Goal: Task Accomplishment & Management: Use online tool/utility

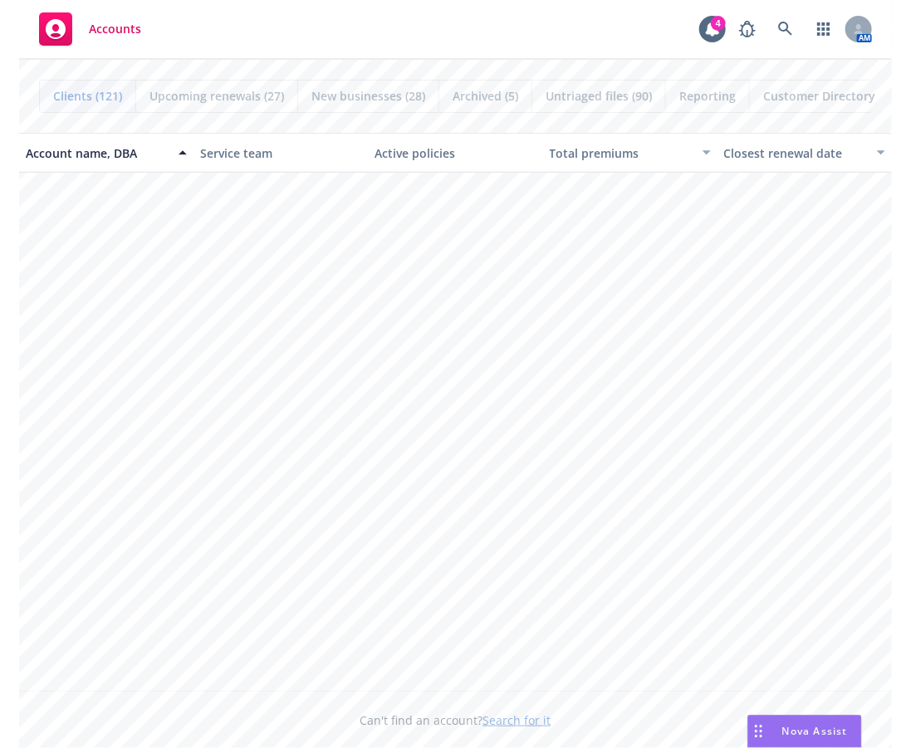
scroll to position [4981, 0]
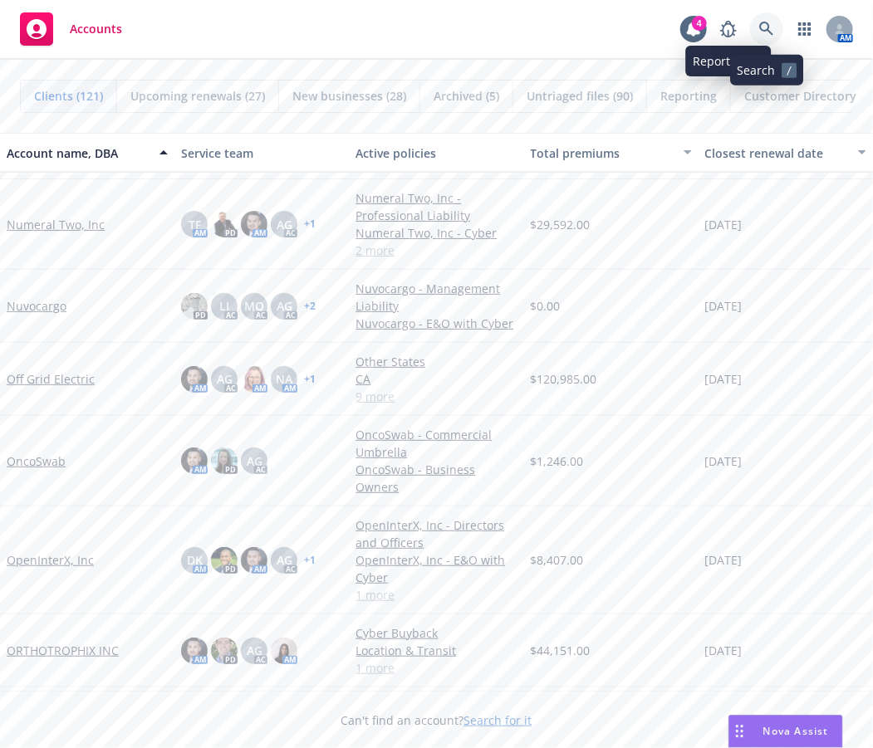
click at [765, 36] on icon at bounding box center [766, 29] width 15 height 15
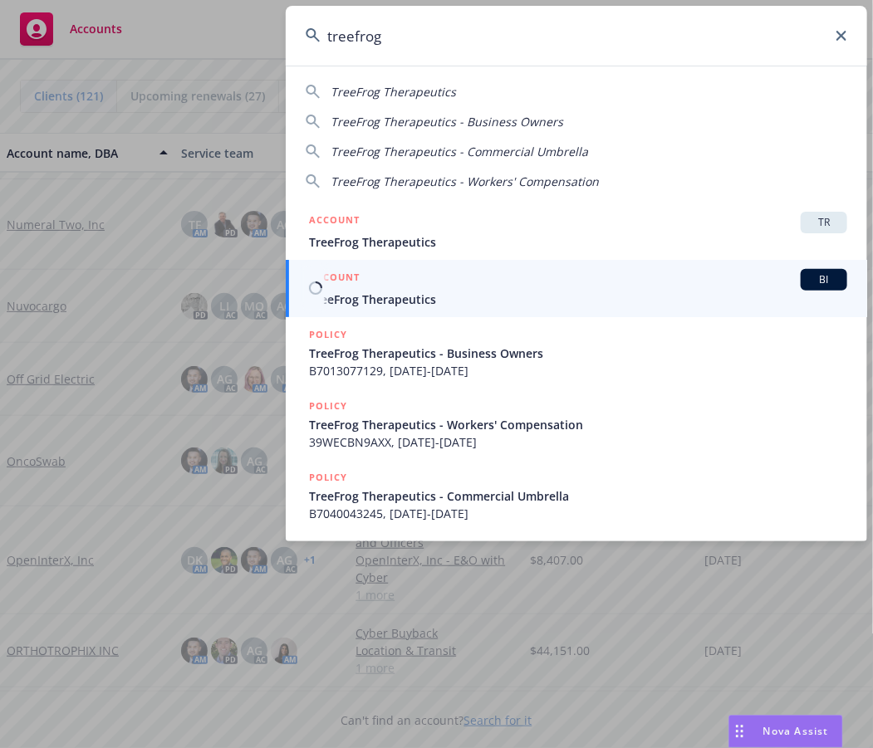
type input "treefrog"
click at [590, 282] on div "ACCOUNT BI" at bounding box center [578, 280] width 538 height 22
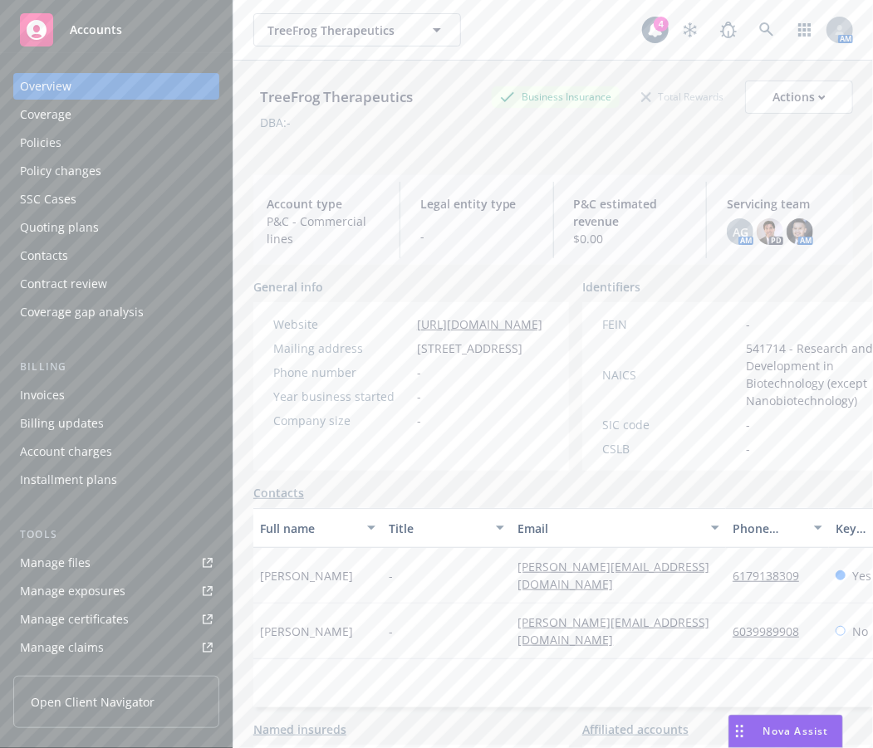
click at [90, 145] on div "Policies" at bounding box center [116, 143] width 193 height 27
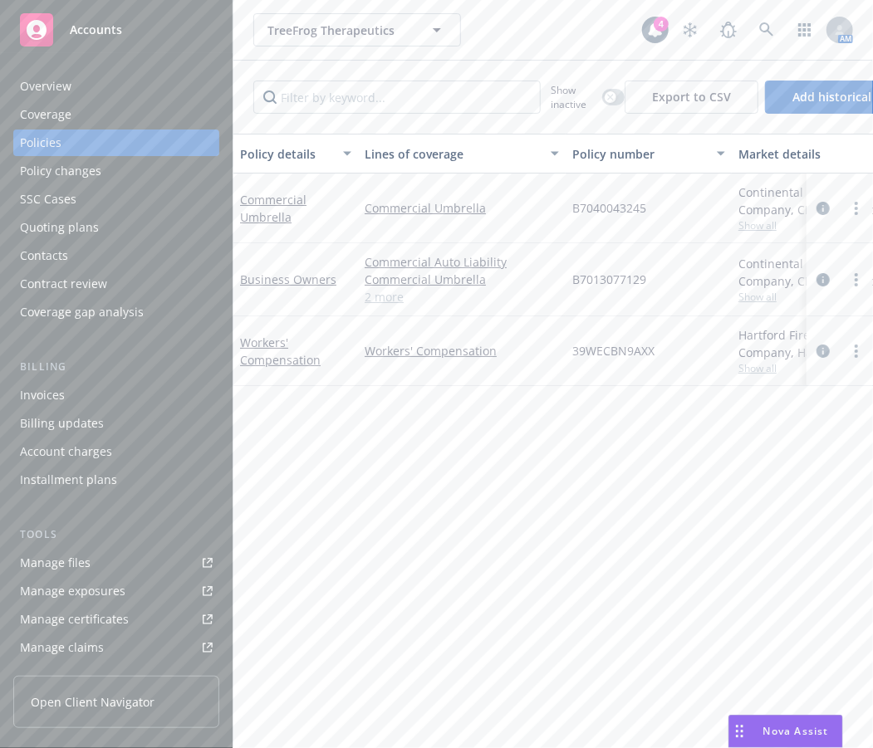
click at [124, 560] on link "Manage files" at bounding box center [116, 563] width 206 height 27
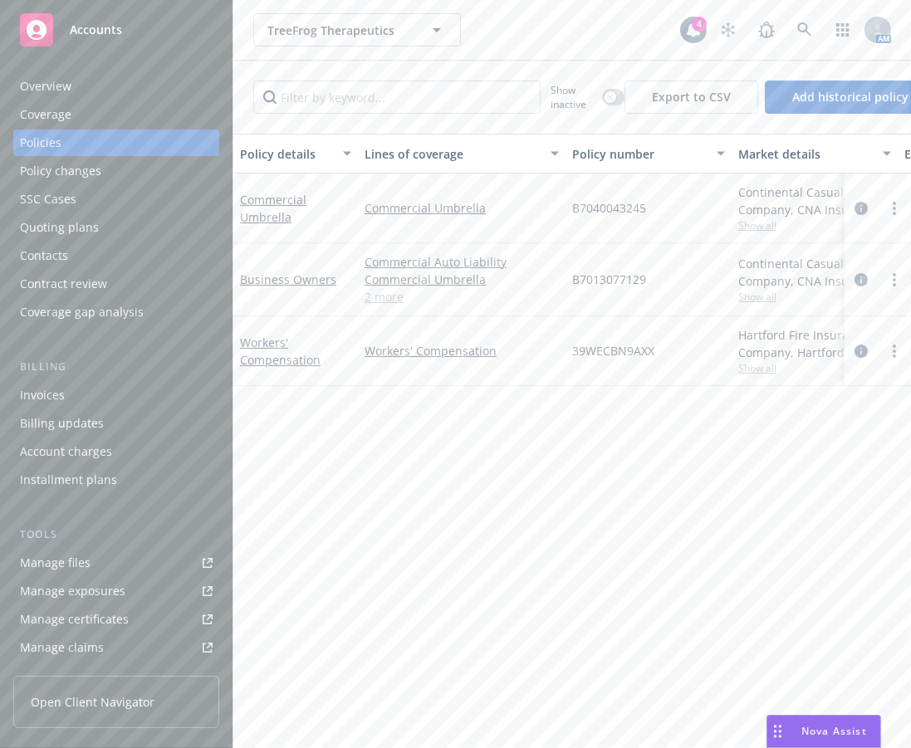
drag, startPoint x: 119, startPoint y: 232, endPoint x: 107, endPoint y: 232, distance: 11.7
click at [119, 232] on div "Quoting plans" at bounding box center [116, 227] width 193 height 27
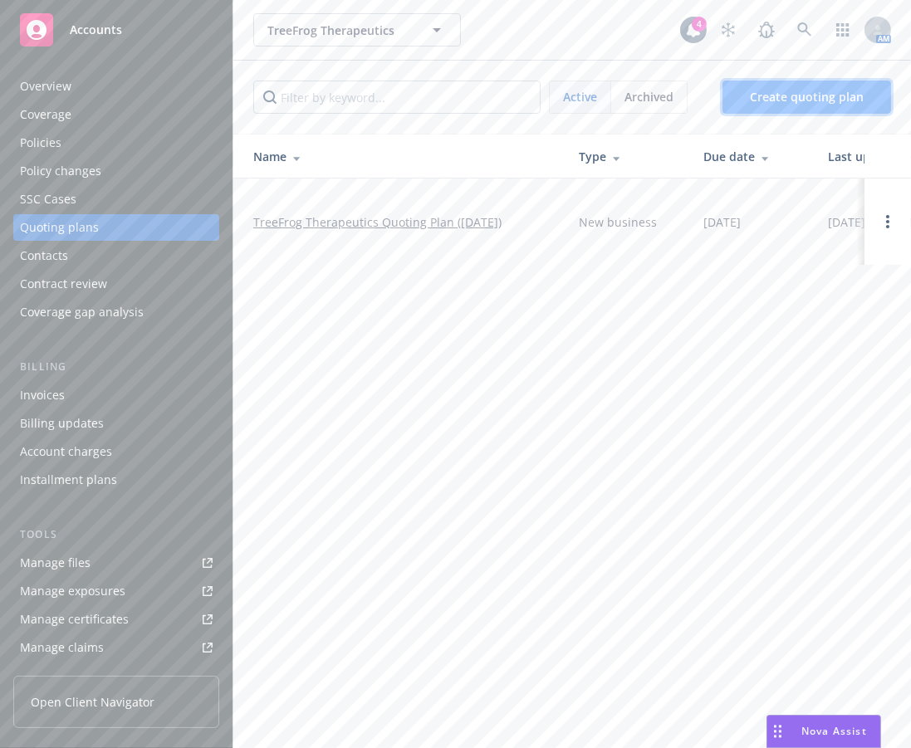
click at [755, 110] on link "Create quoting plan" at bounding box center [806, 97] width 169 height 33
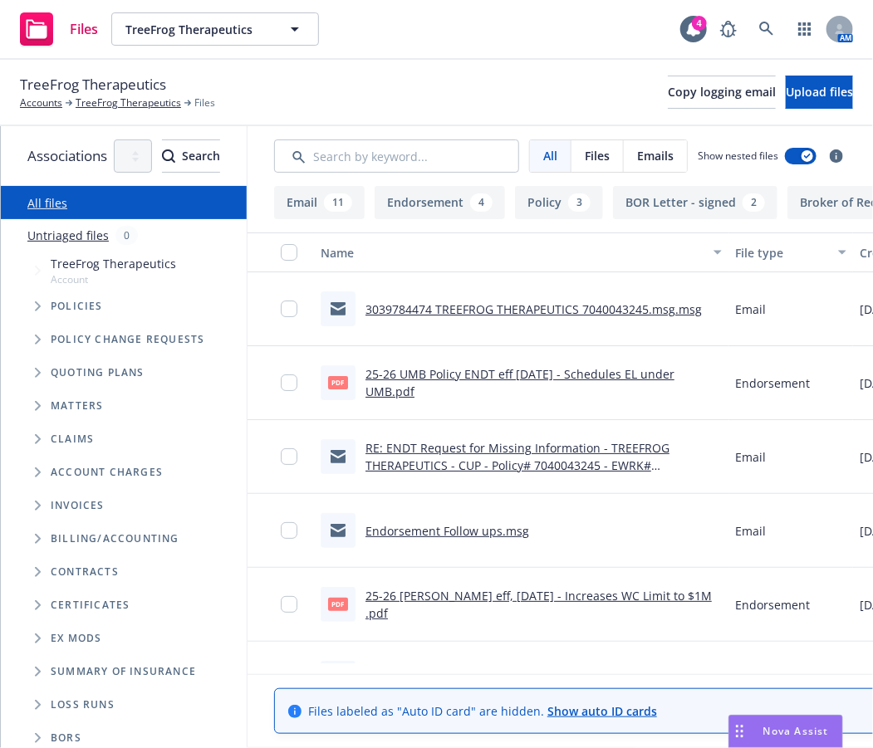
click at [40, 377] on icon "Tree Example" at bounding box center [38, 373] width 7 height 10
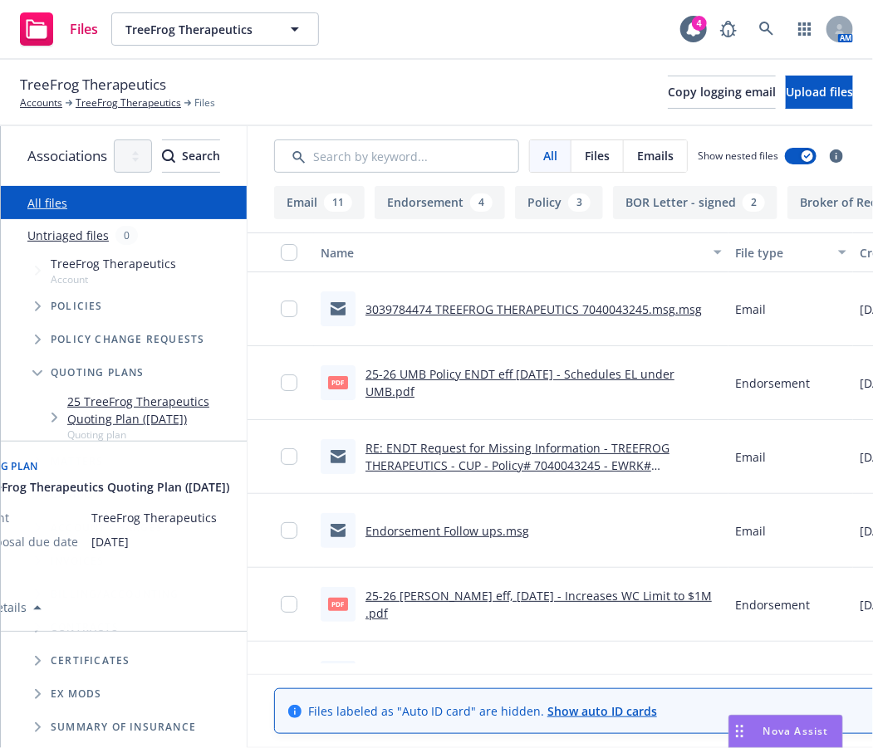
click at [25, 318] on span "Tree Example" at bounding box center [37, 306] width 27 height 27
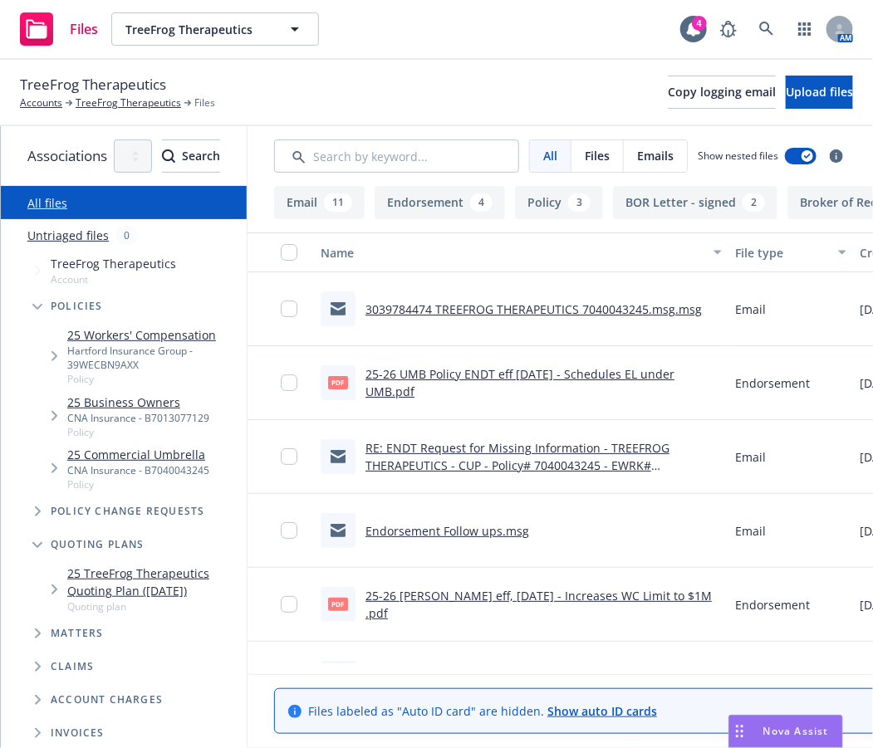
click at [123, 394] on link "25 Business Owners" at bounding box center [138, 402] width 142 height 17
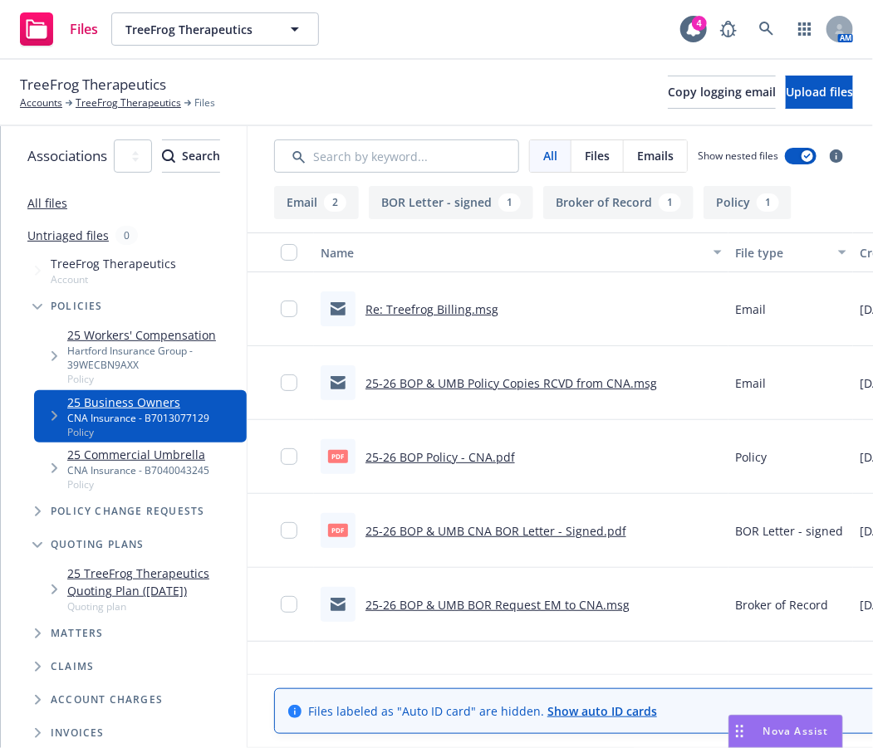
click at [497, 459] on link "25-26 BOP Policy - CNA.pdf" at bounding box center [439, 457] width 149 height 16
click at [164, 102] on link "TreeFrog Therapeutics" at bounding box center [128, 102] width 105 height 15
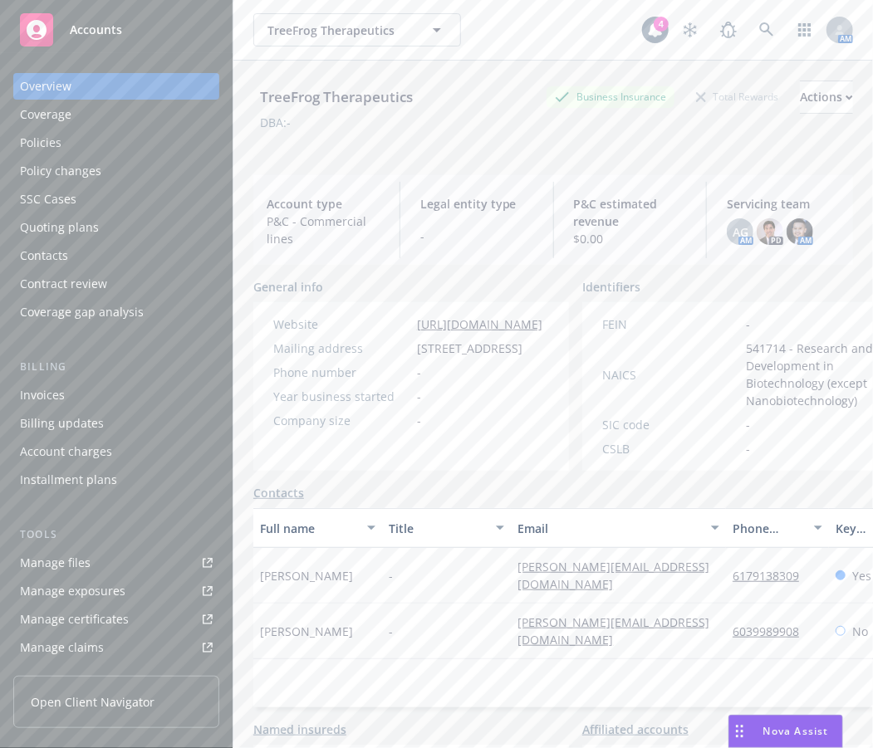
click at [131, 149] on div "Policies" at bounding box center [116, 143] width 193 height 27
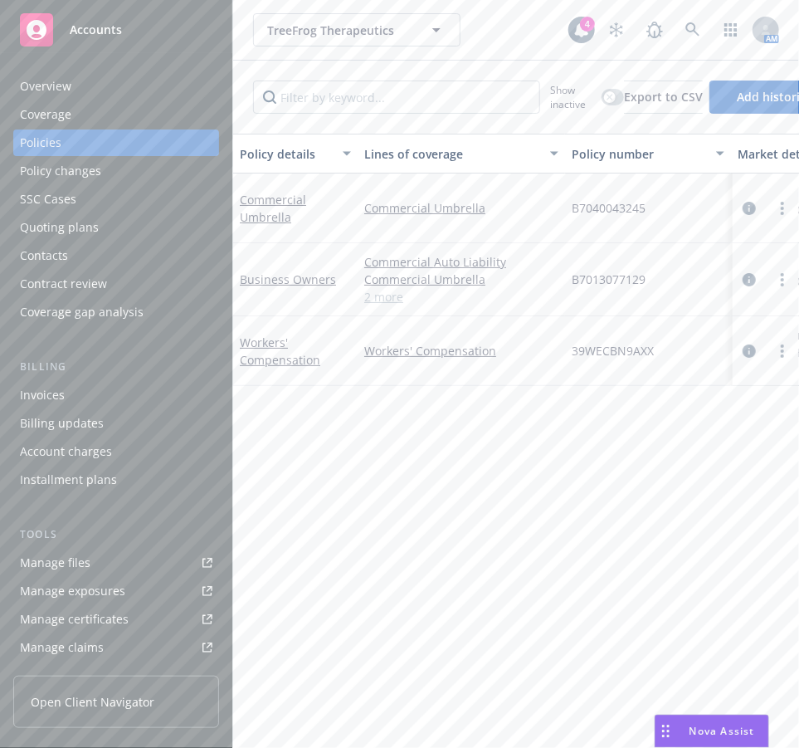
click at [544, 438] on div "Policy details Lines of coverage Policy number Market details Effective date Ex…" at bounding box center [516, 435] width 566 height 603
click at [687, 31] on icon at bounding box center [693, 29] width 15 height 15
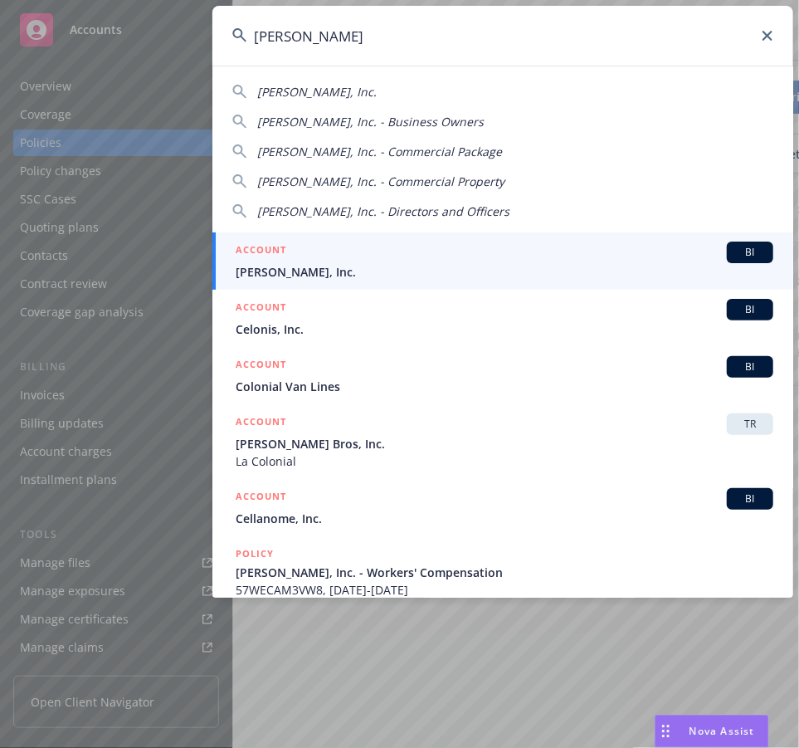
type input "[PERSON_NAME]"
click at [442, 246] on div "ACCOUNT BI" at bounding box center [505, 253] width 538 height 22
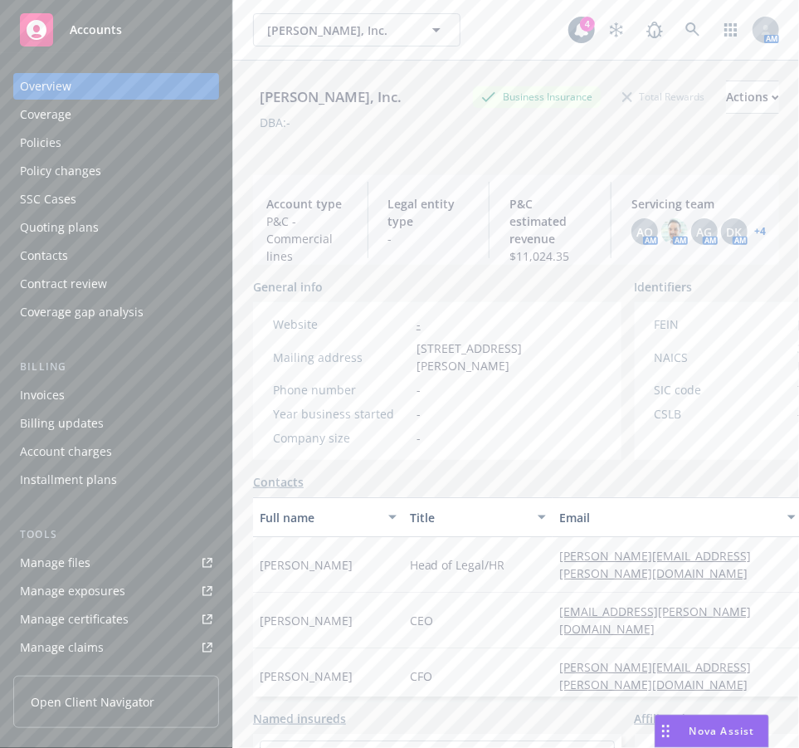
click at [130, 148] on div "Policies" at bounding box center [116, 143] width 193 height 27
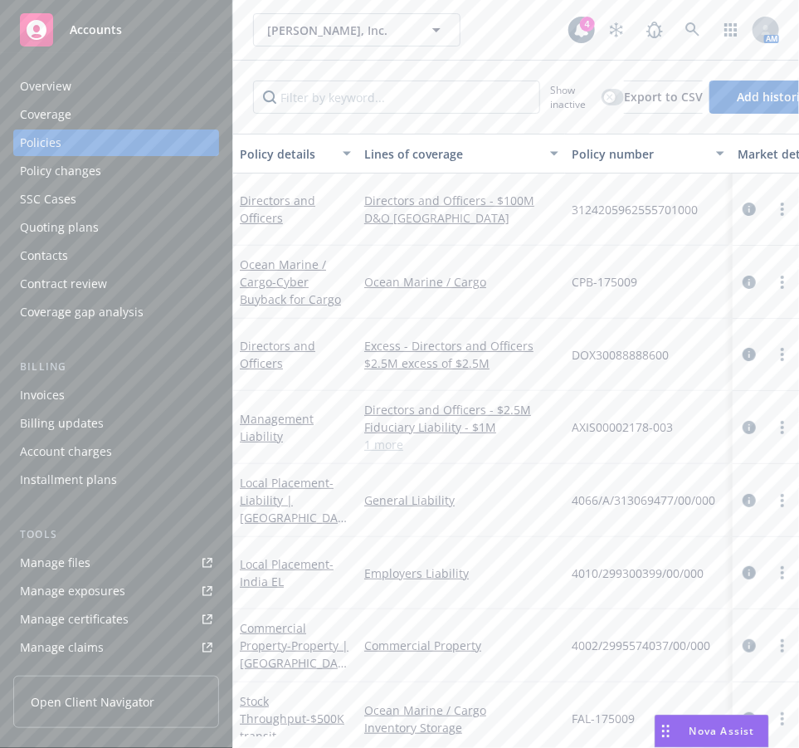
click at [87, 555] on div "Manage files" at bounding box center [55, 563] width 71 height 27
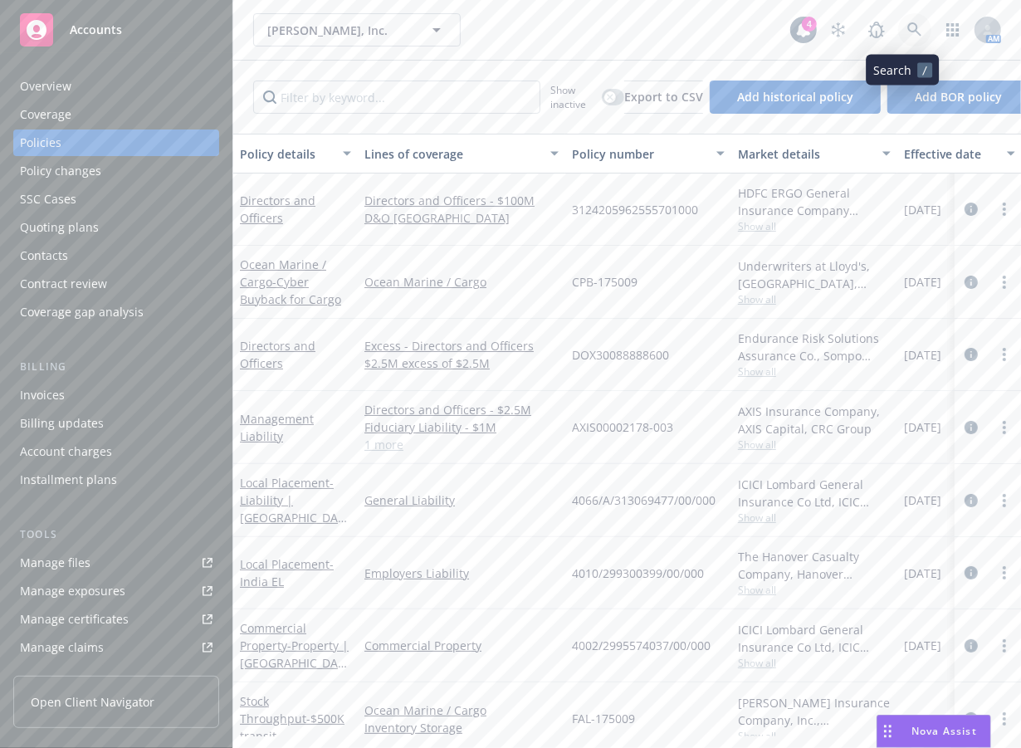
click at [872, 27] on link at bounding box center [914, 29] width 33 height 33
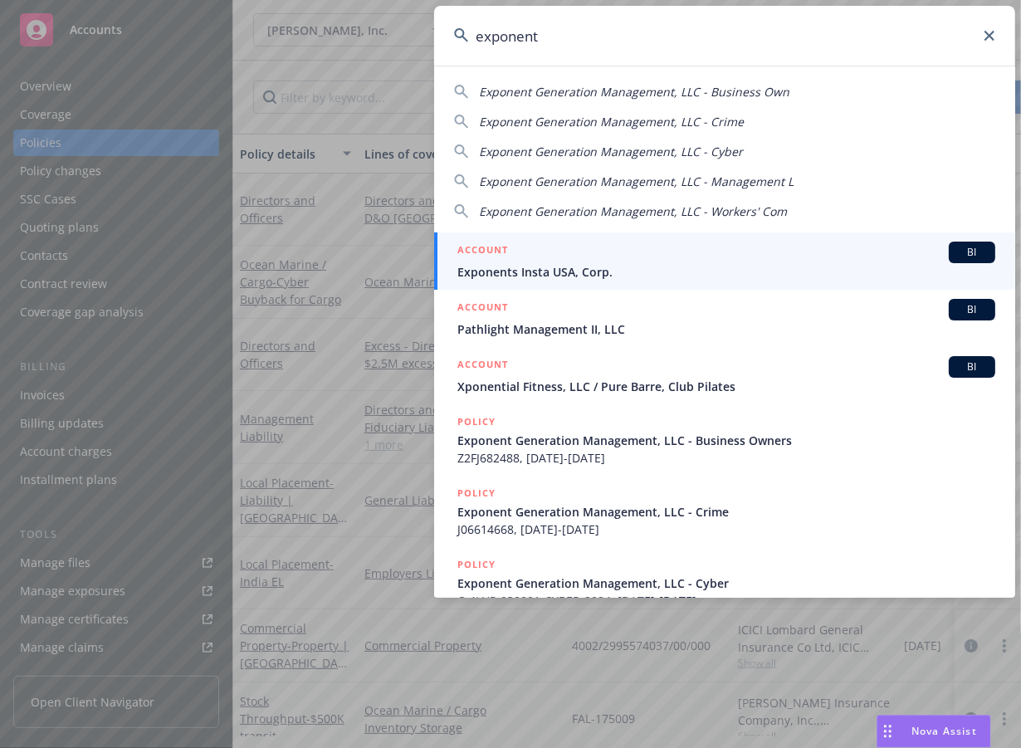
type input "exponent"
drag, startPoint x: 611, startPoint y: 26, endPoint x: 600, endPoint y: 33, distance: 13.1
click at [609, 30] on input "exponent" at bounding box center [724, 36] width 581 height 60
click at [872, 726] on span "Nova Assist" at bounding box center [945, 731] width 66 height 14
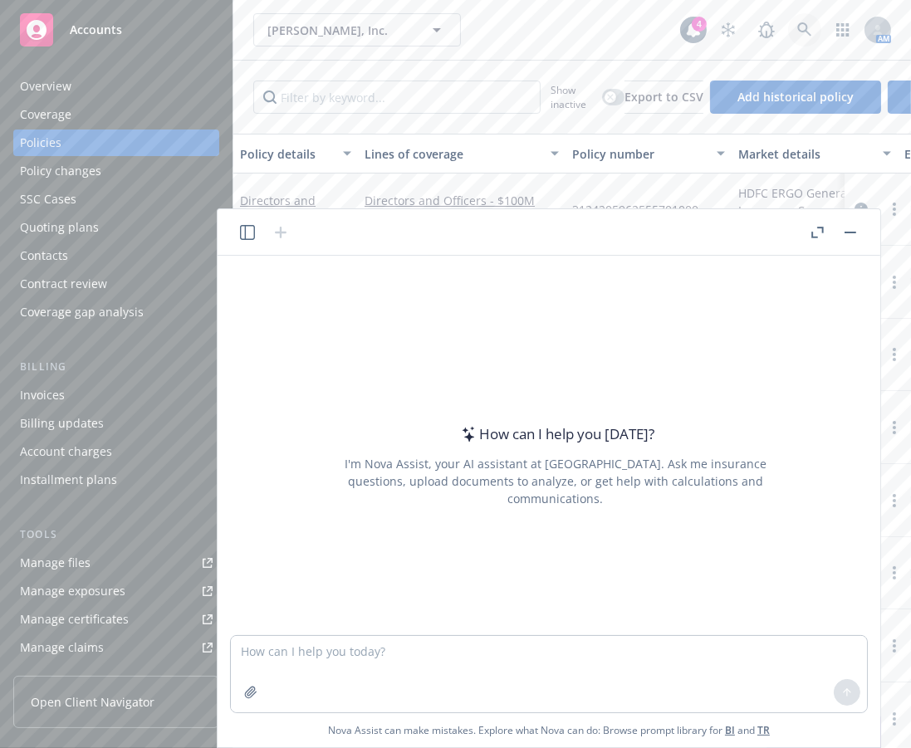
click at [788, 37] on link at bounding box center [804, 29] width 33 height 33
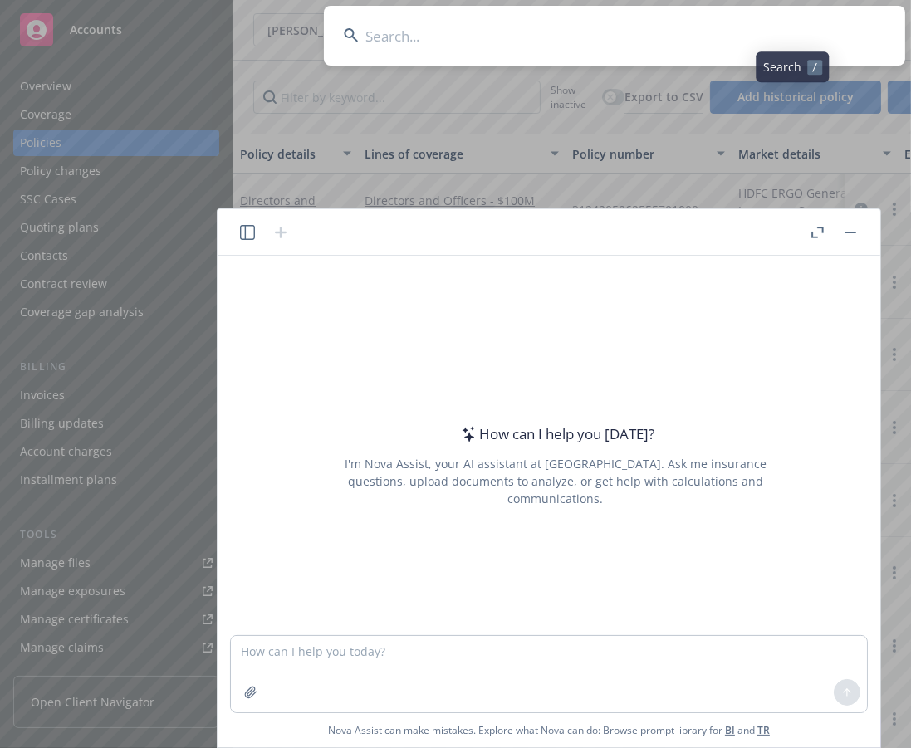
click at [785, 37] on input at bounding box center [614, 36] width 581 height 60
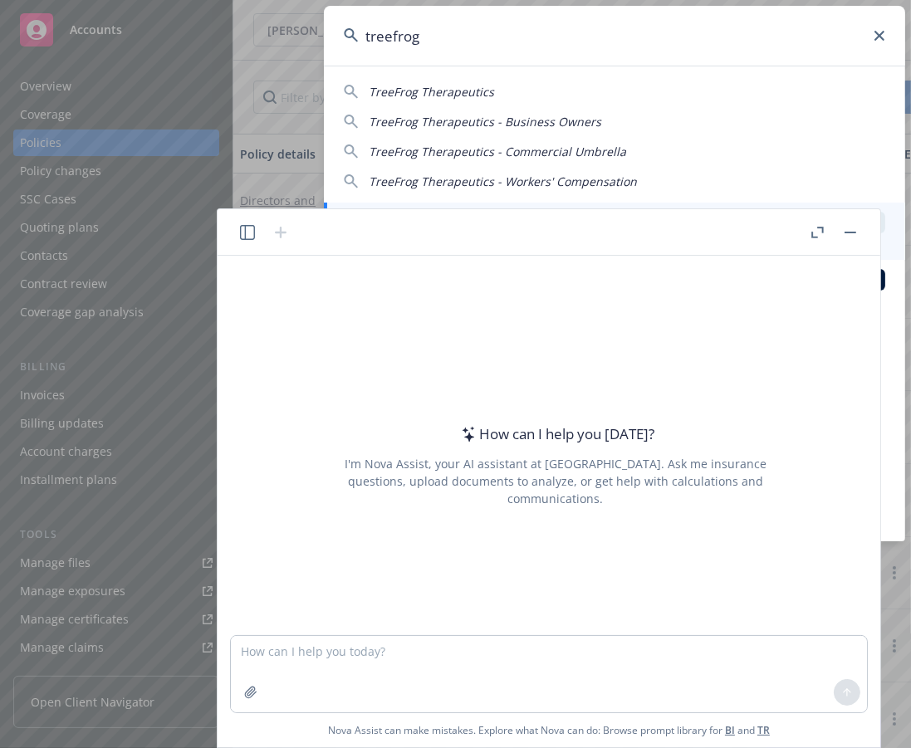
click at [505, 95] on div "TreeFrog Therapeutics" at bounding box center [614, 91] width 541 height 17
type input "TreeFrog Therapeutics"
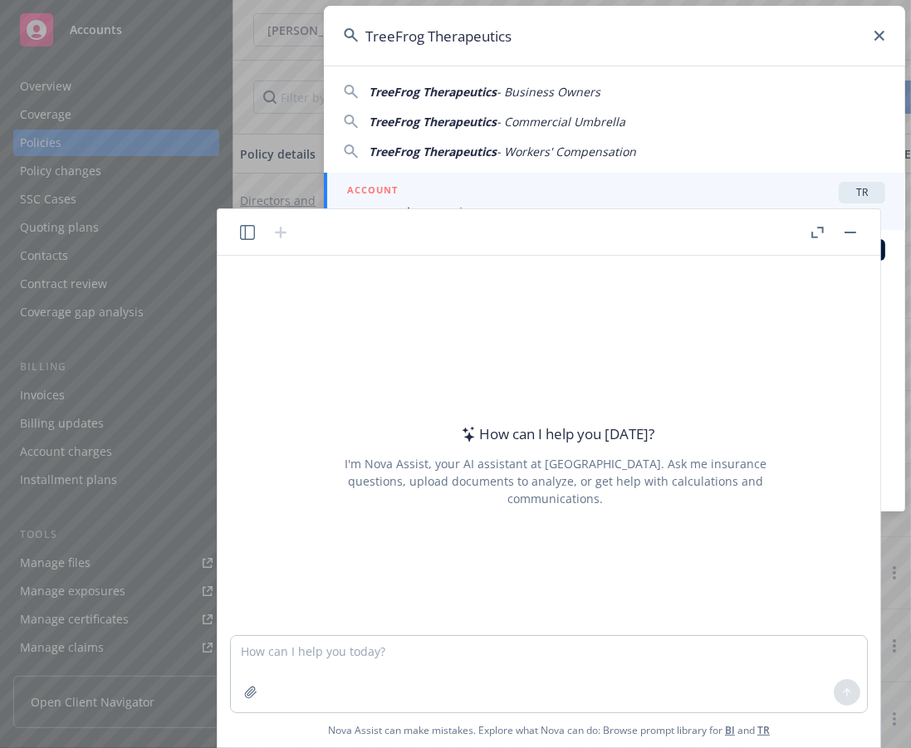
click at [848, 242] on header at bounding box center [549, 232] width 662 height 46
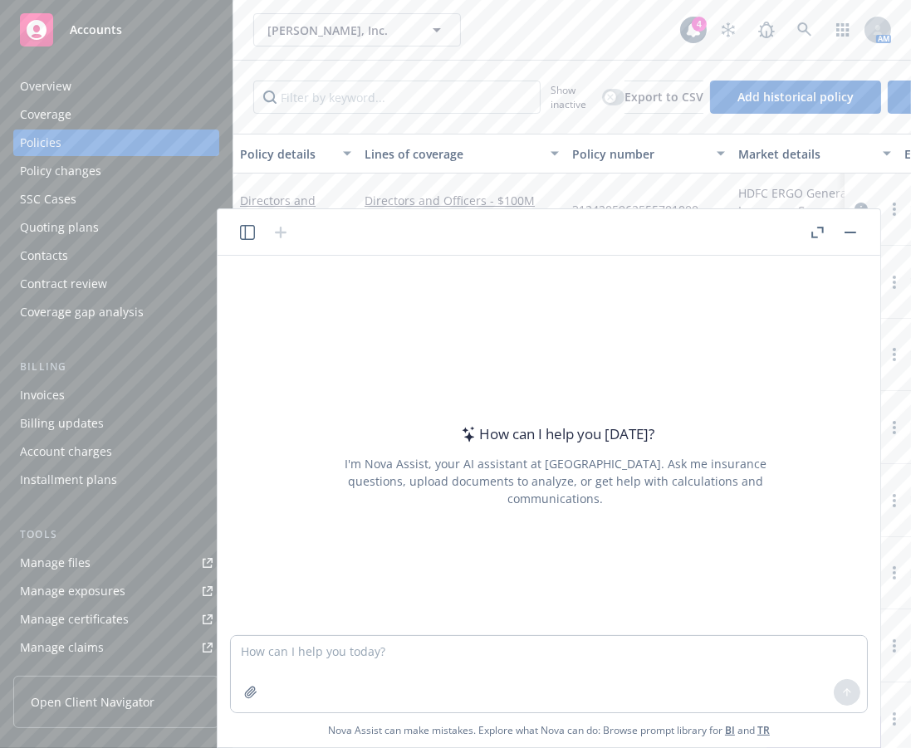
click at [844, 236] on button "button" at bounding box center [850, 232] width 20 height 20
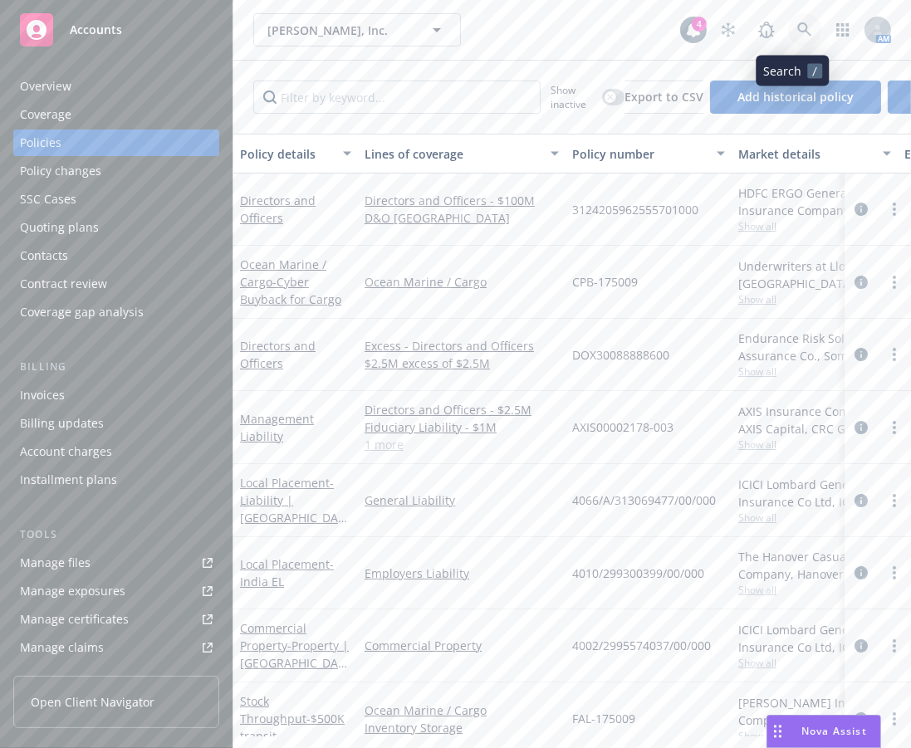
click at [797, 32] on icon at bounding box center [804, 29] width 15 height 15
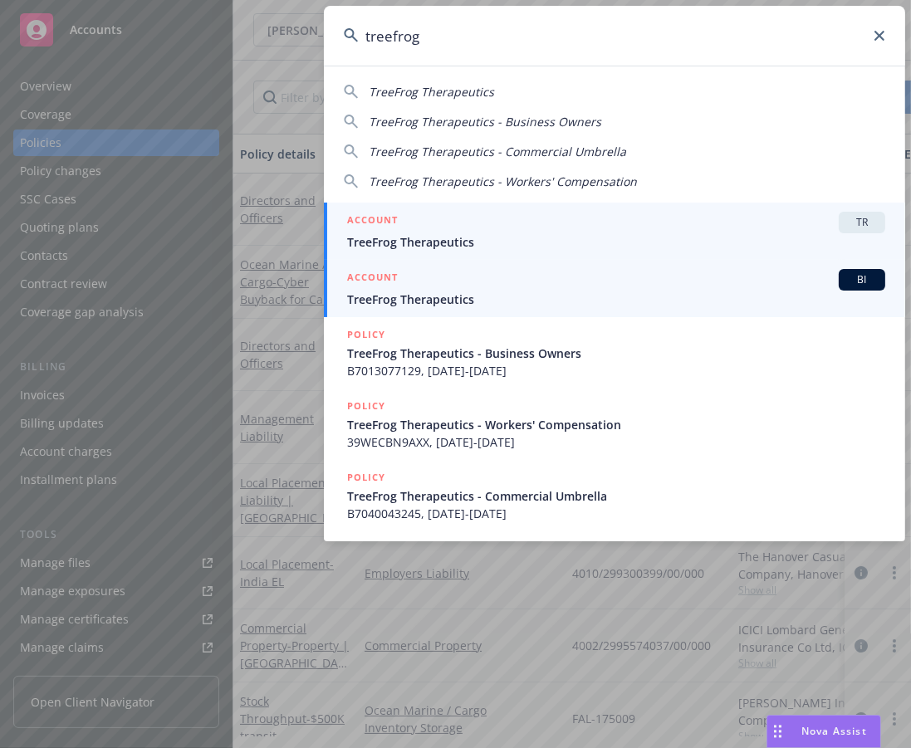
type input "treefrog"
click at [573, 289] on div "ACCOUNT BI" at bounding box center [616, 280] width 538 height 22
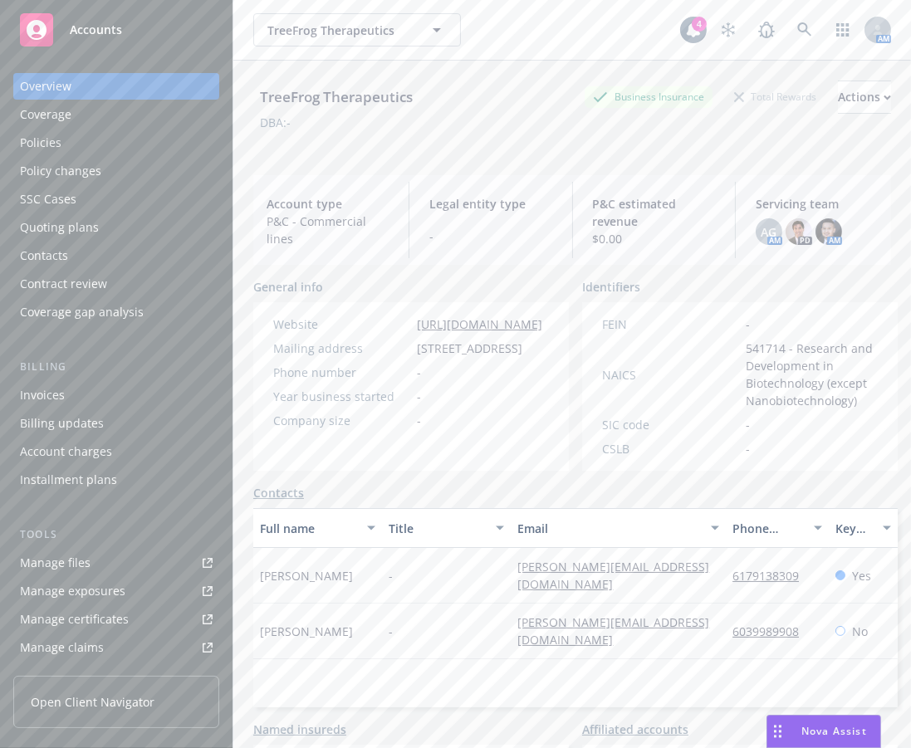
click at [134, 558] on link "Manage files" at bounding box center [116, 563] width 206 height 27
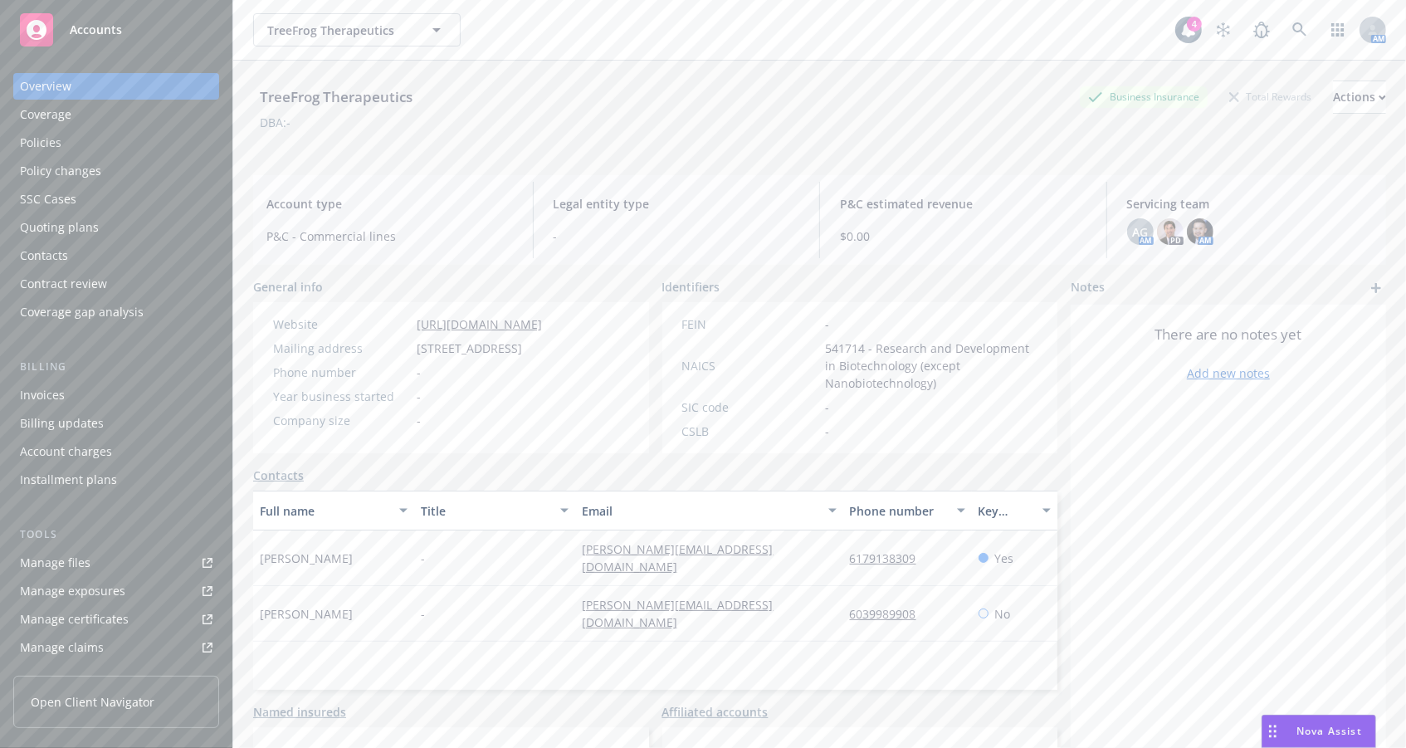
click at [815, 556] on div "kevin@treefrog.fr" at bounding box center [709, 558] width 268 height 56
drag, startPoint x: 840, startPoint y: 562, endPoint x: 908, endPoint y: 565, distance: 68.2
click at [872, 565] on div "Kevin Alessandri - kevin@treefrog.fr 6179138309 Yes" at bounding box center [655, 558] width 804 height 56
copy div "6179138309"
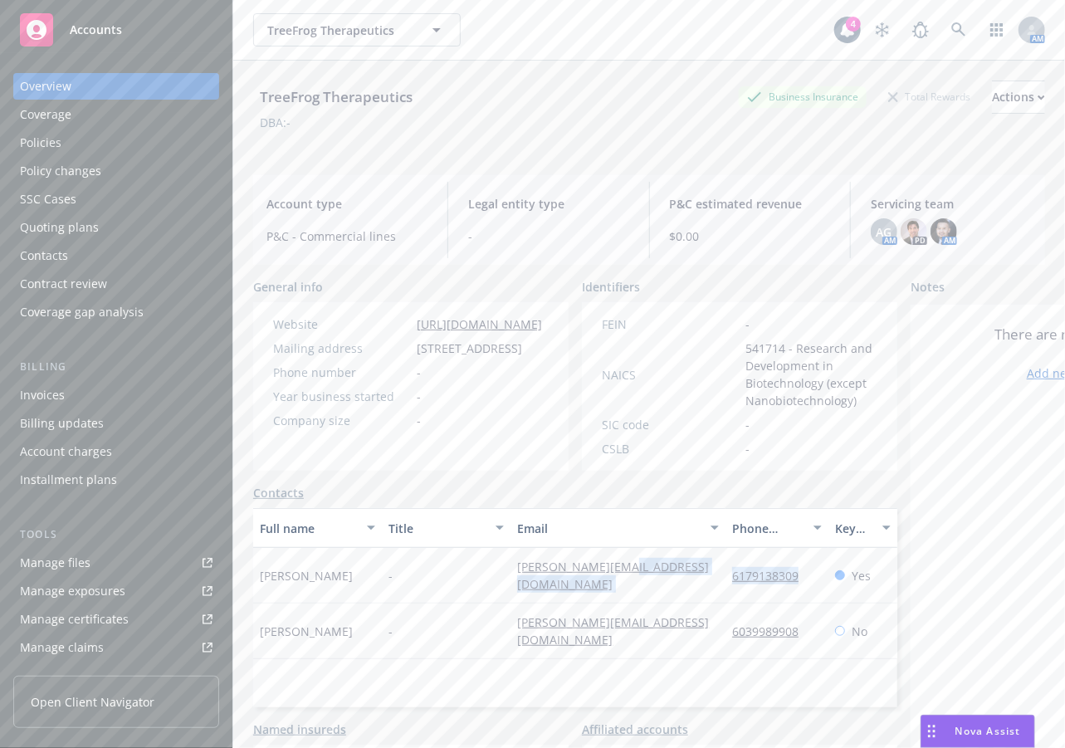
click at [114, 555] on link "Manage files" at bounding box center [116, 563] width 206 height 27
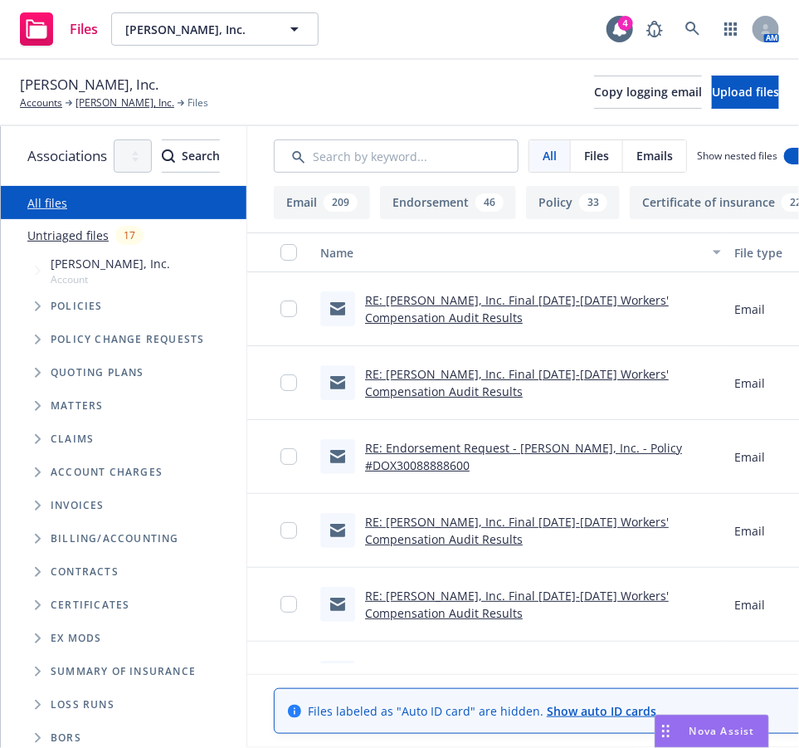
click at [32, 378] on span "Tree Example" at bounding box center [37, 372] width 27 height 27
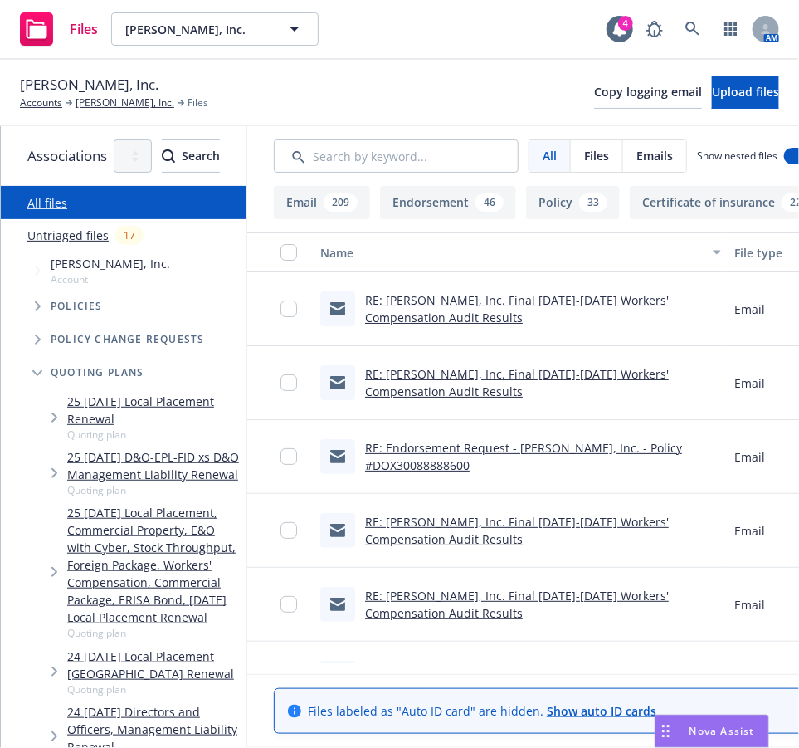
click at [35, 374] on icon "Tree Example" at bounding box center [37, 373] width 10 height 6
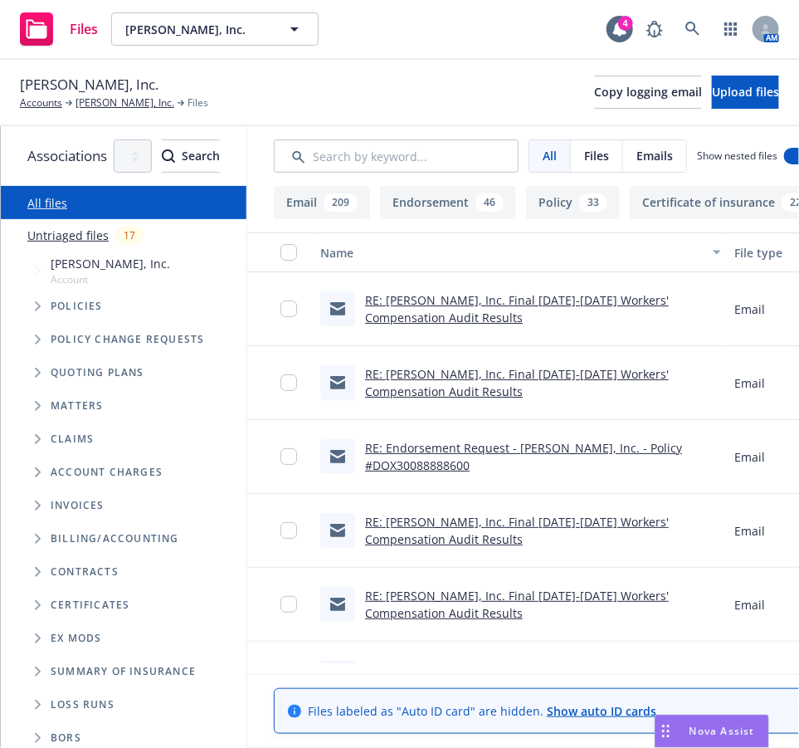
click at [44, 309] on span "Tree Example" at bounding box center [37, 306] width 27 height 27
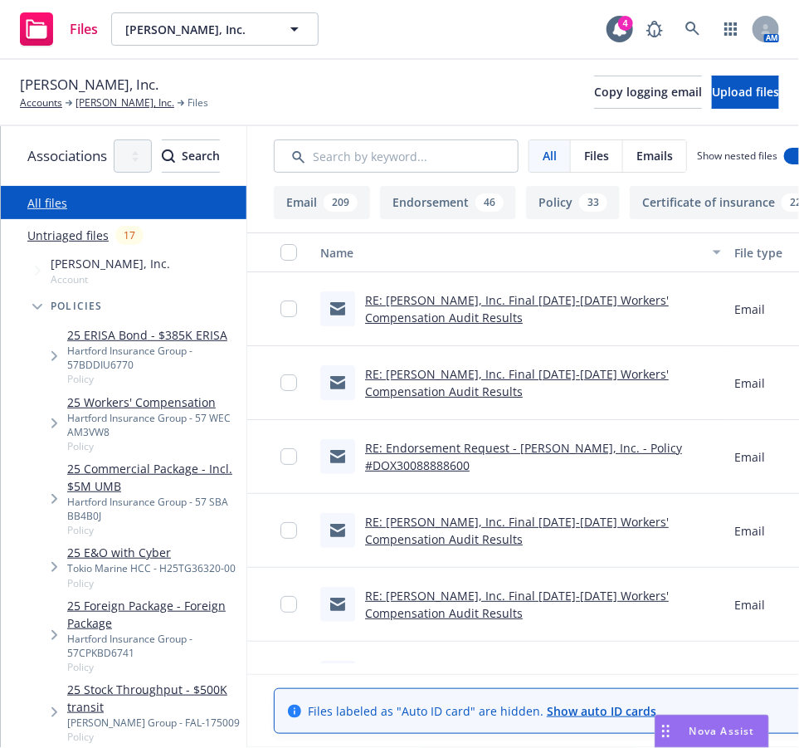
click at [47, 410] on span "Tree Example" at bounding box center [54, 423] width 27 height 27
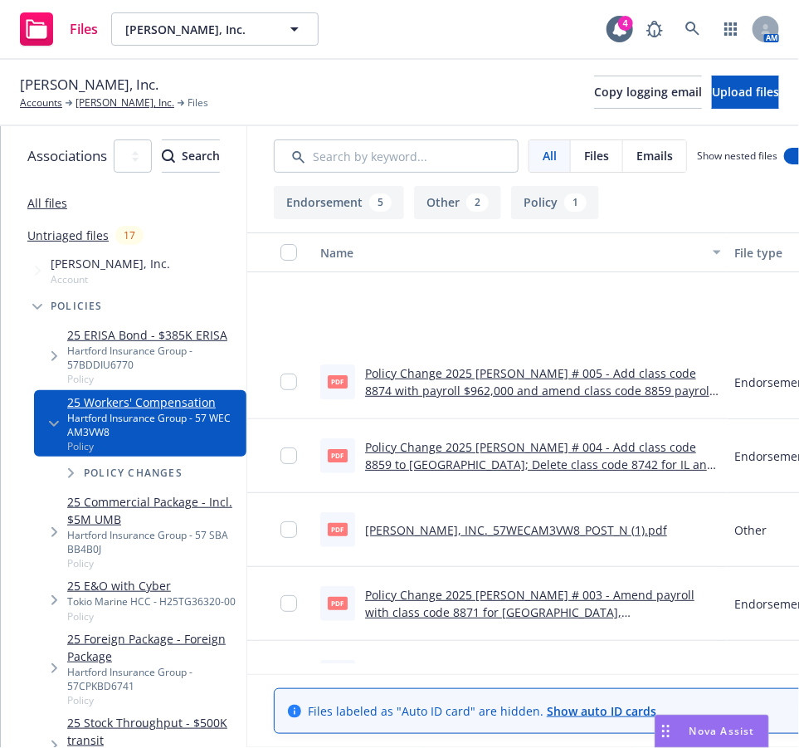
scroll to position [197, 0]
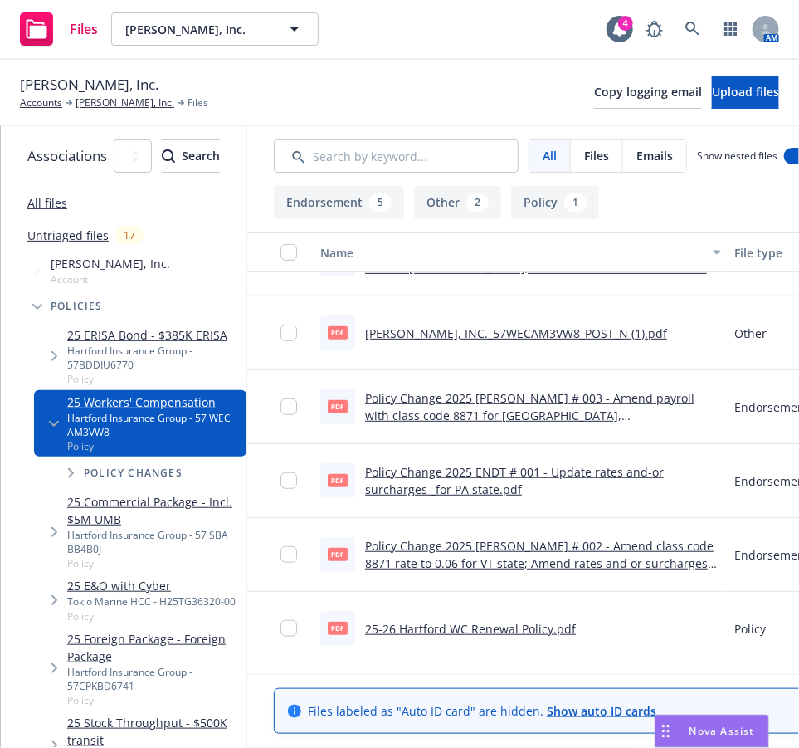
click at [576, 628] on link "25-26 Hartford WC Renewal Policy.pdf" at bounding box center [470, 629] width 211 height 16
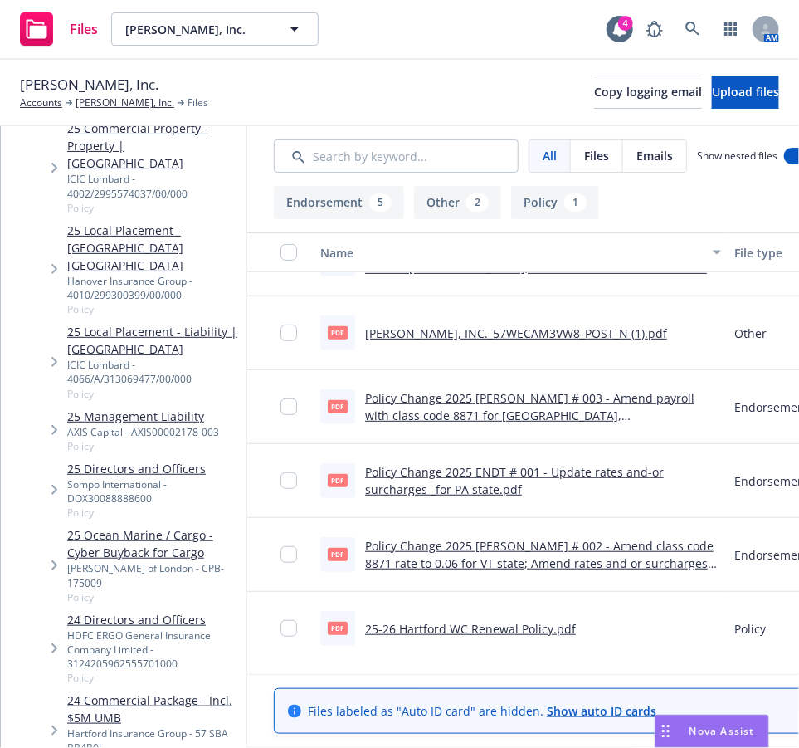
scroll to position [0, 0]
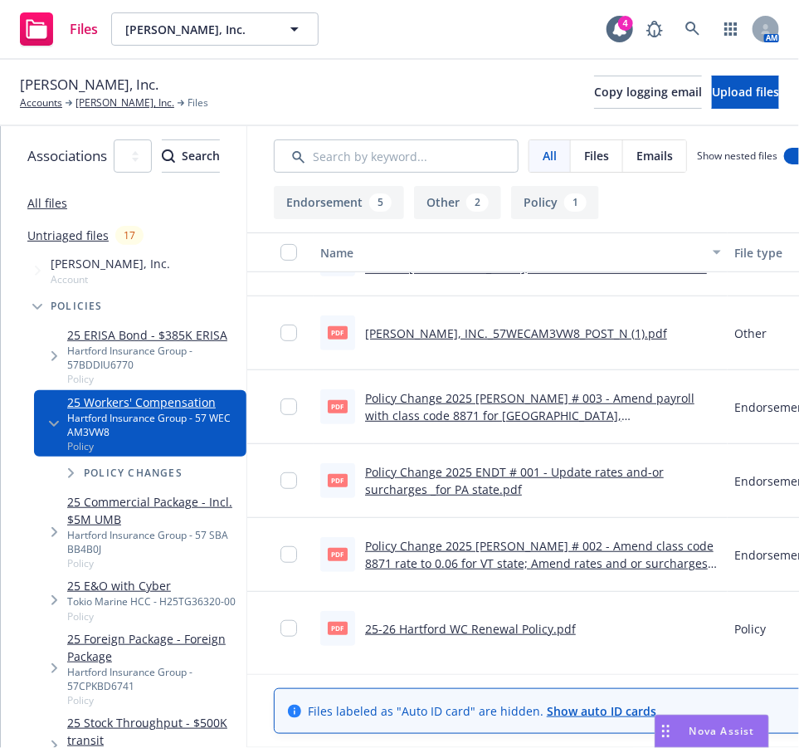
click at [191, 577] on link "25 E&O with Cyber" at bounding box center [151, 585] width 169 height 17
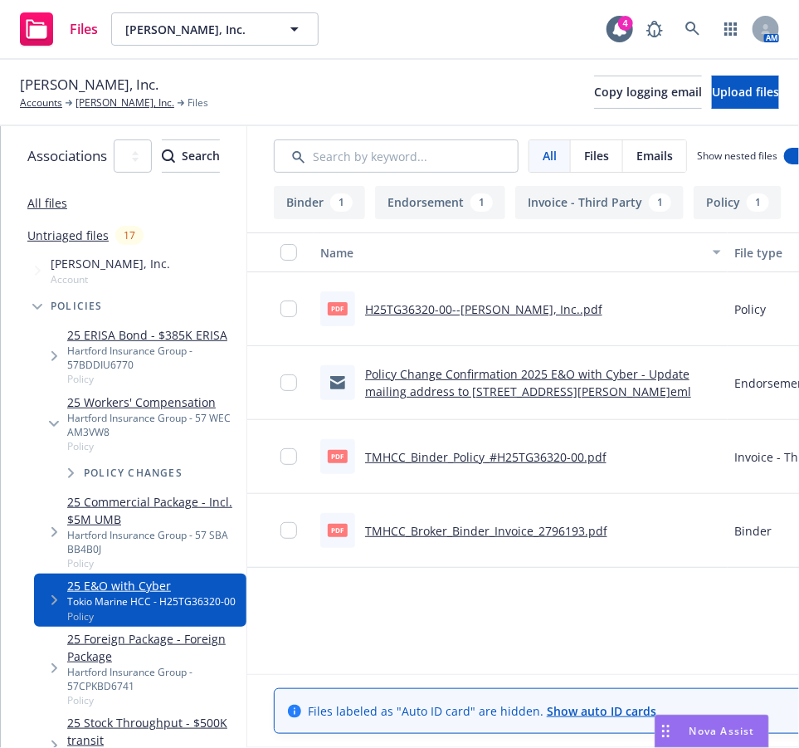
click at [538, 310] on link "H25TG36320-00--Celona, Inc..pdf" at bounding box center [483, 309] width 237 height 16
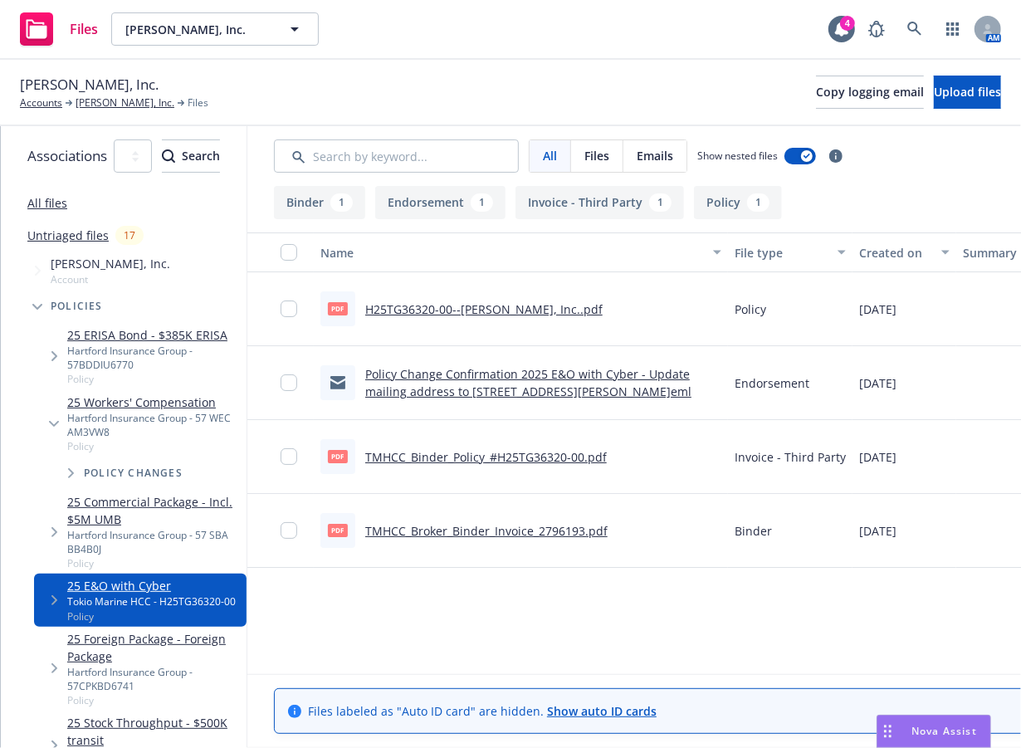
click at [799, 741] on div "Nova Assist" at bounding box center [933, 732] width 113 height 32
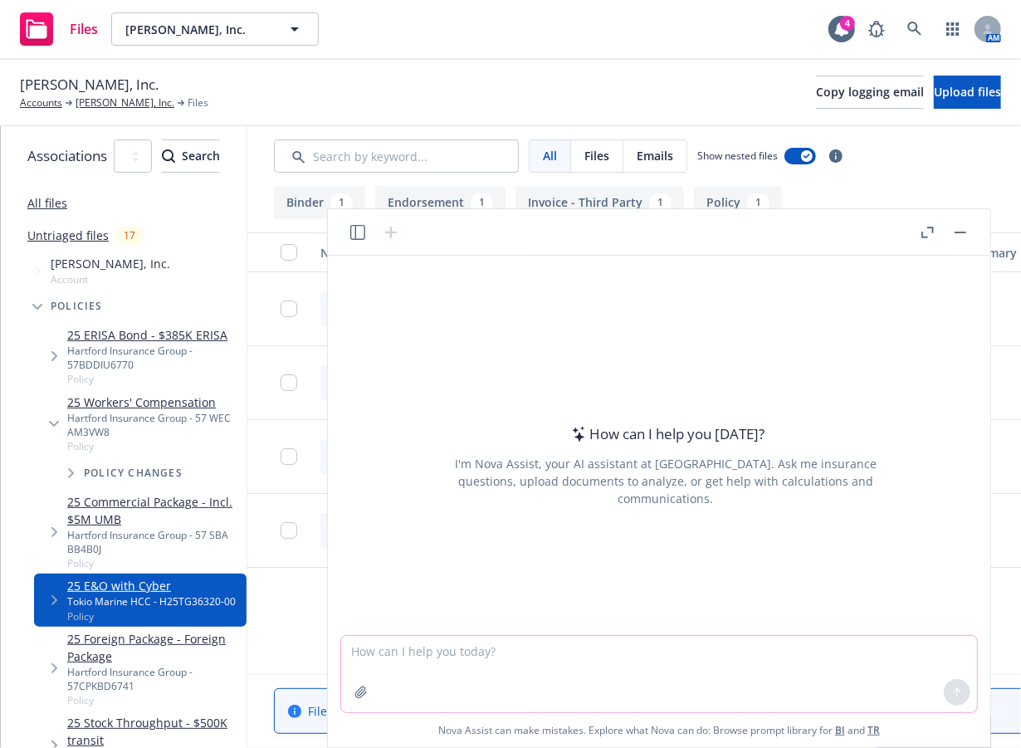
drag, startPoint x: 829, startPoint y: 685, endPoint x: 824, endPoint y: 670, distance: 15.8
click at [799, 683] on textarea at bounding box center [659, 674] width 636 height 76
type textarea "t"
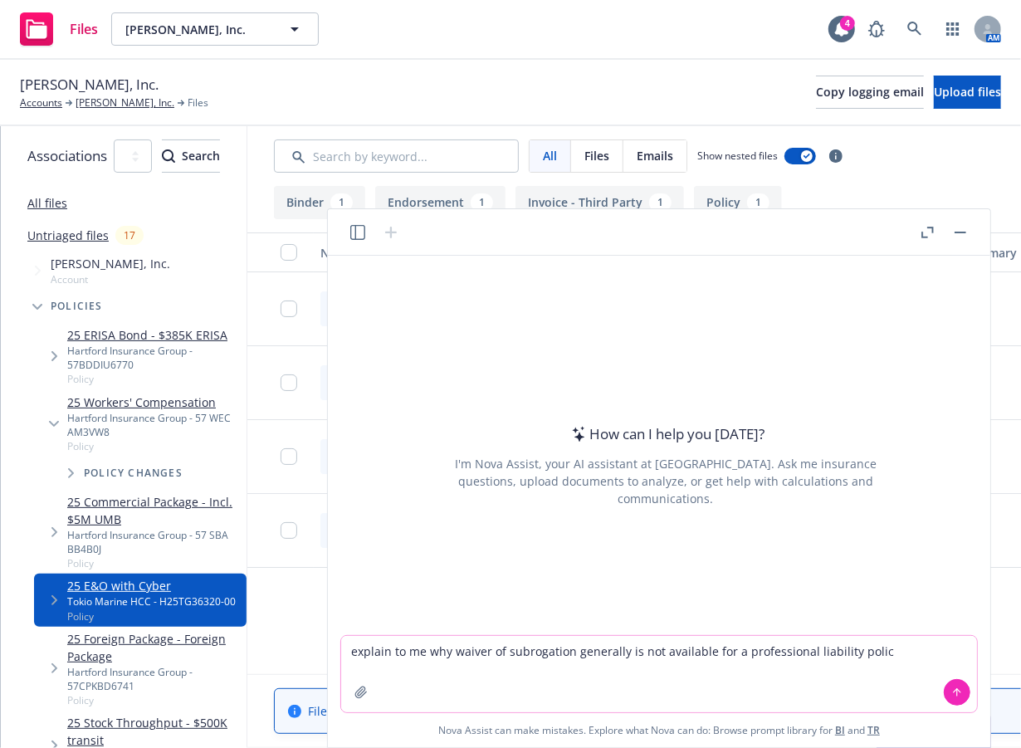
type textarea "explain to me why waiver of subrogation generally is not available for a profes…"
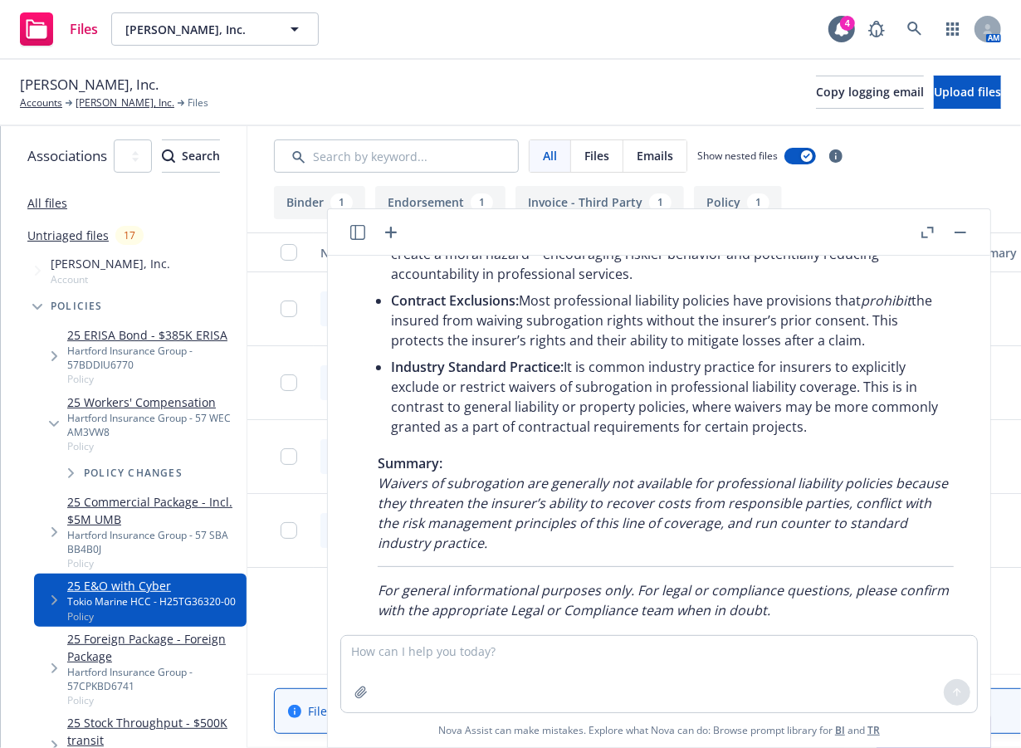
scroll to position [502, 0]
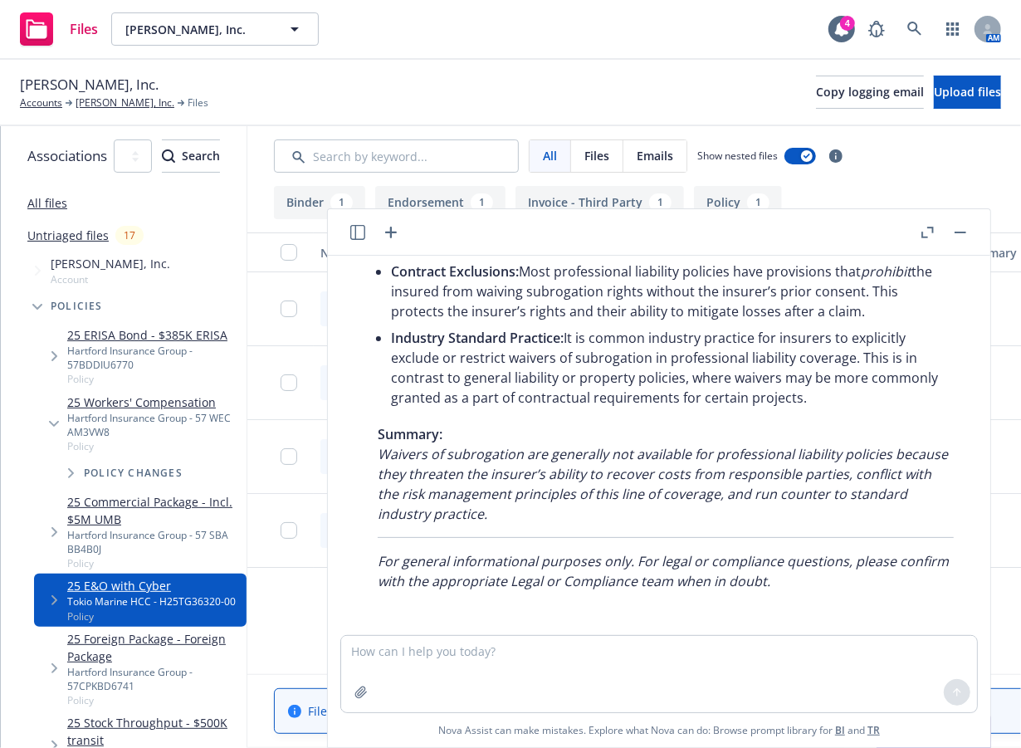
click at [641, 43] on div "Files Celona, Inc. Celona, Inc. 4 AM" at bounding box center [510, 30] width 1021 height 60
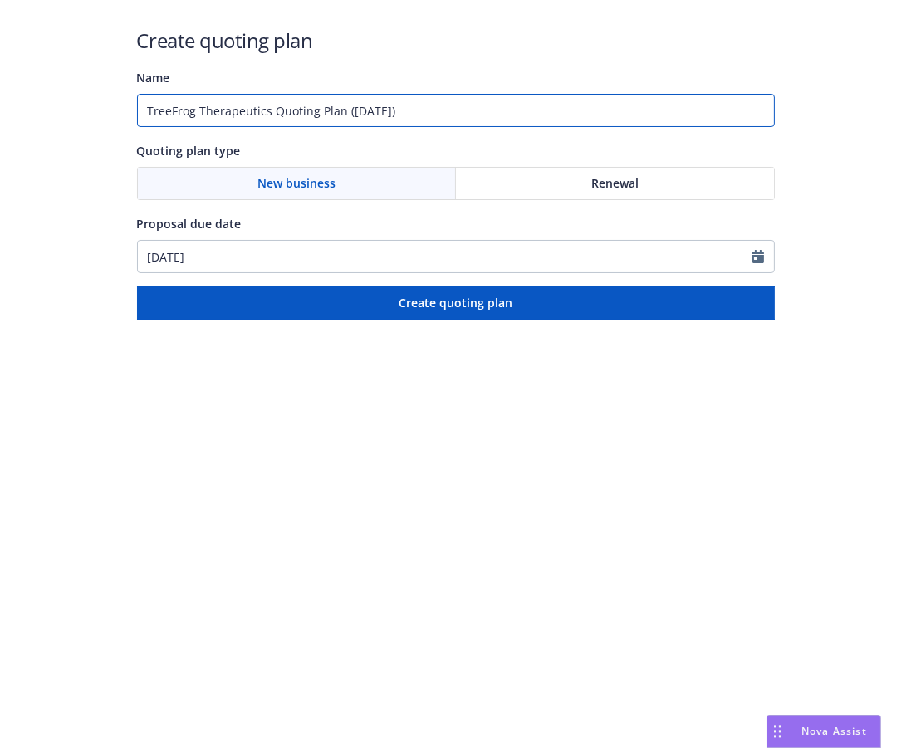
drag, startPoint x: 457, startPoint y: 115, endPoint x: -20, endPoint y: 110, distance: 476.6
click at [0, 110] on html "Create quoting plan Name TreeFrog Therapeutics Quoting Plan (2025-08-15) Quotin…" at bounding box center [455, 160] width 911 height 320
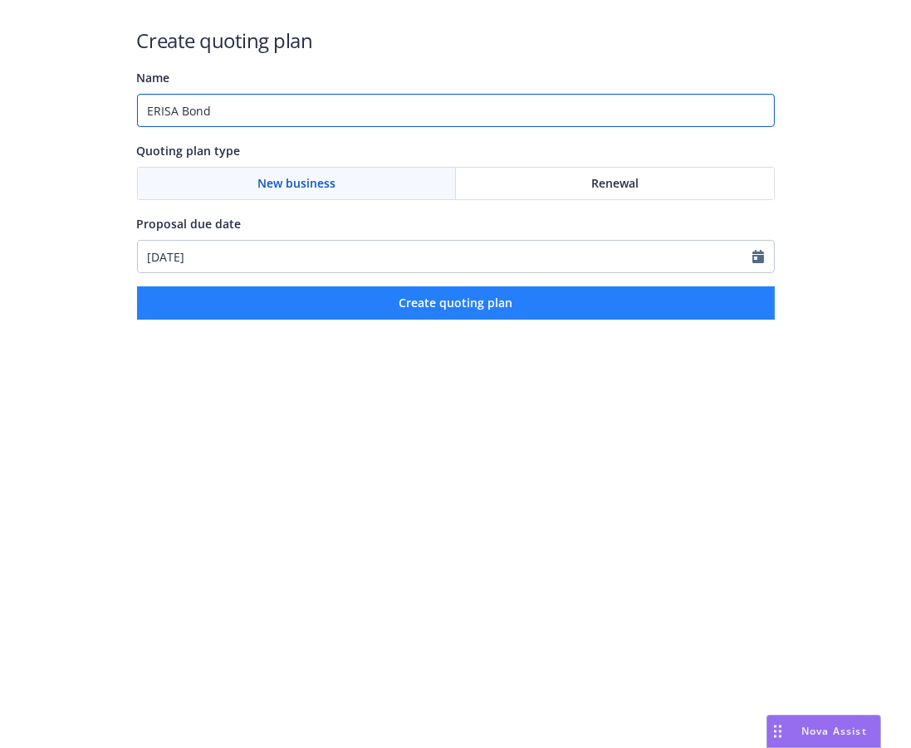
type input "ERISA Bond"
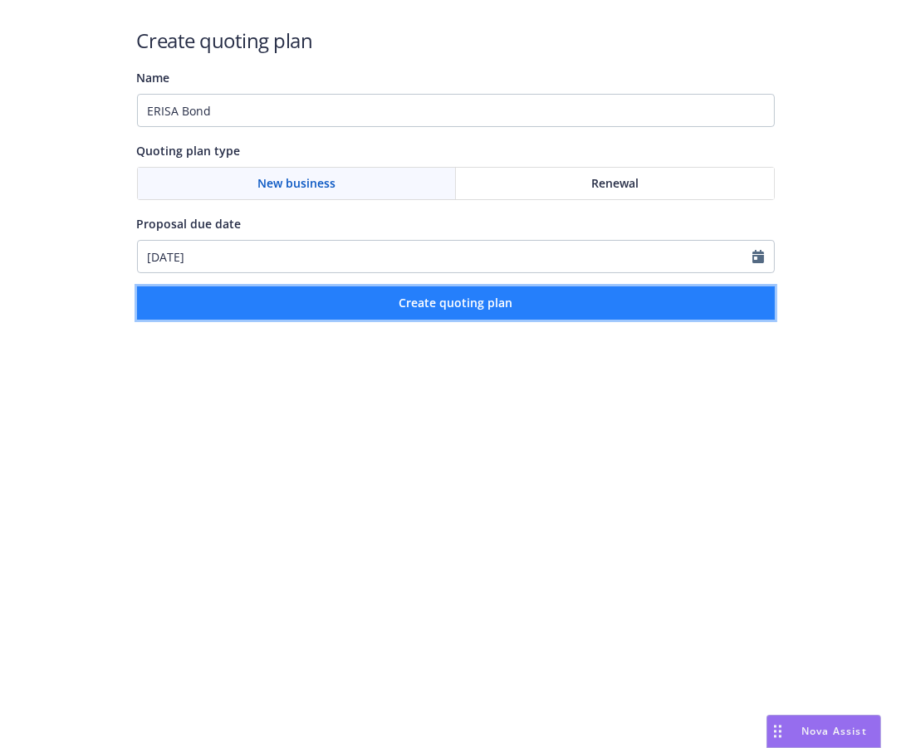
click at [451, 287] on button "Create quoting plan" at bounding box center [456, 302] width 638 height 33
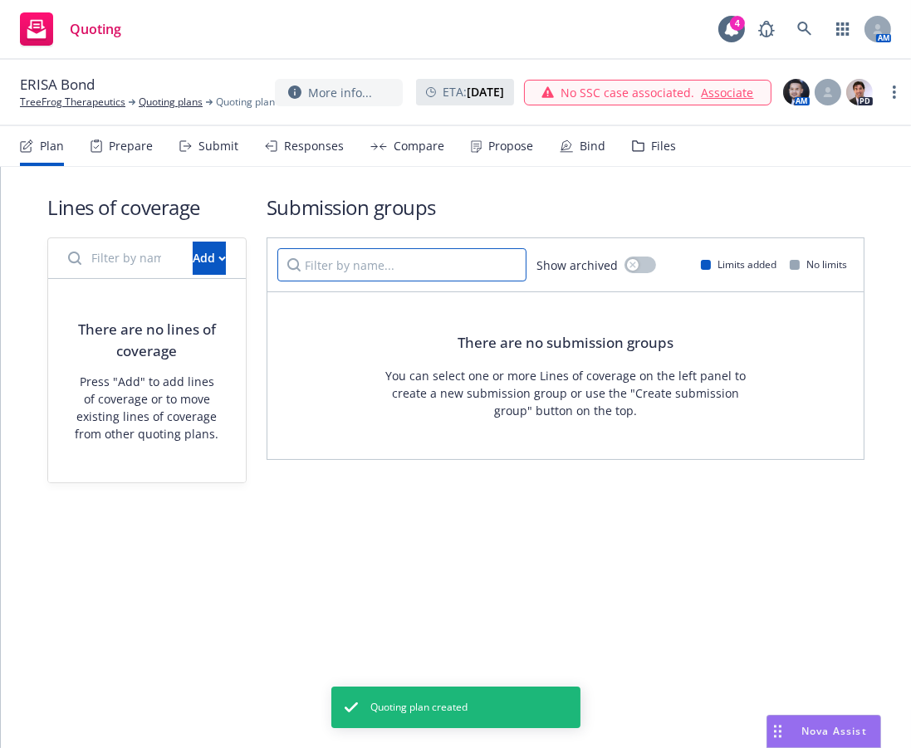
click at [370, 266] on input "Filter by name..." at bounding box center [401, 264] width 249 height 33
click at [193, 261] on button "Add" at bounding box center [209, 258] width 33 height 33
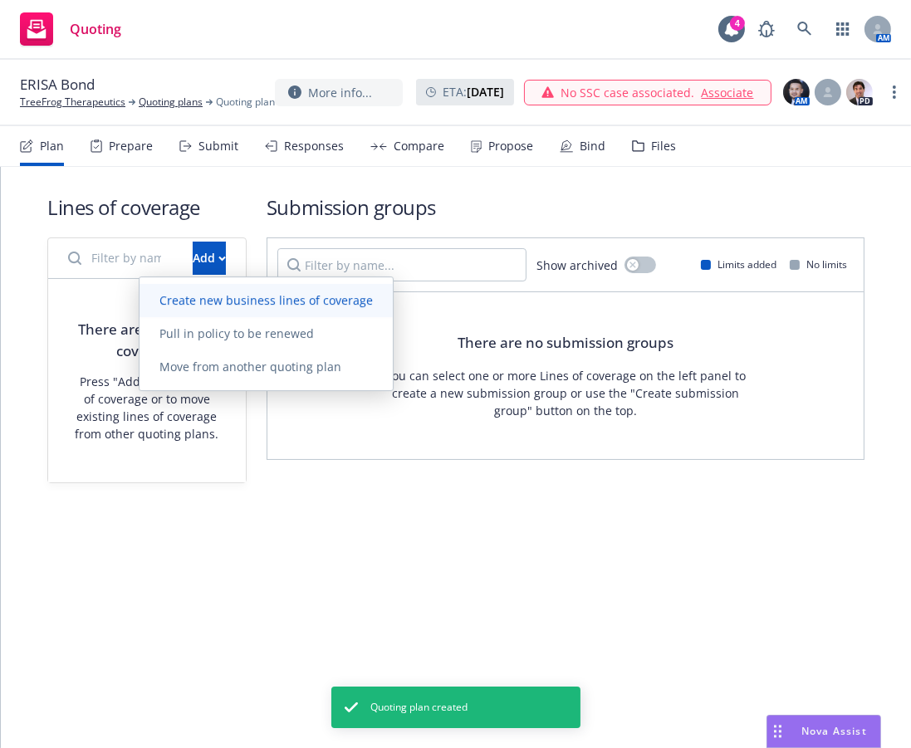
click at [164, 298] on span "Create new business lines of coverage" at bounding box center [265, 300] width 253 height 16
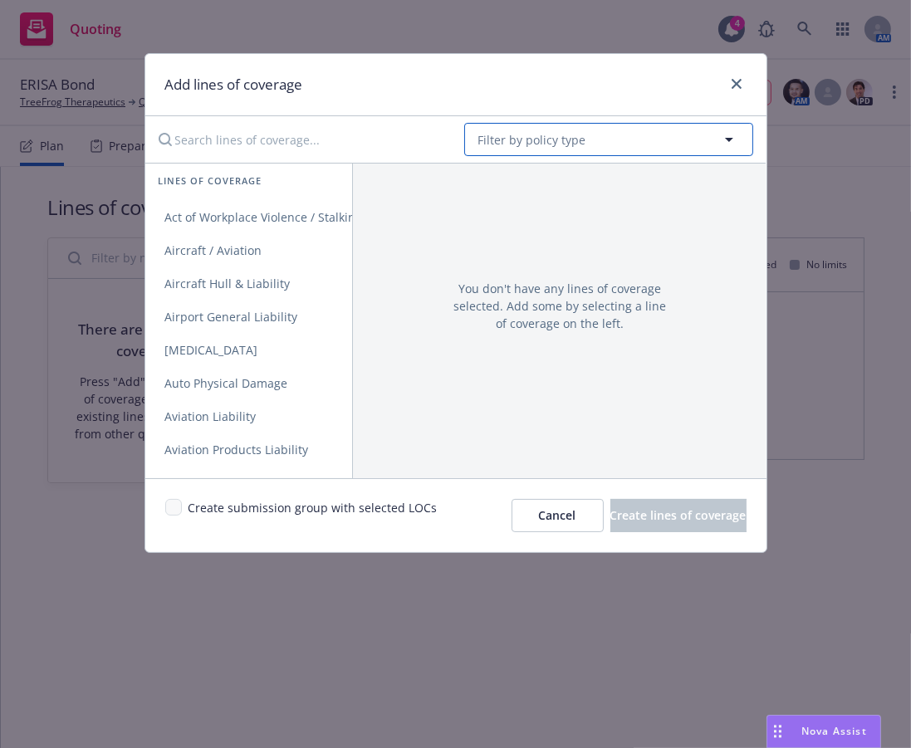
click at [645, 129] on button "Filter by policy type" at bounding box center [608, 139] width 289 height 33
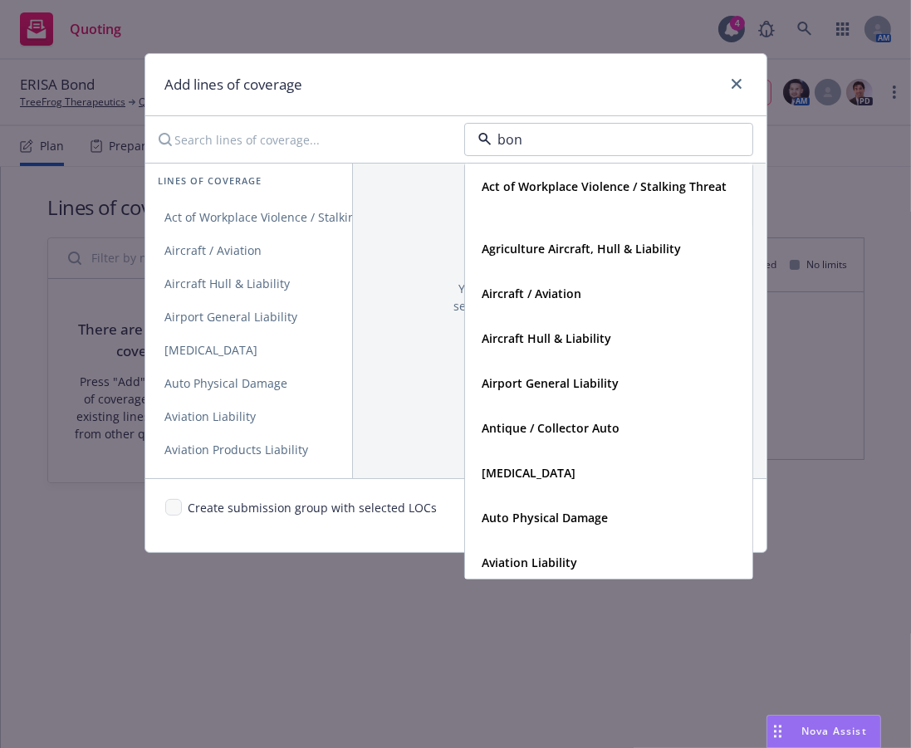
type input "bond"
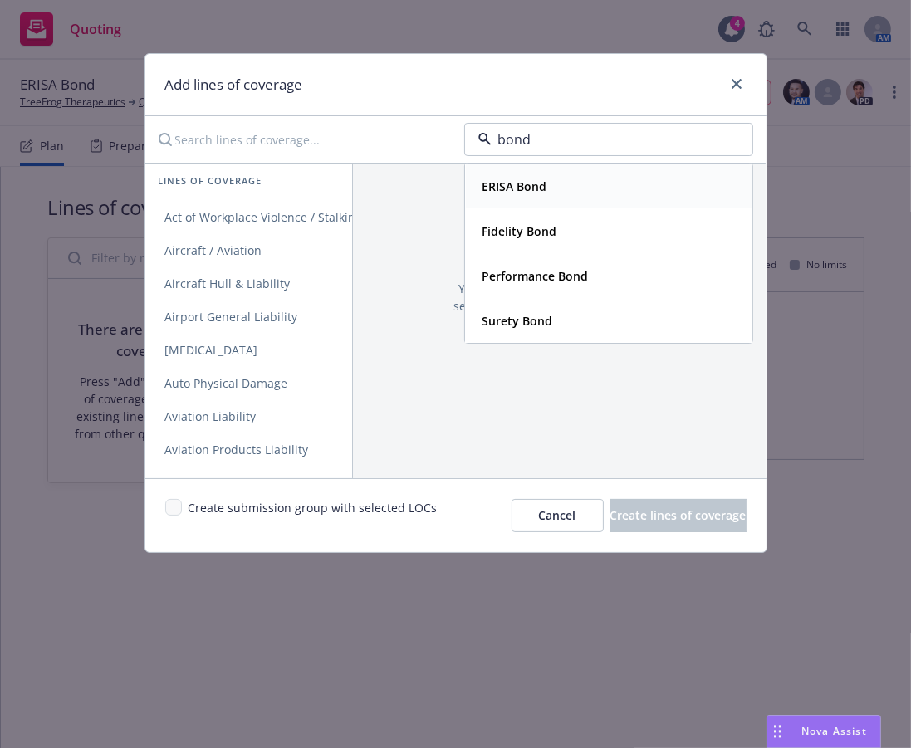
click at [615, 177] on div "ERISA Bond" at bounding box center [609, 186] width 266 height 24
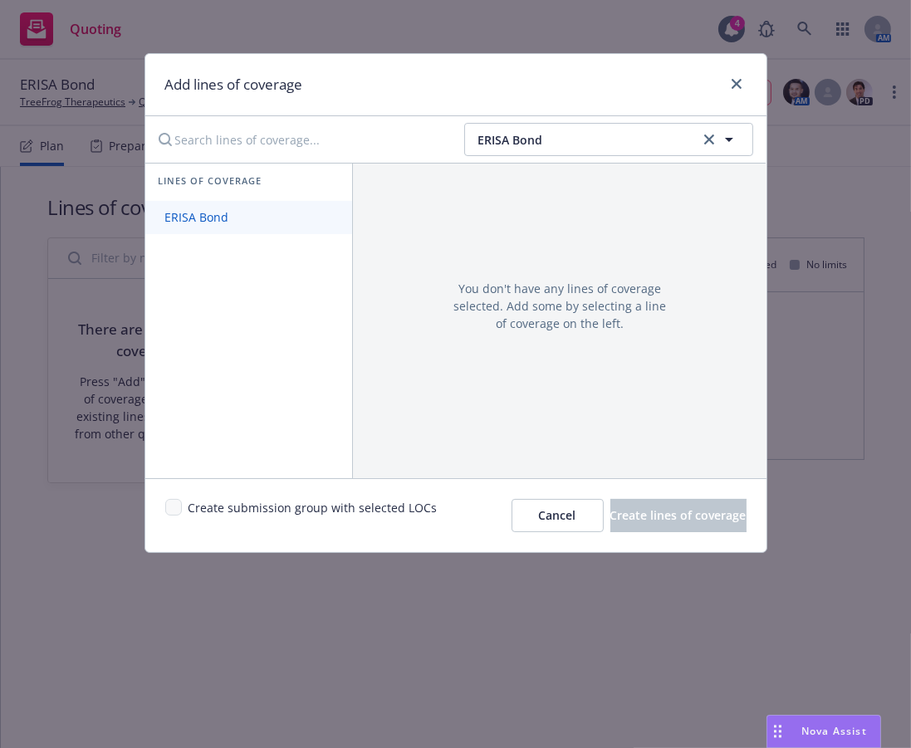
drag, startPoint x: 243, startPoint y: 216, endPoint x: 233, endPoint y: 217, distance: 10.0
click at [243, 216] on span "ERISA Bond" at bounding box center [197, 217] width 104 height 16
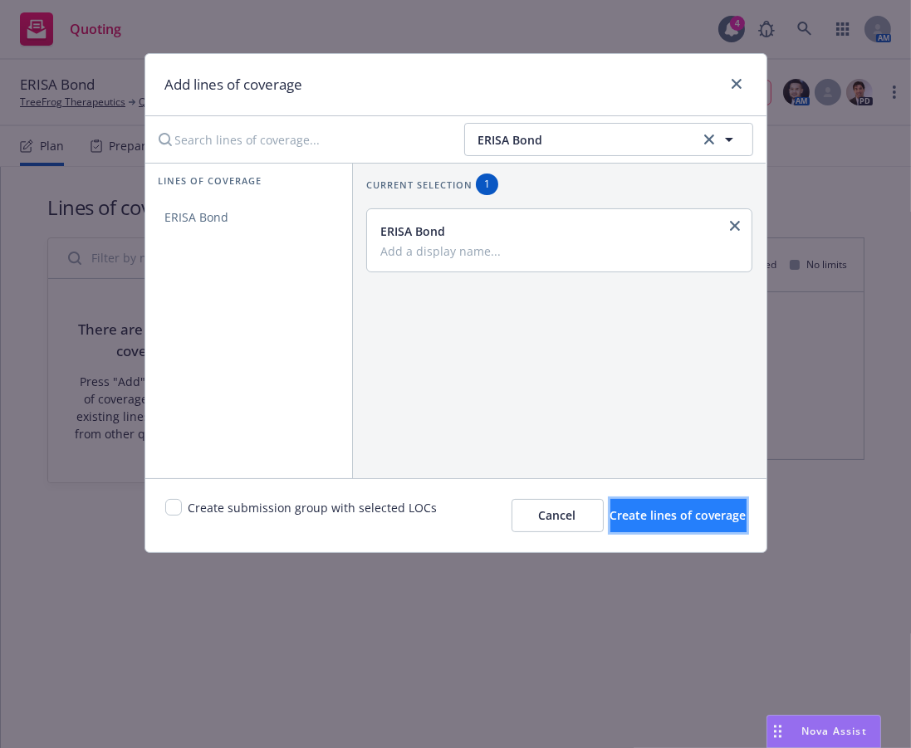
click at [665, 517] on span "Create lines of coverage" at bounding box center [678, 515] width 136 height 16
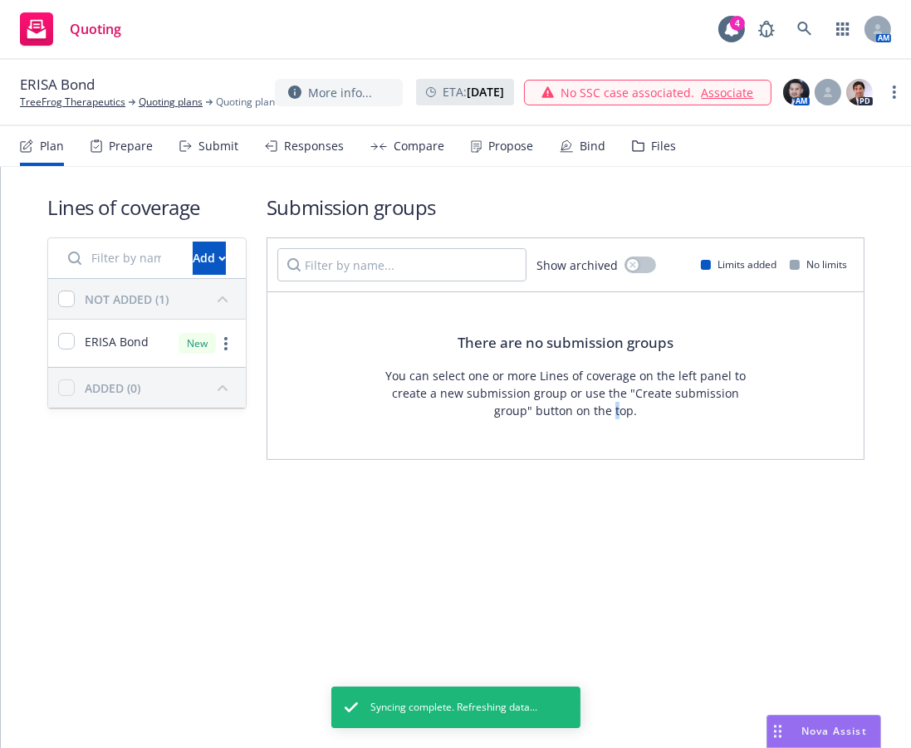
click at [611, 521] on div "Lines of coverage Add NOT ADDED (1) ERISA Bond New ADDED (0) Submission groups …" at bounding box center [456, 350] width 910 height 366
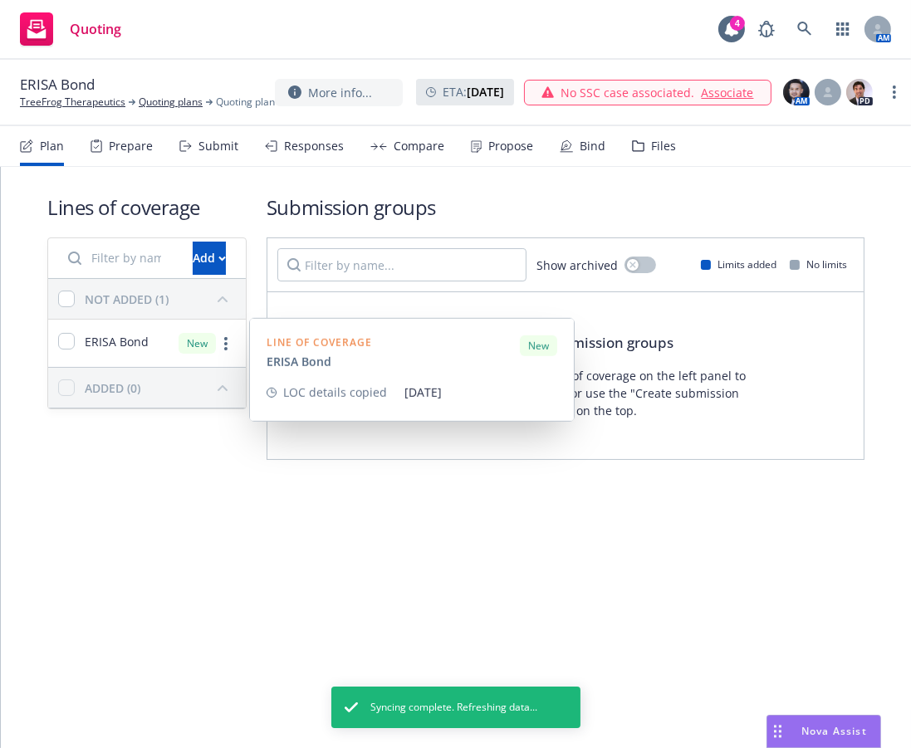
click at [80, 336] on div "ERISA Bond" at bounding box center [103, 343] width 90 height 20
checkbox input "true"
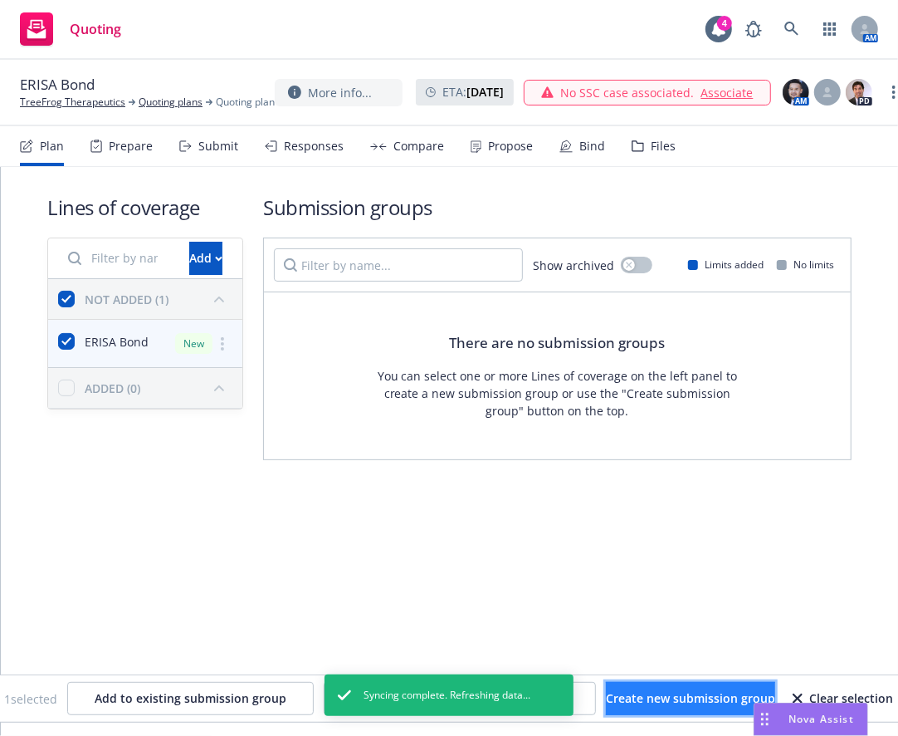
click at [704, 700] on span "Create new submission group" at bounding box center [690, 698] width 169 height 16
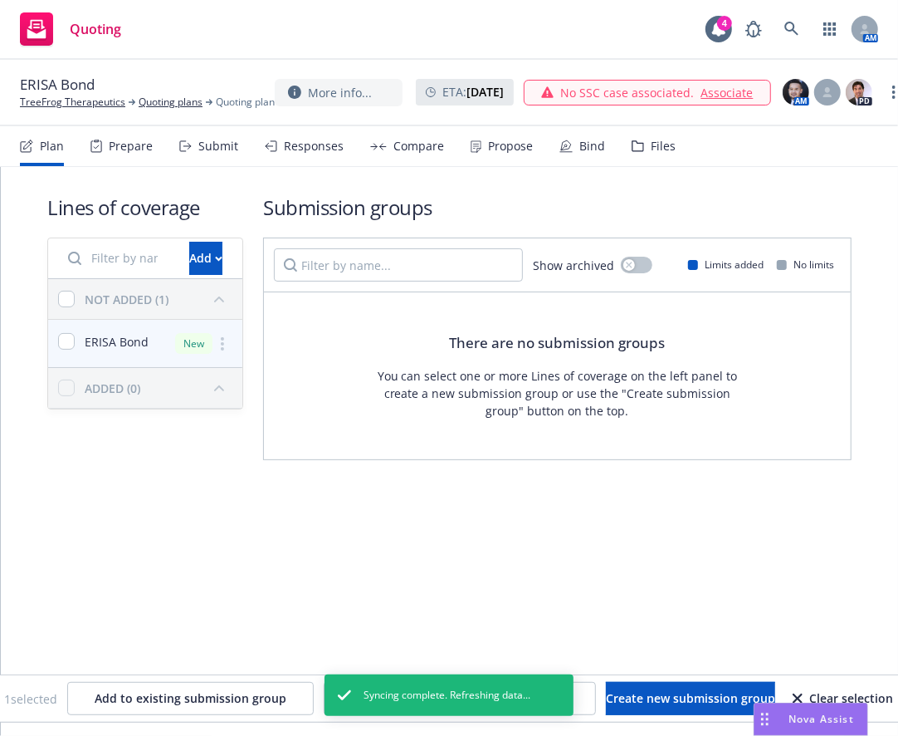
checkbox input "false"
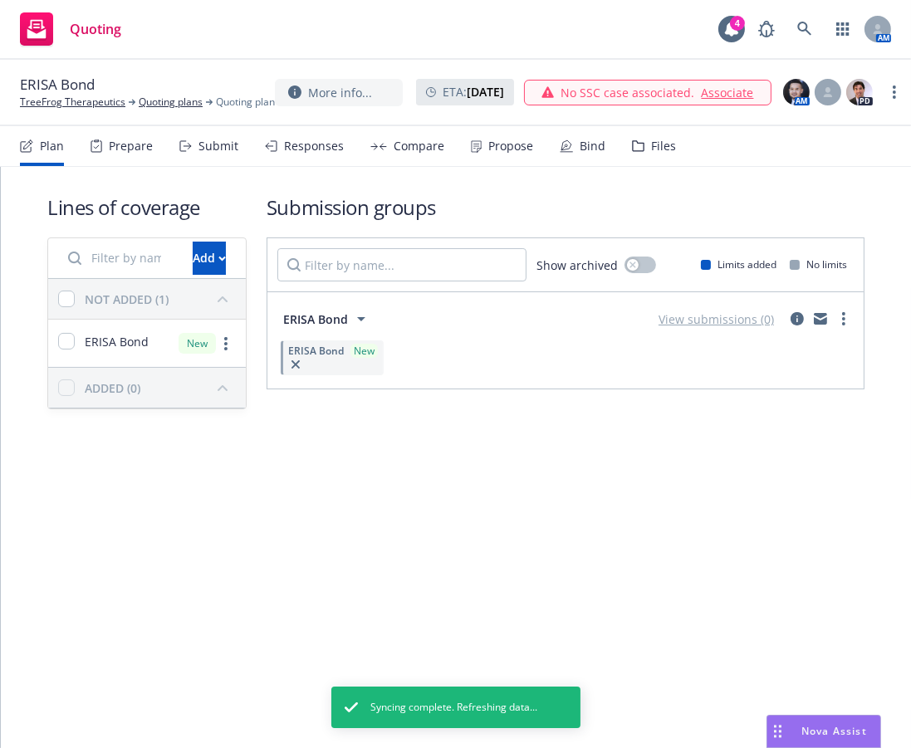
drag, startPoint x: 706, startPoint y: 520, endPoint x: 716, endPoint y: 464, distance: 56.7
click at [706, 504] on div "Lines of coverage Add NOT ADDED (1) ERISA Bond New ADDED (0) Submission groups …" at bounding box center [456, 457] width 910 height 581
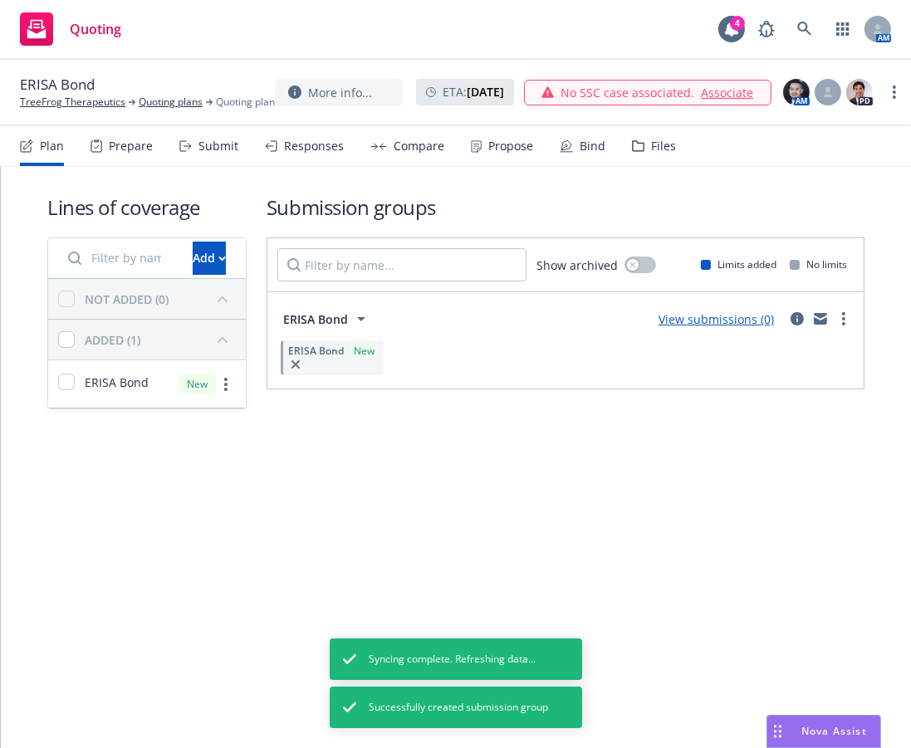
click at [702, 325] on link "View submissions (0)" at bounding box center [715, 319] width 115 height 16
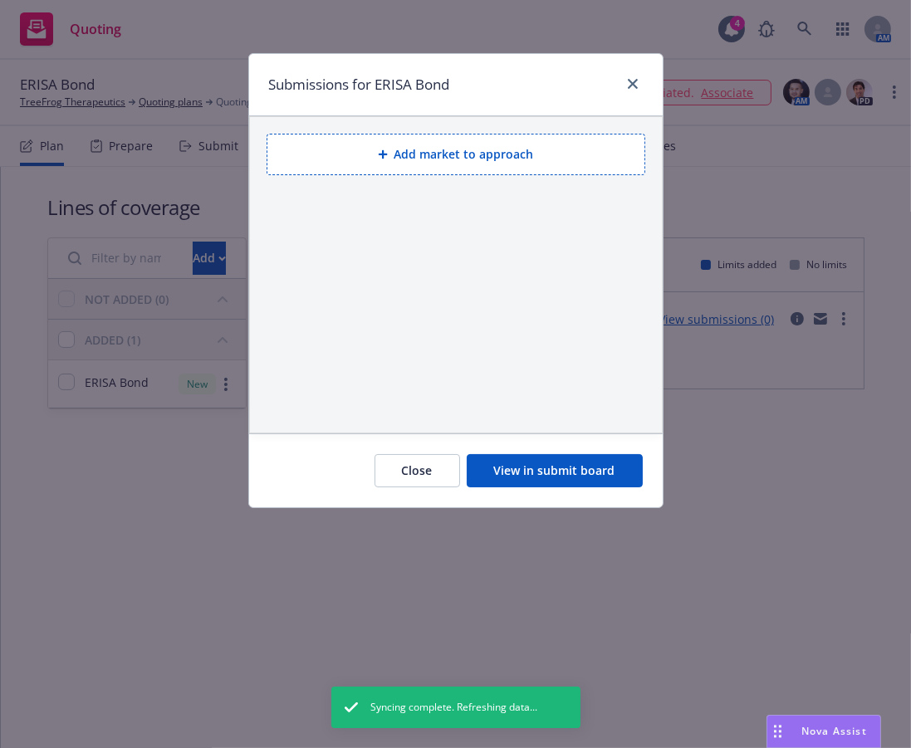
click at [484, 156] on button "Add market to approach" at bounding box center [455, 155] width 379 height 42
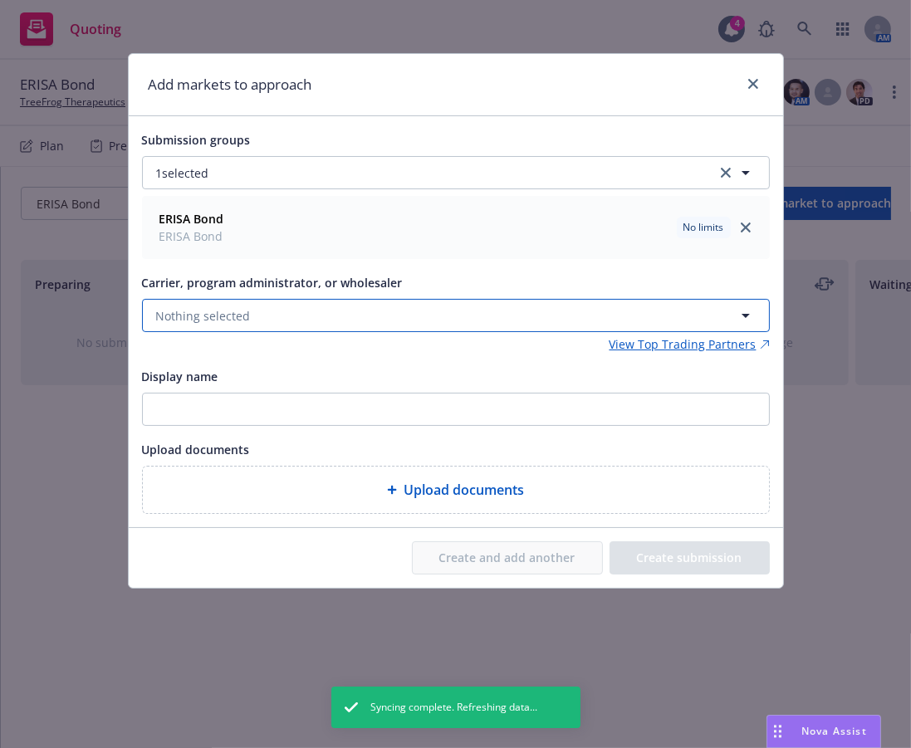
click at [296, 318] on button "Nothing selected" at bounding box center [456, 315] width 628 height 33
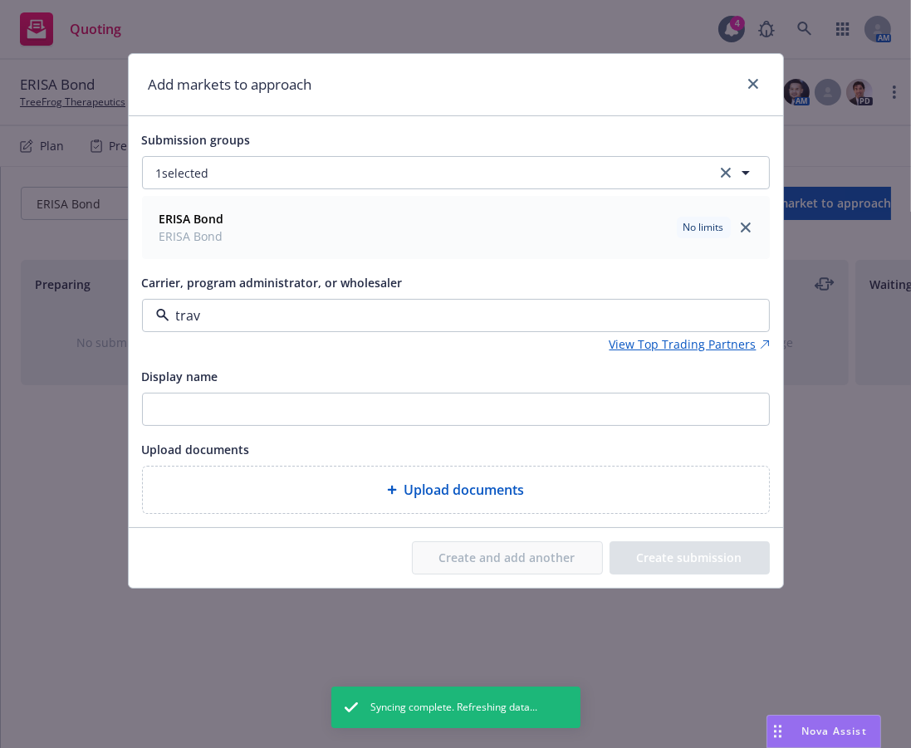
type input "trave"
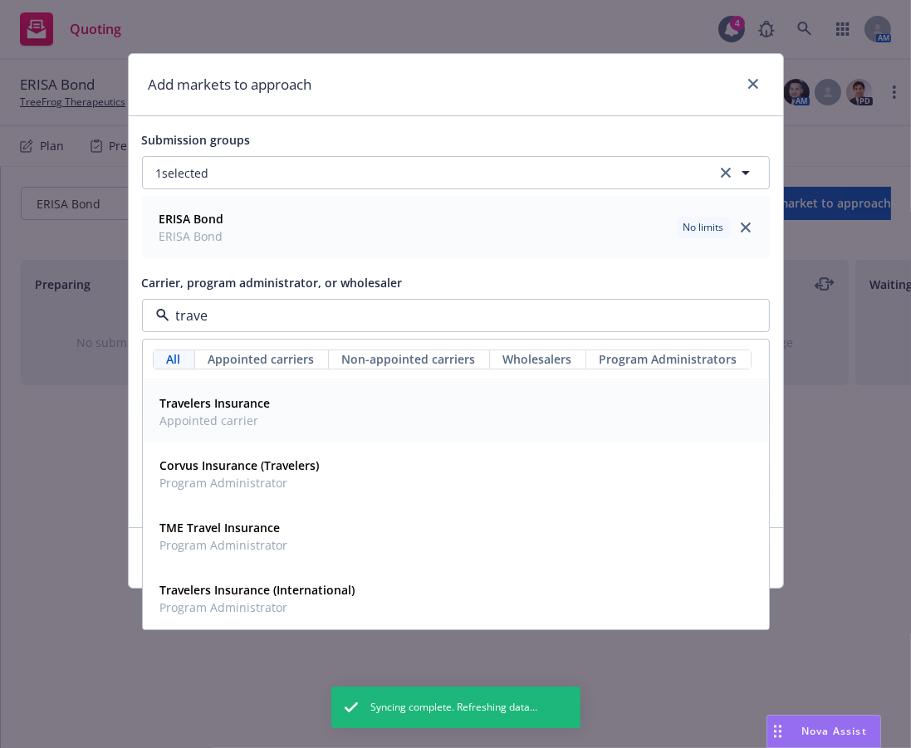
click at [266, 406] on strong "Travelers Insurance" at bounding box center [215, 403] width 110 height 16
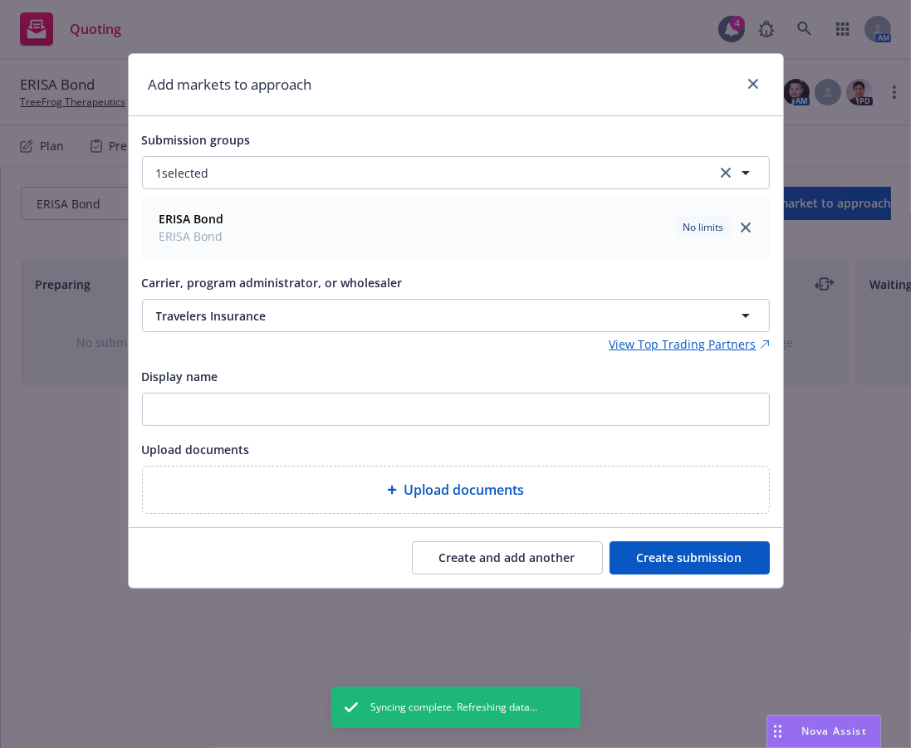
click at [662, 549] on button "Create submission" at bounding box center [689, 557] width 160 height 33
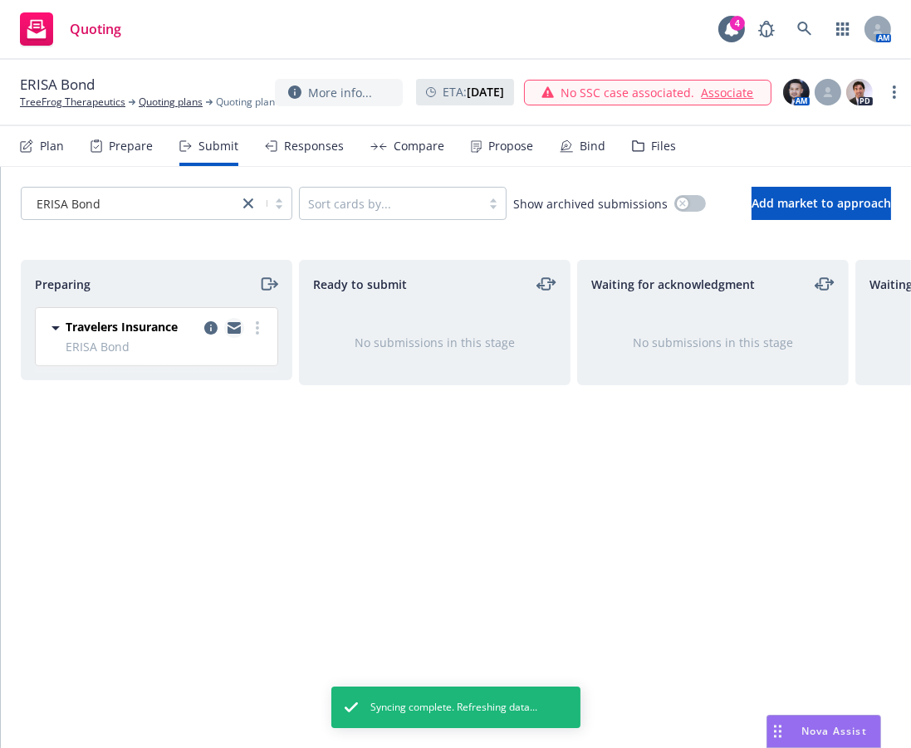
click at [238, 327] on icon "copy logging email" at bounding box center [233, 329] width 13 height 7
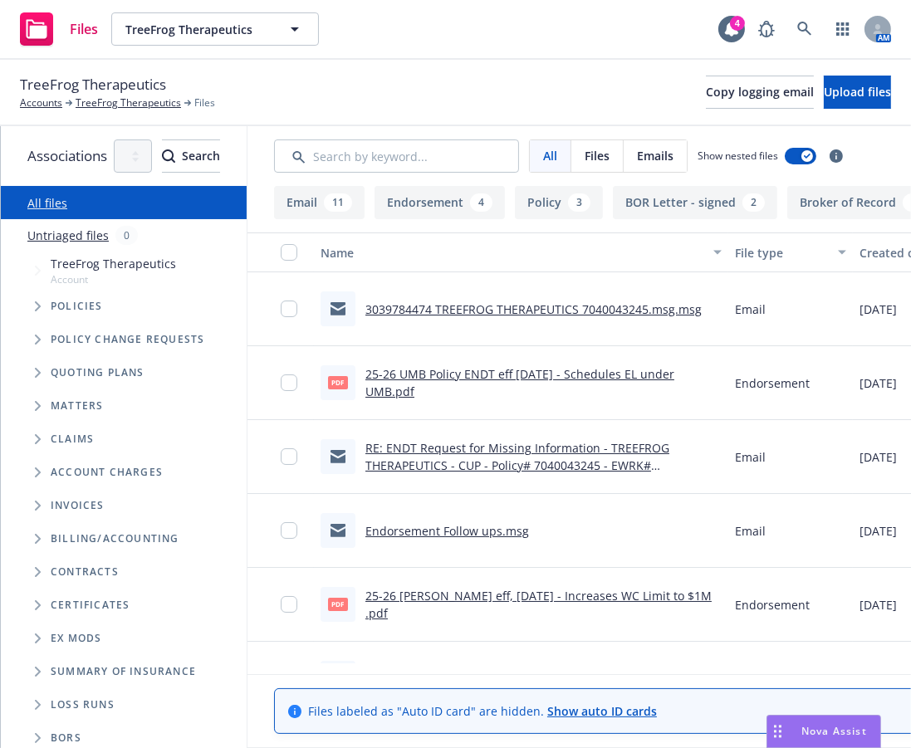
click at [37, 315] on span "Tree Example" at bounding box center [37, 306] width 27 height 27
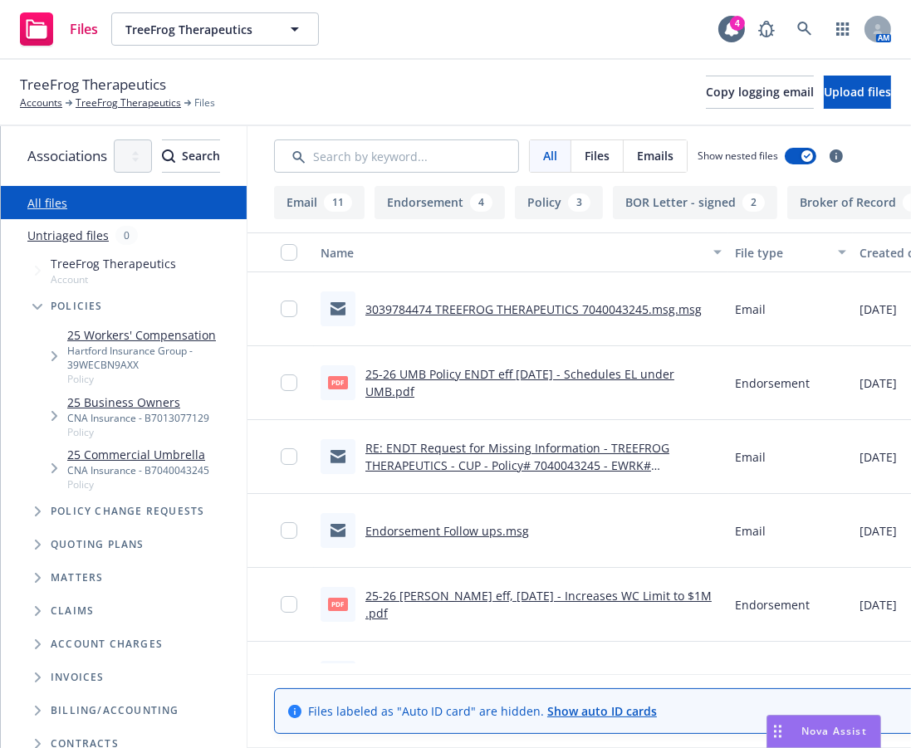
click at [47, 403] on span "Tree Example" at bounding box center [54, 416] width 27 height 27
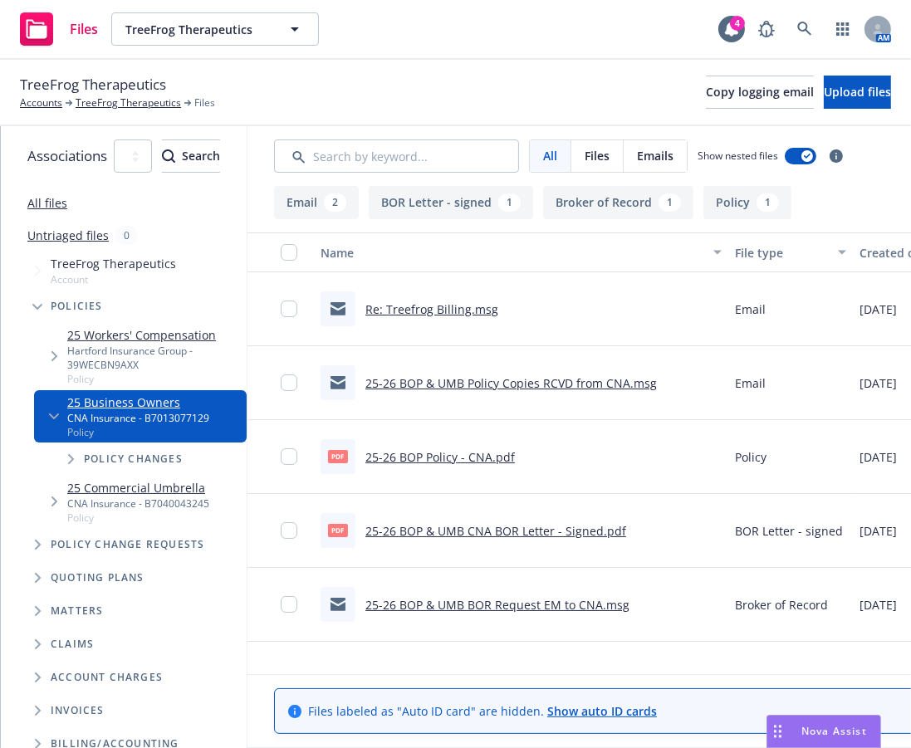
click at [51, 413] on icon "Tree Example" at bounding box center [54, 416] width 10 height 7
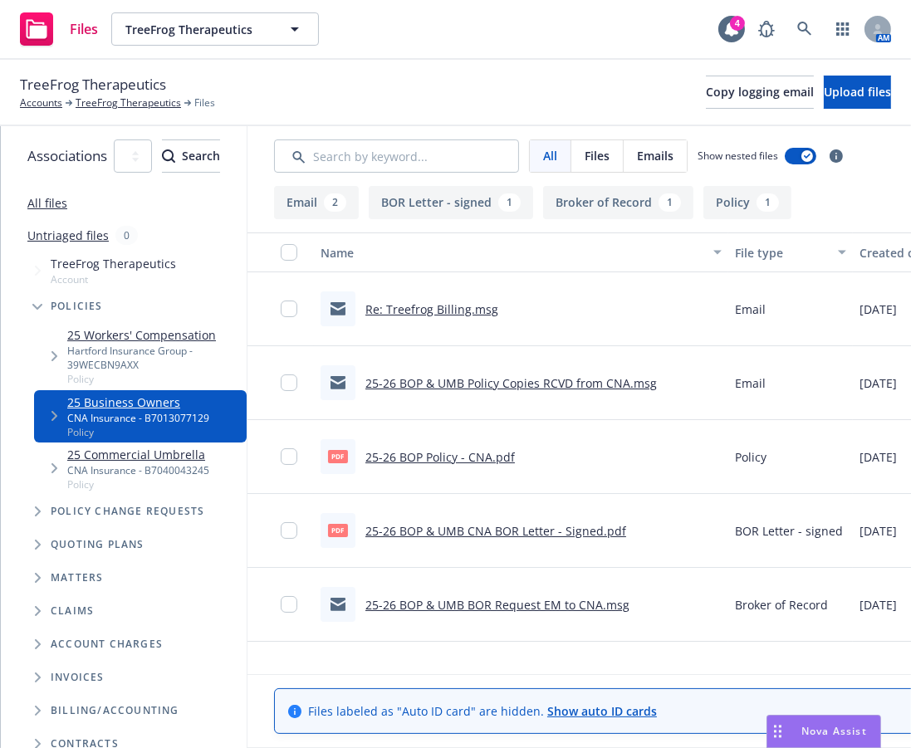
click at [60, 343] on span "Tree Example" at bounding box center [54, 356] width 27 height 27
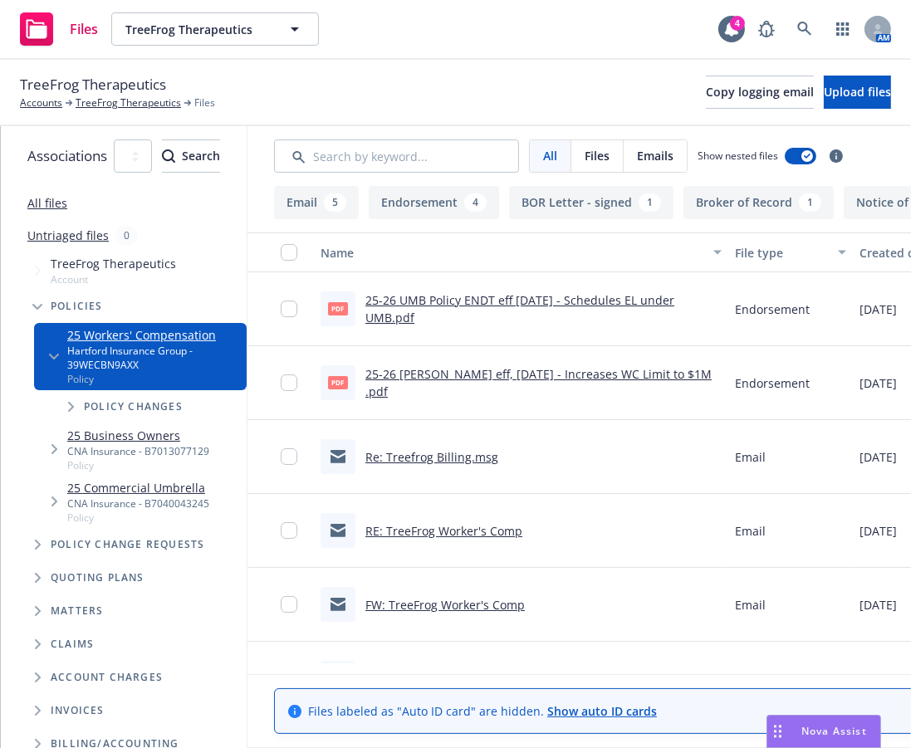
click at [57, 394] on span "Tree Example" at bounding box center [70, 407] width 27 height 27
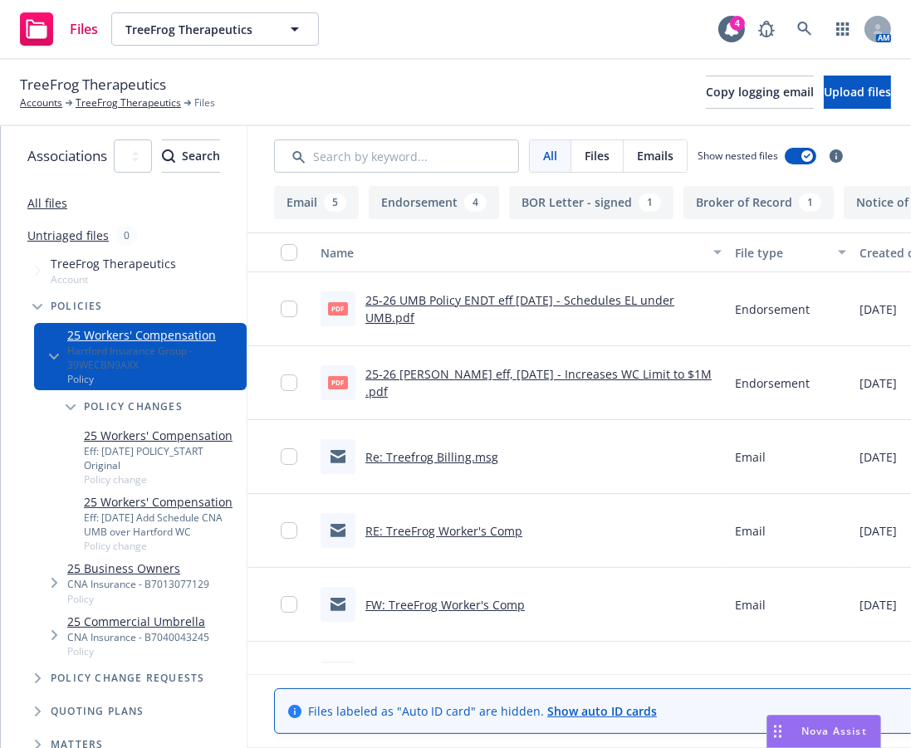
click at [58, 368] on div "25 Workers' Compensation Hartford Insurance Group - 39WECBN9AXX Policy" at bounding box center [140, 356] width 213 height 66
click at [58, 352] on span "Tree Example" at bounding box center [54, 356] width 27 height 27
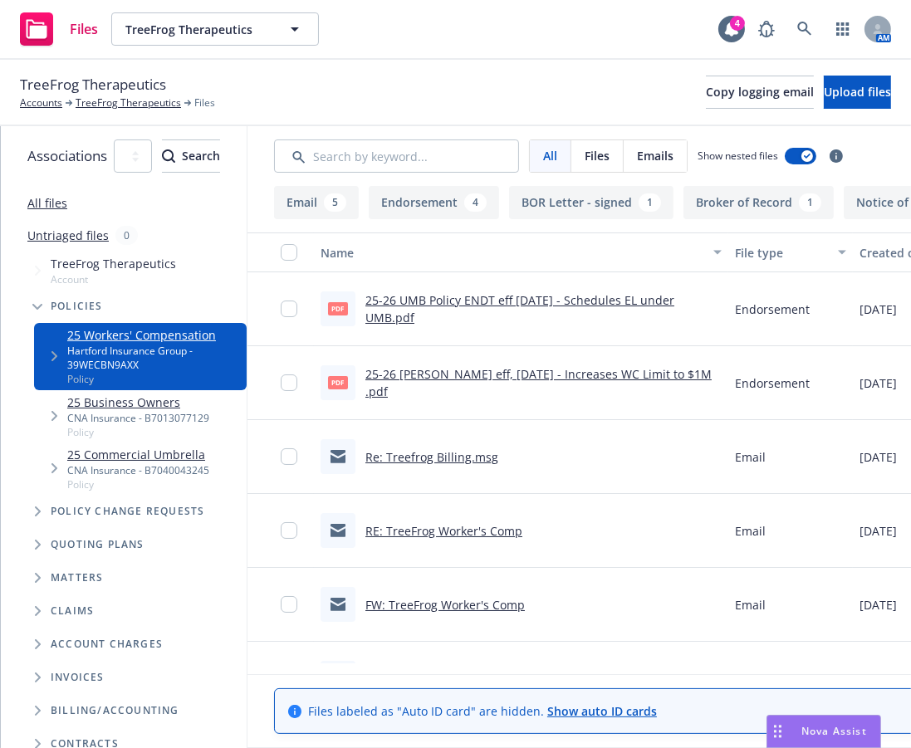
click at [51, 411] on icon "Tree Example" at bounding box center [54, 416] width 7 height 10
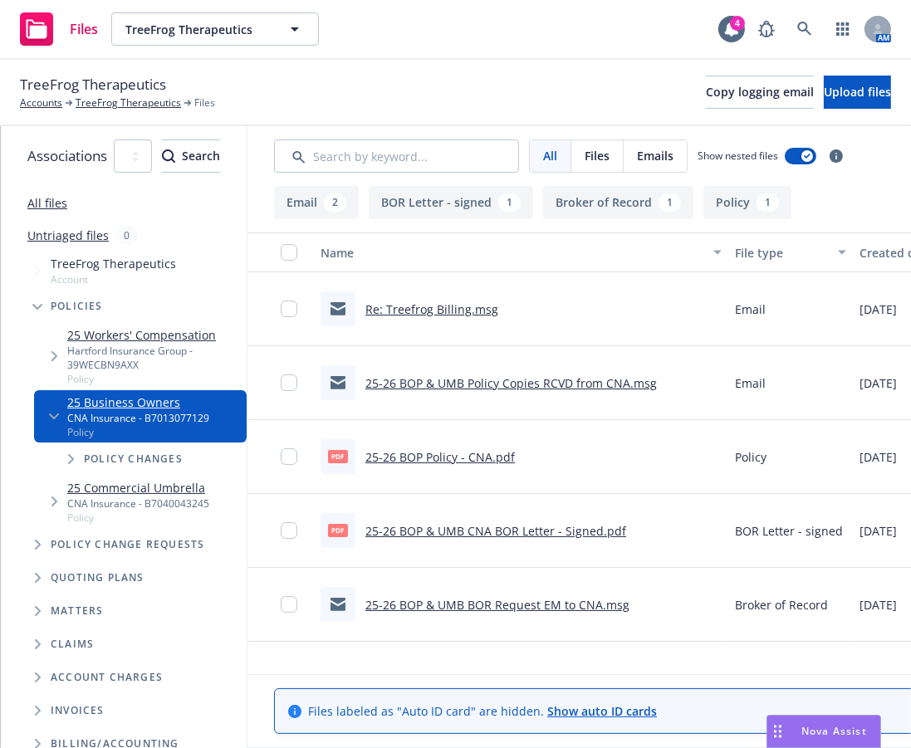
click at [515, 452] on link "25-26 BOP Policy - CNA.pdf" at bounding box center [439, 457] width 149 height 16
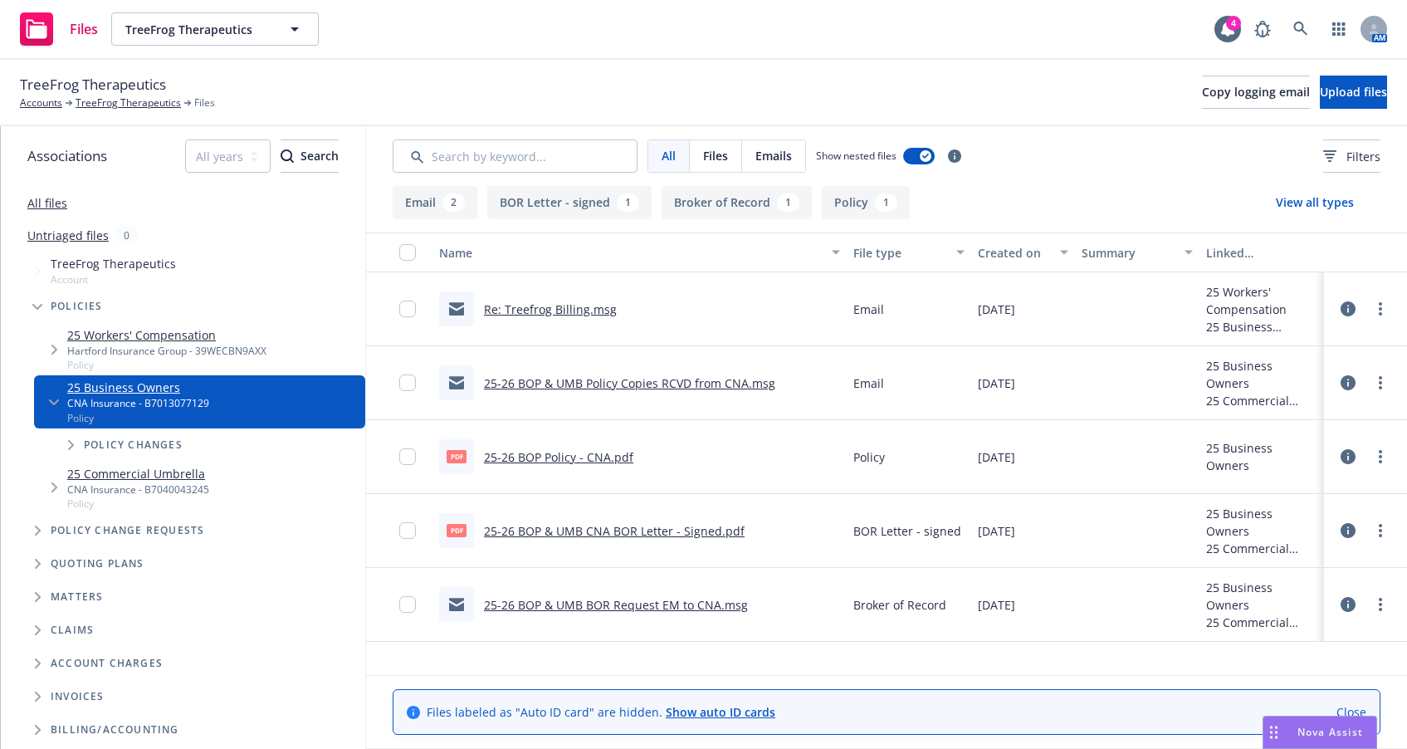
click at [507, 467] on div "pdf 25-26 BOP Policy - CNA.pdf" at bounding box center [536, 456] width 194 height 35
click at [514, 455] on link "25-26 BOP Policy - CNA.pdf" at bounding box center [558, 457] width 149 height 16
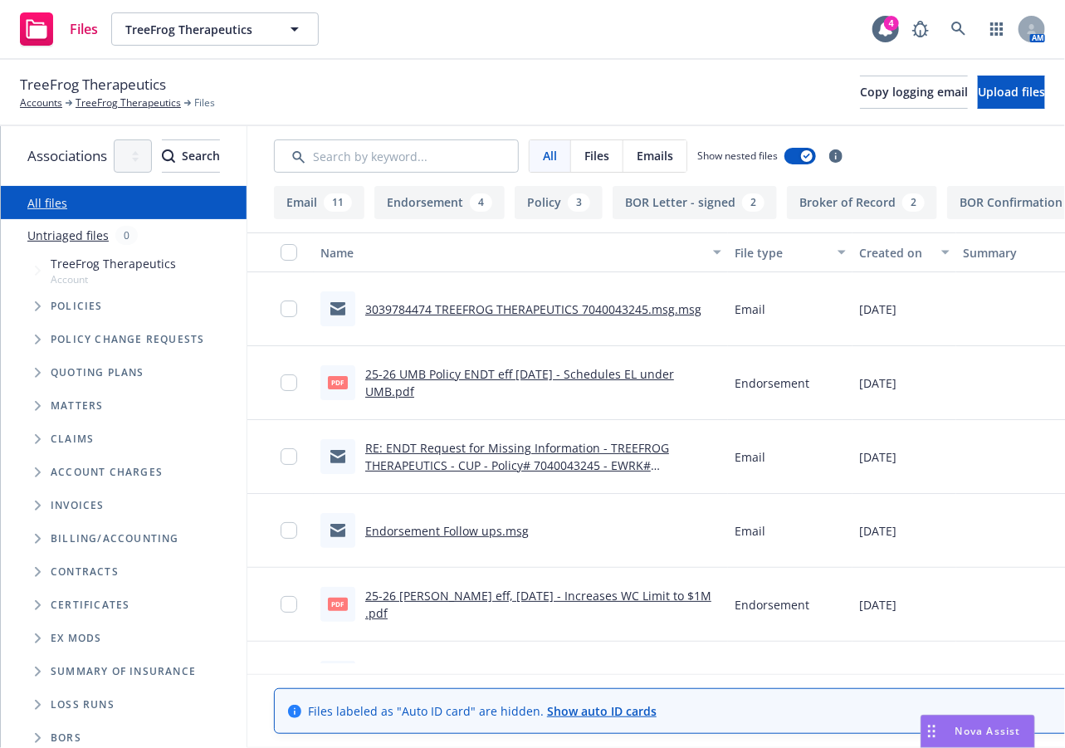
click at [38, 371] on icon "Tree Example" at bounding box center [38, 373] width 6 height 10
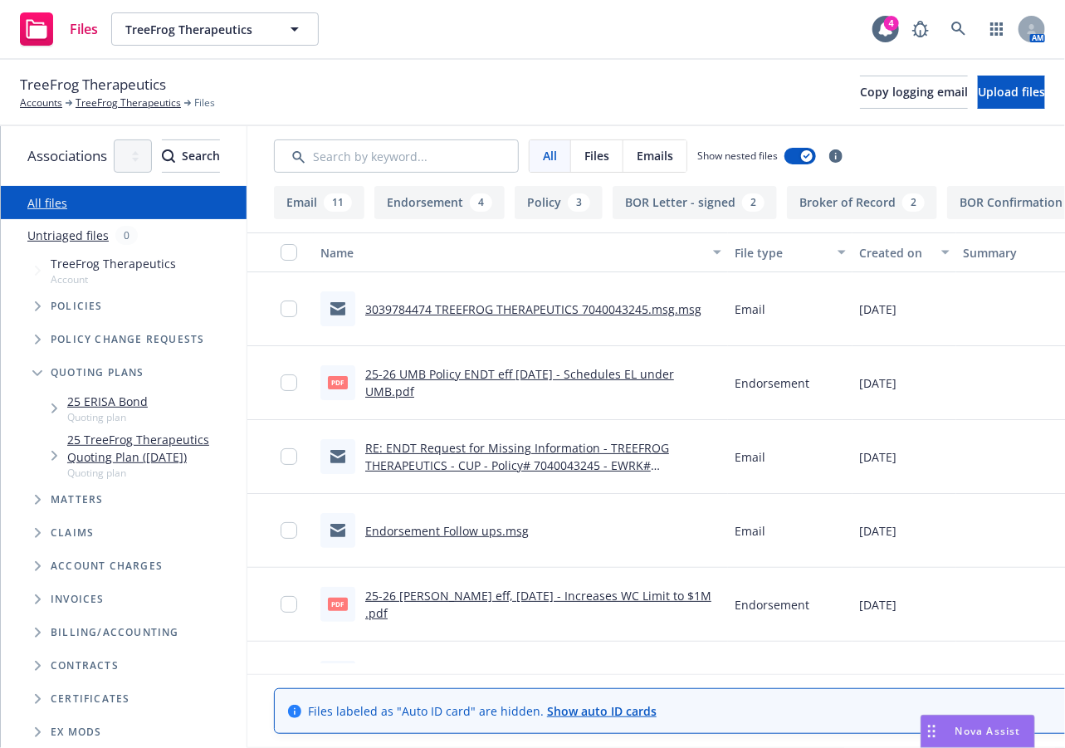
click at [64, 414] on span "Tree Example" at bounding box center [54, 408] width 27 height 27
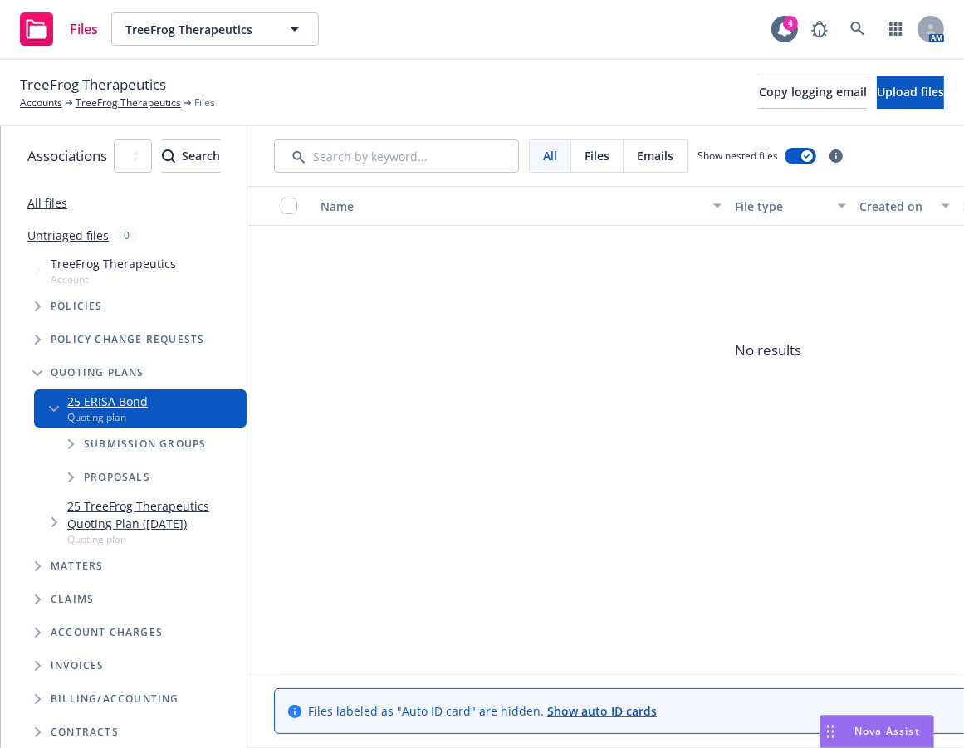
click at [81, 448] on span "Tree Example" at bounding box center [70, 444] width 27 height 27
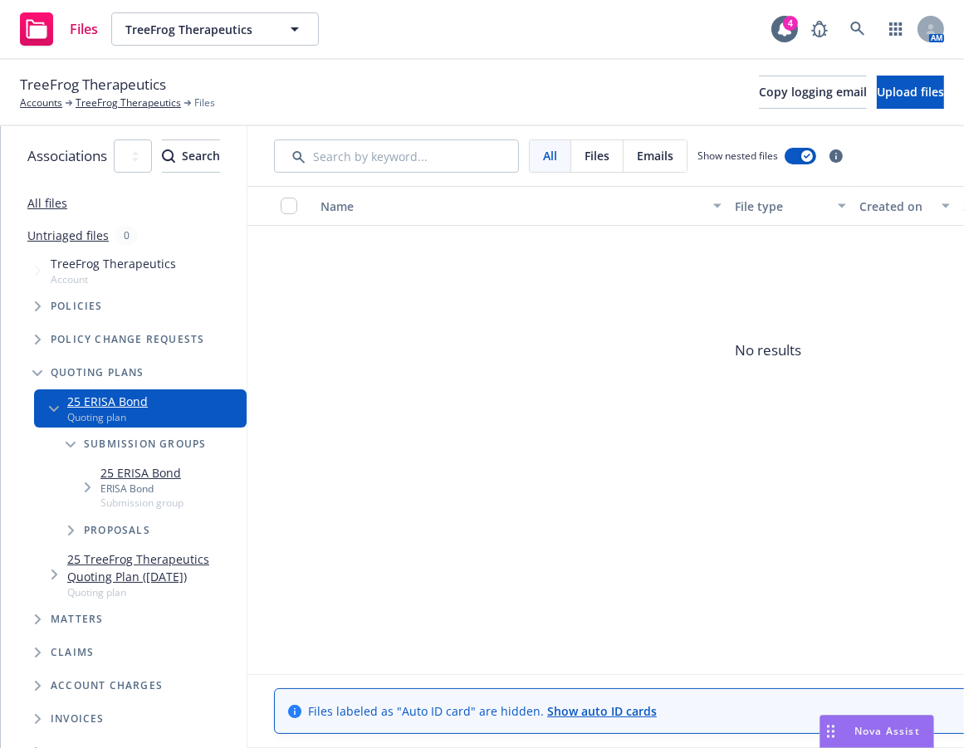
click at [98, 492] on span "Tree Example" at bounding box center [87, 487] width 27 height 27
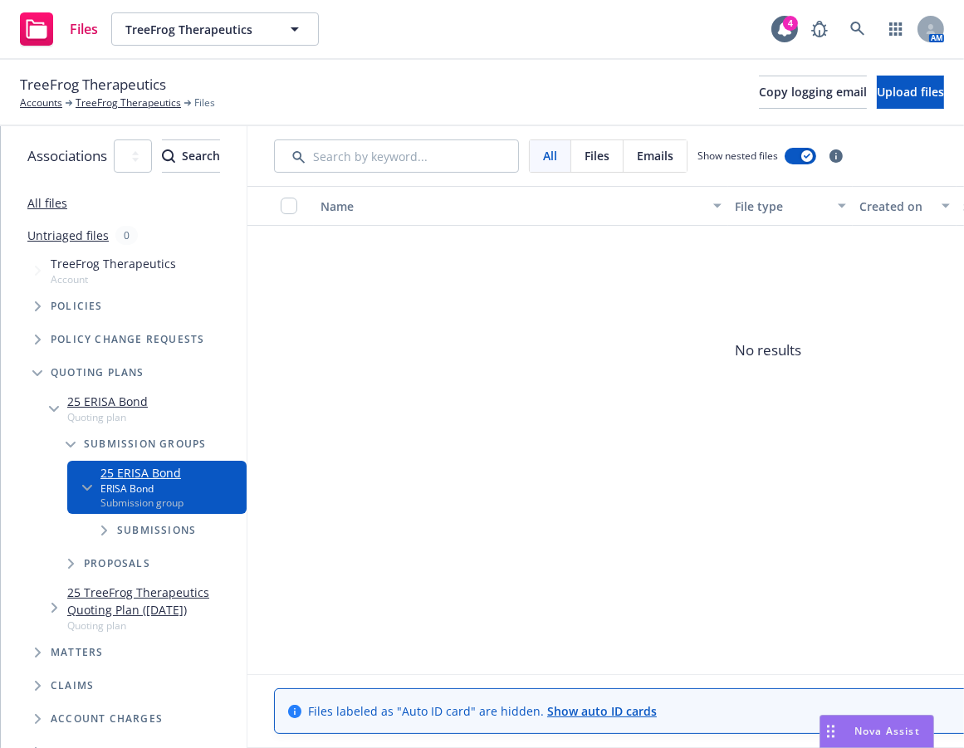
click at [85, 492] on span "Tree Example" at bounding box center [87, 487] width 27 height 27
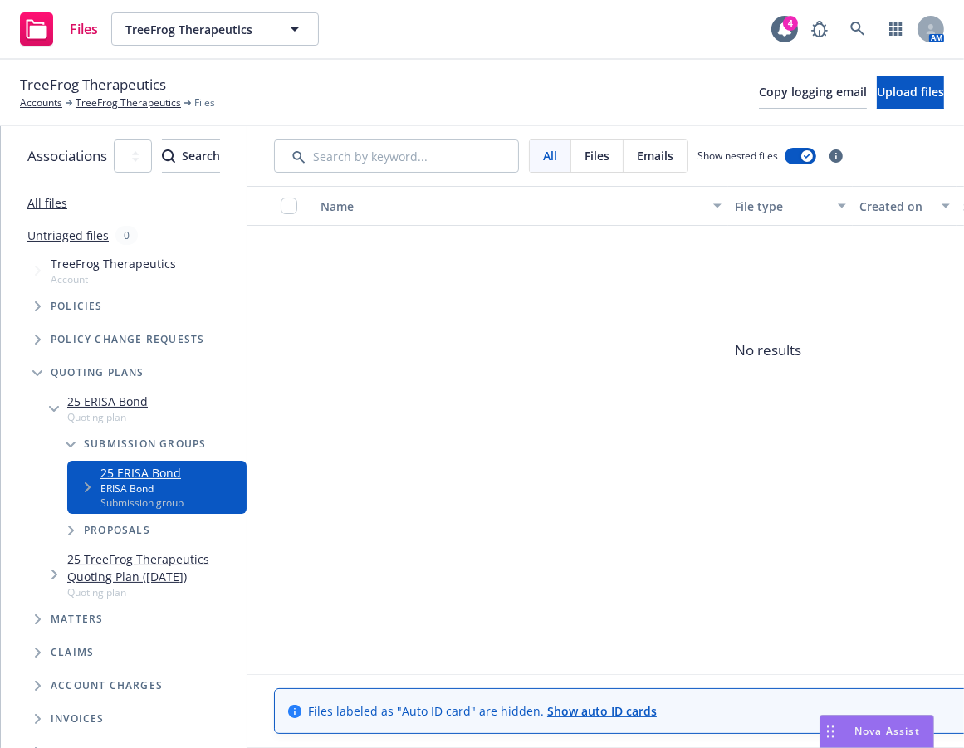
click at [97, 502] on div "25 ERISA Bond ERISA Bond Submission group" at bounding box center [156, 487] width 179 height 52
click at [83, 491] on span "Tree Example" at bounding box center [87, 487] width 27 height 27
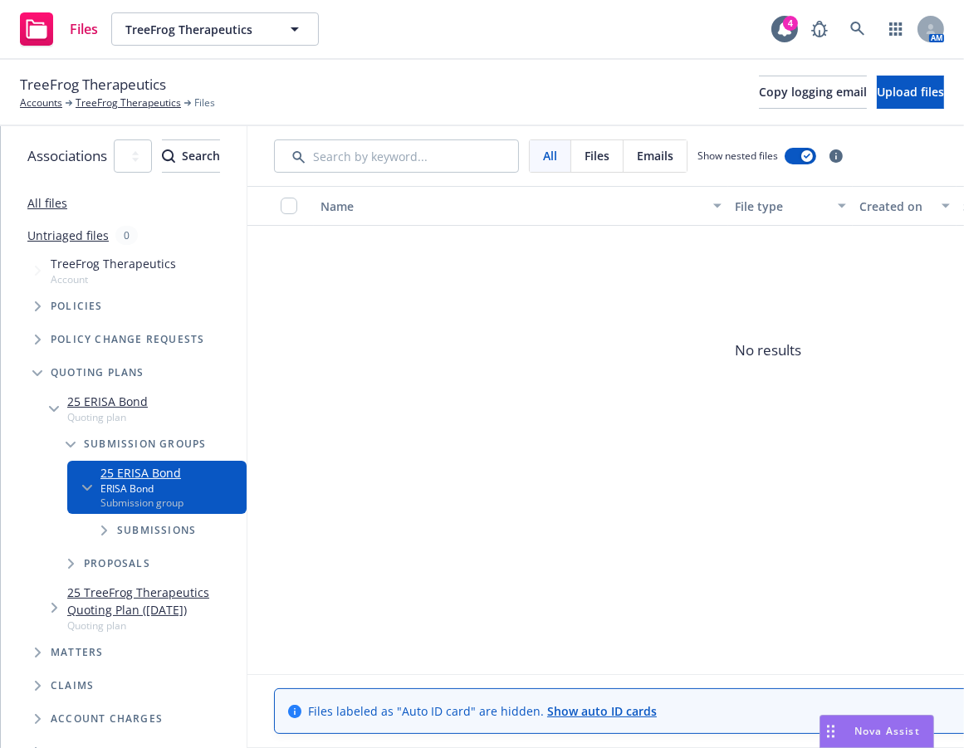
click at [101, 532] on icon "Tree Example" at bounding box center [104, 530] width 7 height 10
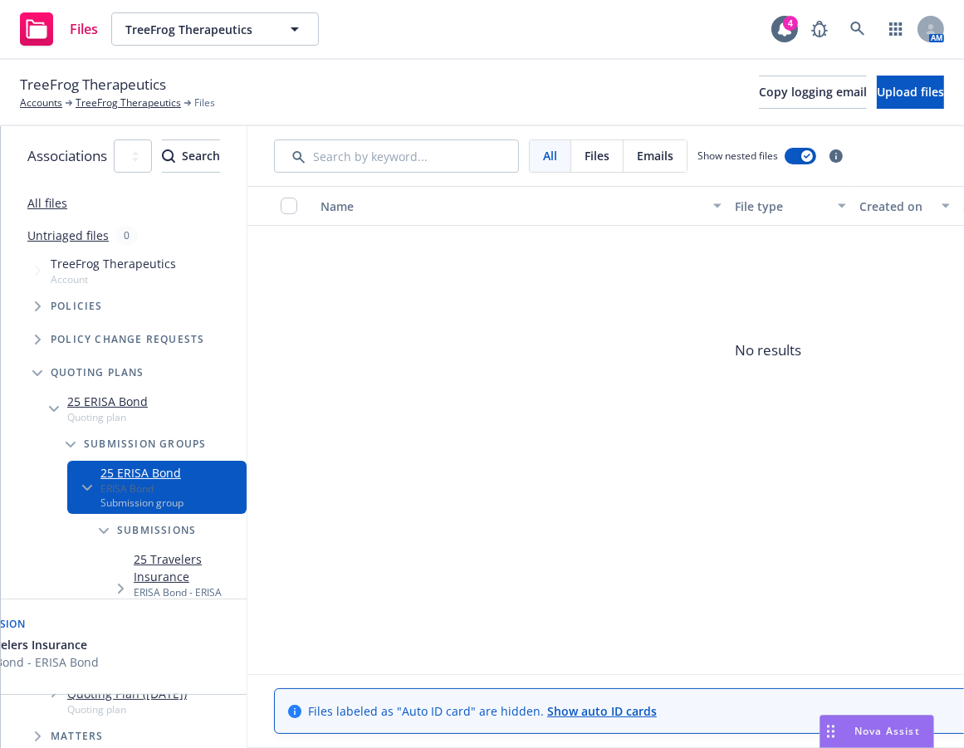
drag, startPoint x: 163, startPoint y: 578, endPoint x: 226, endPoint y: 544, distance: 71.7
click at [163, 585] on div "ERISA Bond - ERISA Bond" at bounding box center [187, 599] width 106 height 28
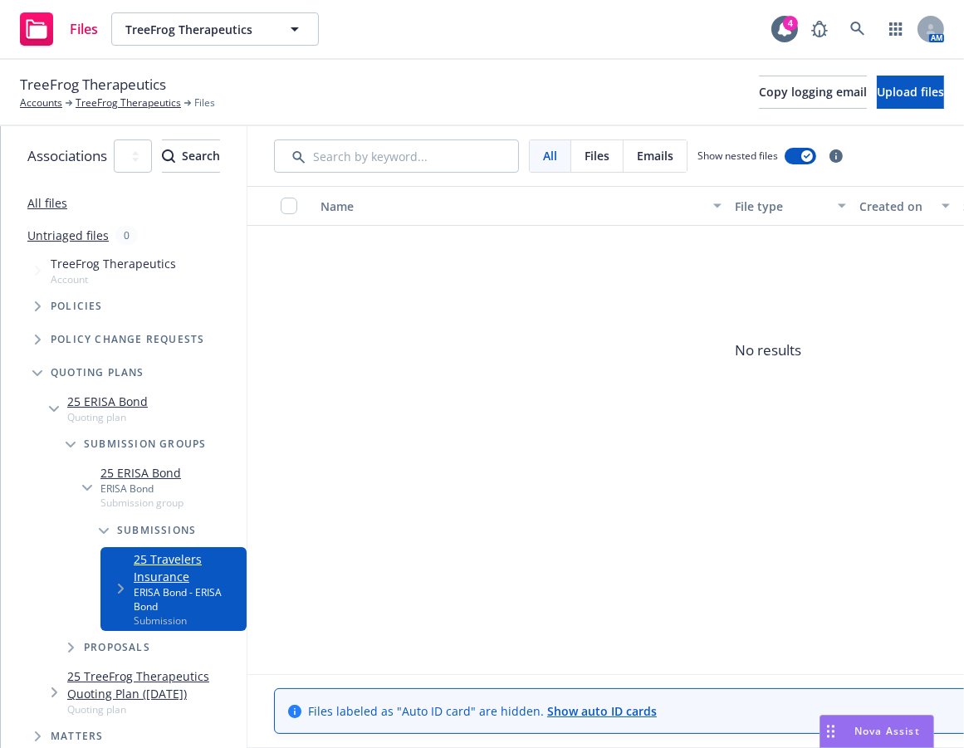
click at [756, 112] on div "TreeFrog Therapeutics Accounts TreeFrog Therapeutics Files Copy logging email U…" at bounding box center [482, 93] width 964 height 66
click at [759, 98] on span "Copy logging email" at bounding box center [813, 92] width 108 height 16
drag, startPoint x: 571, startPoint y: 71, endPoint x: 682, endPoint y: 61, distance: 110.9
click at [569, 71] on div "TreeFrog Therapeutics Accounts TreeFrog Therapeutics Files Copy logging email U…" at bounding box center [482, 93] width 964 height 66
click at [856, 18] on link at bounding box center [857, 28] width 33 height 33
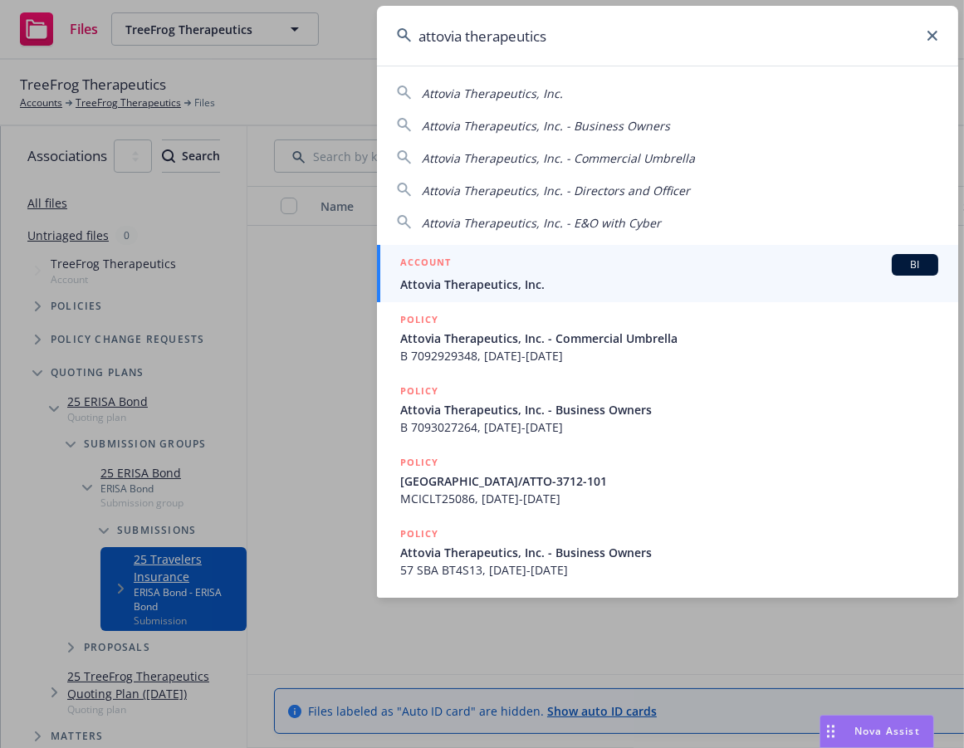
type input "attovia therapeutics"
click at [649, 262] on div "ACCOUNT BI" at bounding box center [669, 265] width 538 height 22
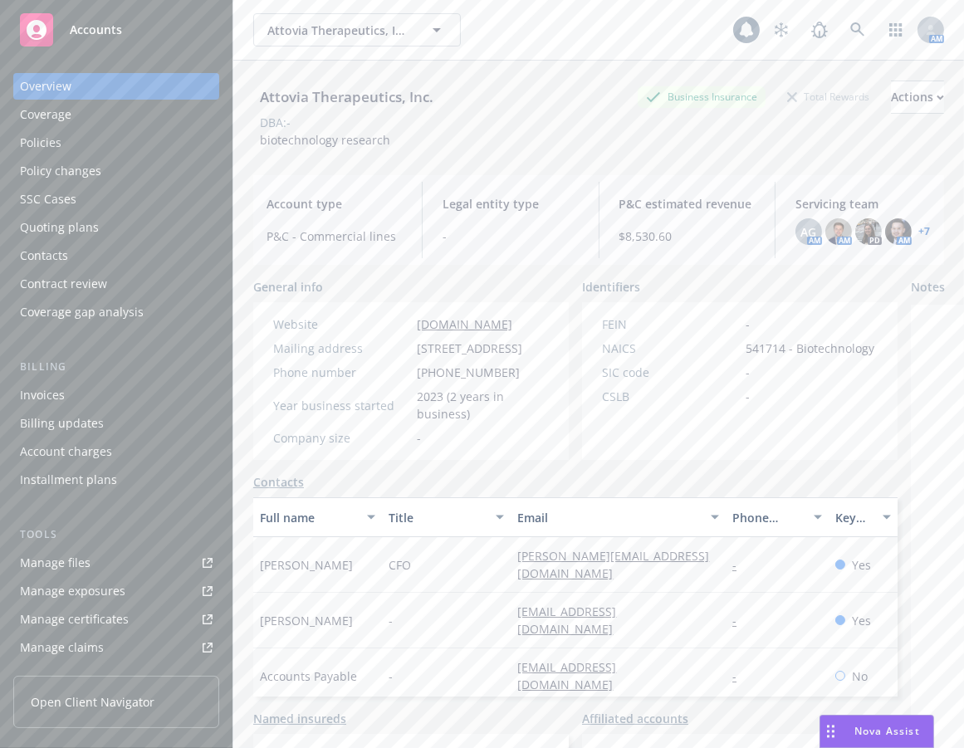
click at [107, 143] on div "Policies" at bounding box center [116, 143] width 193 height 27
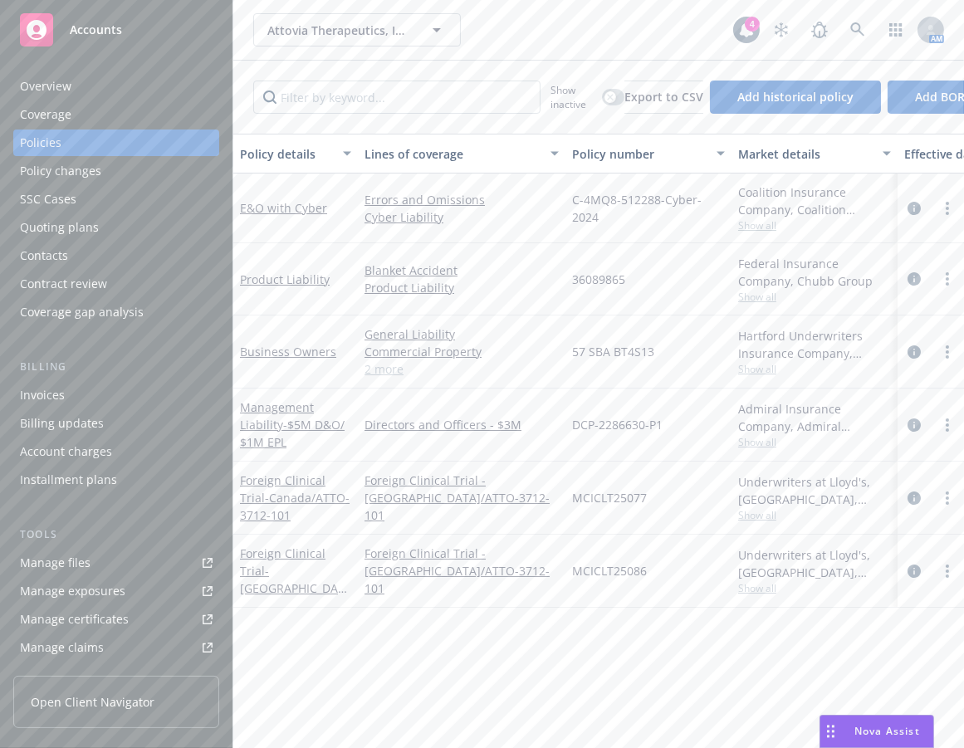
click at [117, 89] on div "Overview" at bounding box center [116, 86] width 193 height 27
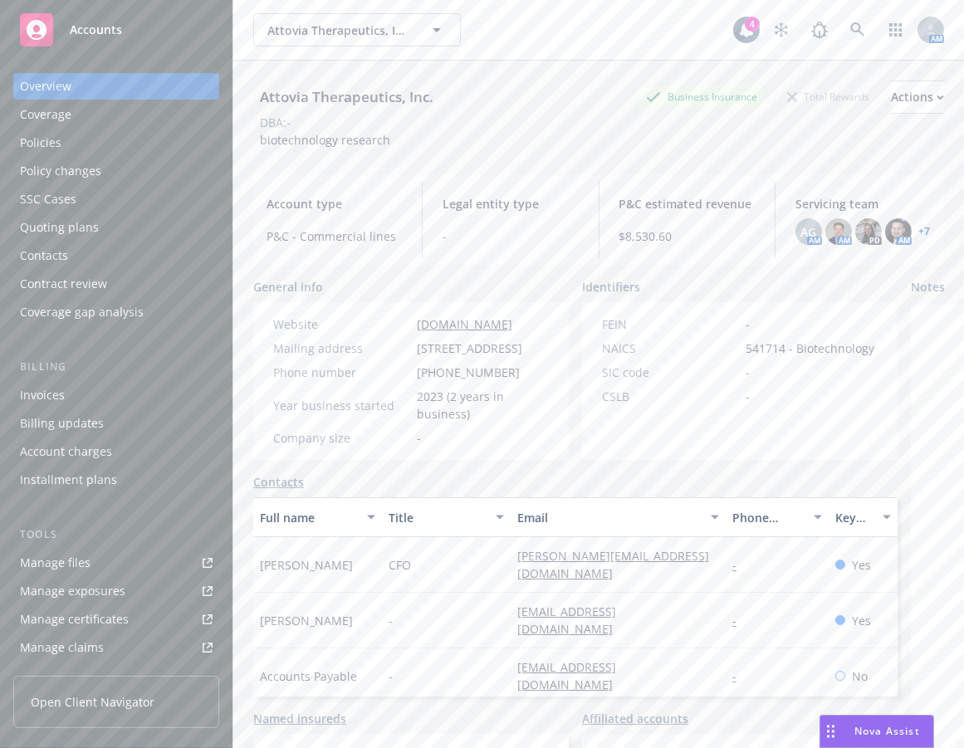
click at [108, 149] on div "Policies" at bounding box center [116, 143] width 193 height 27
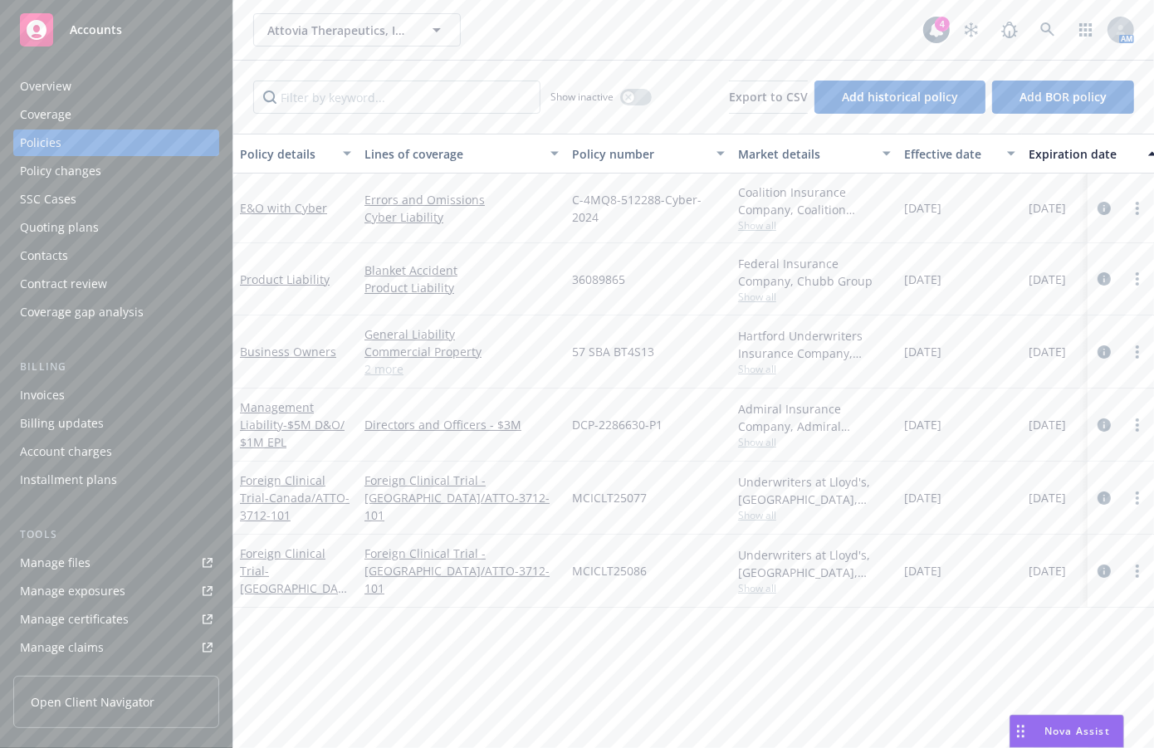
click at [929, 655] on div "Policy details Lines of coverage Policy number Market details Effective date Ex…" at bounding box center [693, 435] width 921 height 603
click at [925, 634] on div "Policy details Lines of coverage Policy number Market details Effective date Ex…" at bounding box center [693, 435] width 921 height 603
click at [924, 633] on div "Policy details Lines of coverage Policy number Market details Effective date Ex…" at bounding box center [693, 435] width 921 height 603
drag, startPoint x: 851, startPoint y: 648, endPoint x: 861, endPoint y: 643, distance: 11.1
click at [852, 652] on div "Policy details Lines of coverage Policy number Market details Effective date Ex…" at bounding box center [693, 435] width 921 height 603
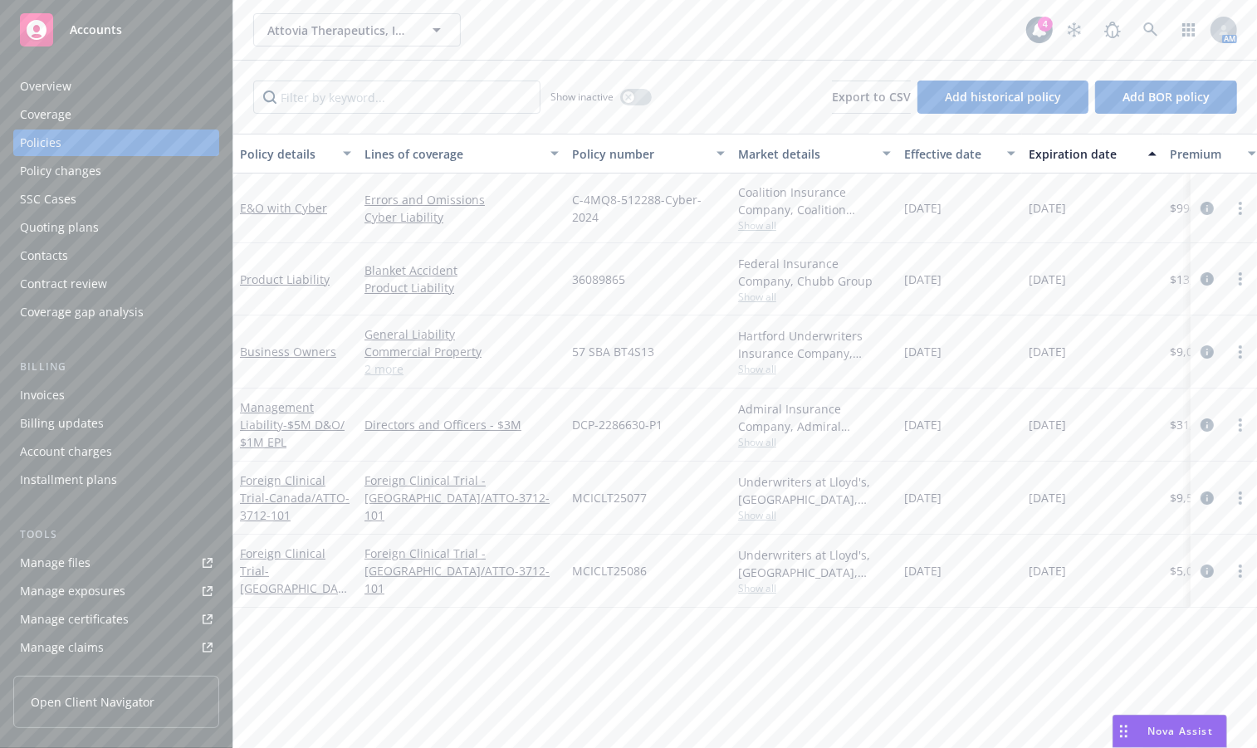
drag, startPoint x: 735, startPoint y: 27, endPoint x: 711, endPoint y: 18, distance: 25.5
click at [735, 27] on div "Attovia Therapeutics, Inc. Attovia Therapeutics, Inc." at bounding box center [639, 29] width 773 height 33
click at [622, 53] on div "Attovia Therapeutics, Inc. Attovia Therapeutics, Inc. 4 AM" at bounding box center [745, 30] width 1024 height 60
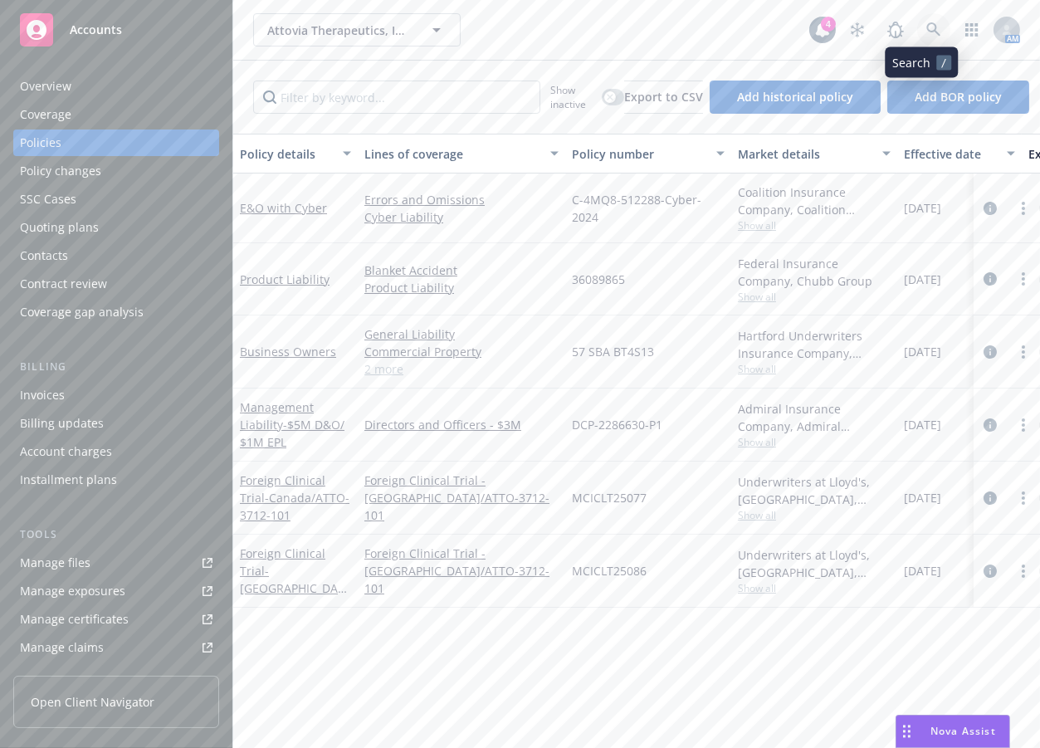
click at [917, 22] on link at bounding box center [933, 29] width 33 height 33
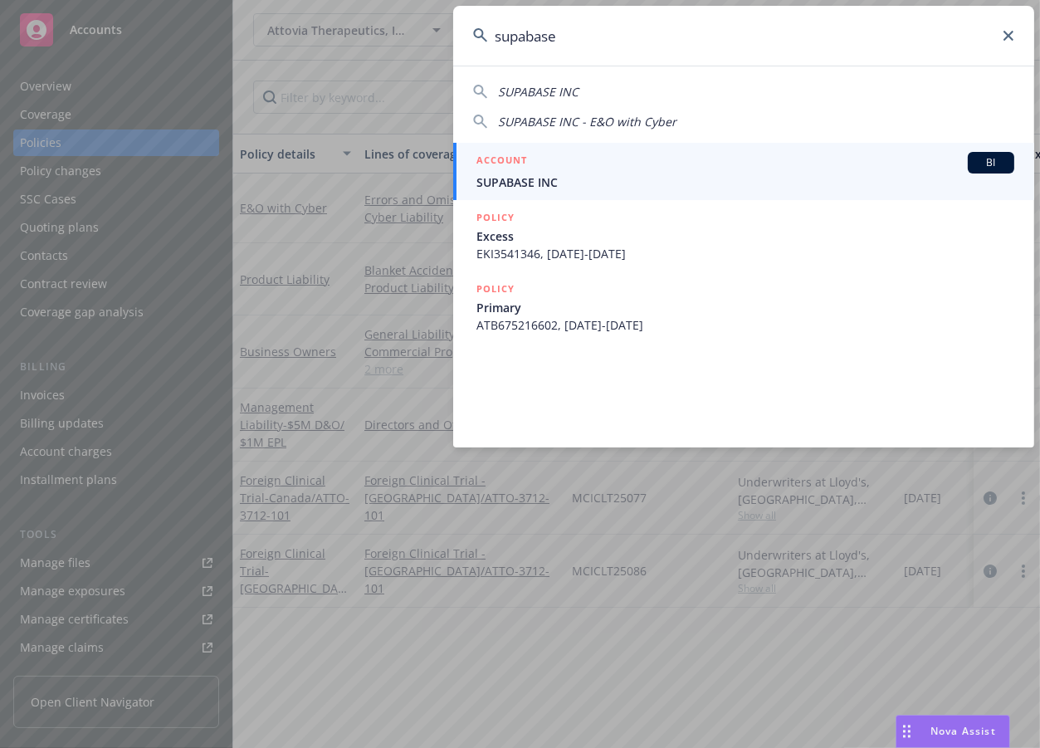
type input "supabase"
click at [695, 181] on span "SUPABASE INC" at bounding box center [746, 182] width 538 height 17
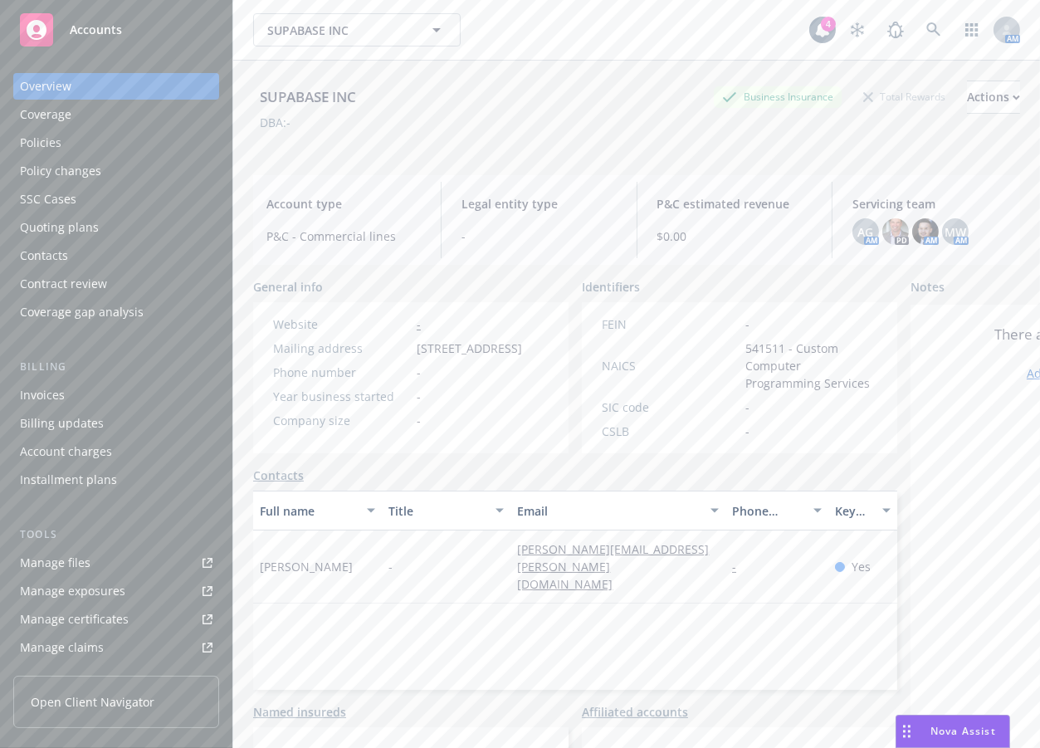
click at [133, 146] on div "Policies" at bounding box center [116, 143] width 193 height 27
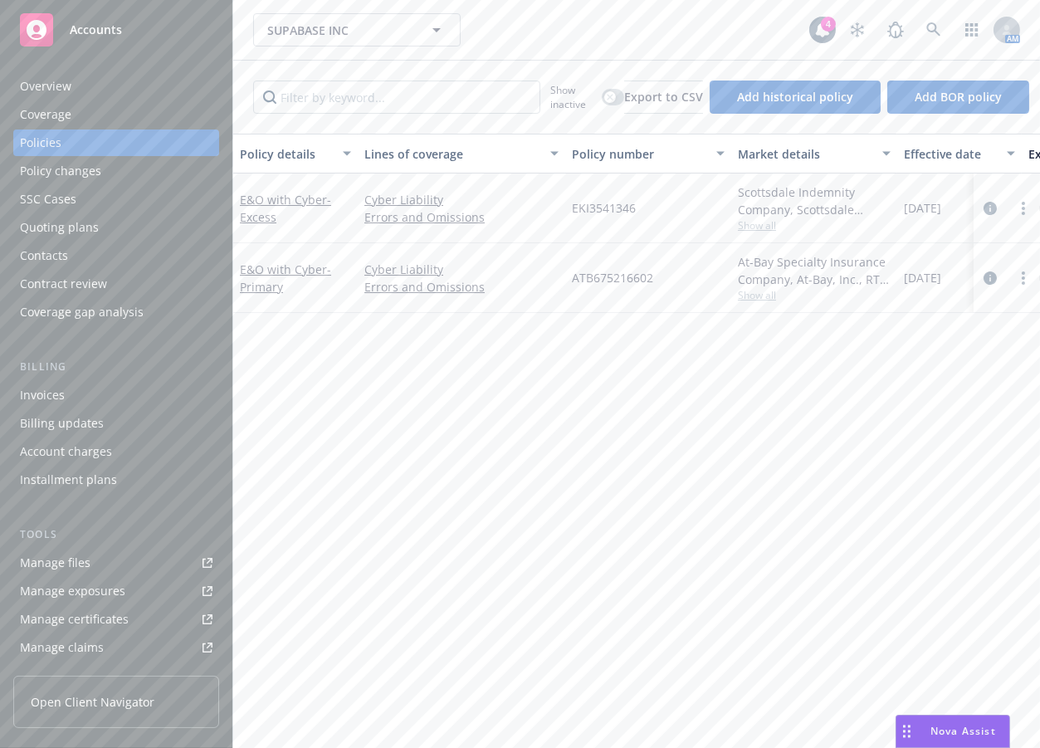
drag, startPoint x: 530, startPoint y: 37, endPoint x: 561, endPoint y: 37, distance: 30.7
click at [530, 37] on div "SUPABASE INC SUPABASE INC" at bounding box center [531, 29] width 556 height 33
click at [926, 30] on icon at bounding box center [933, 29] width 15 height 15
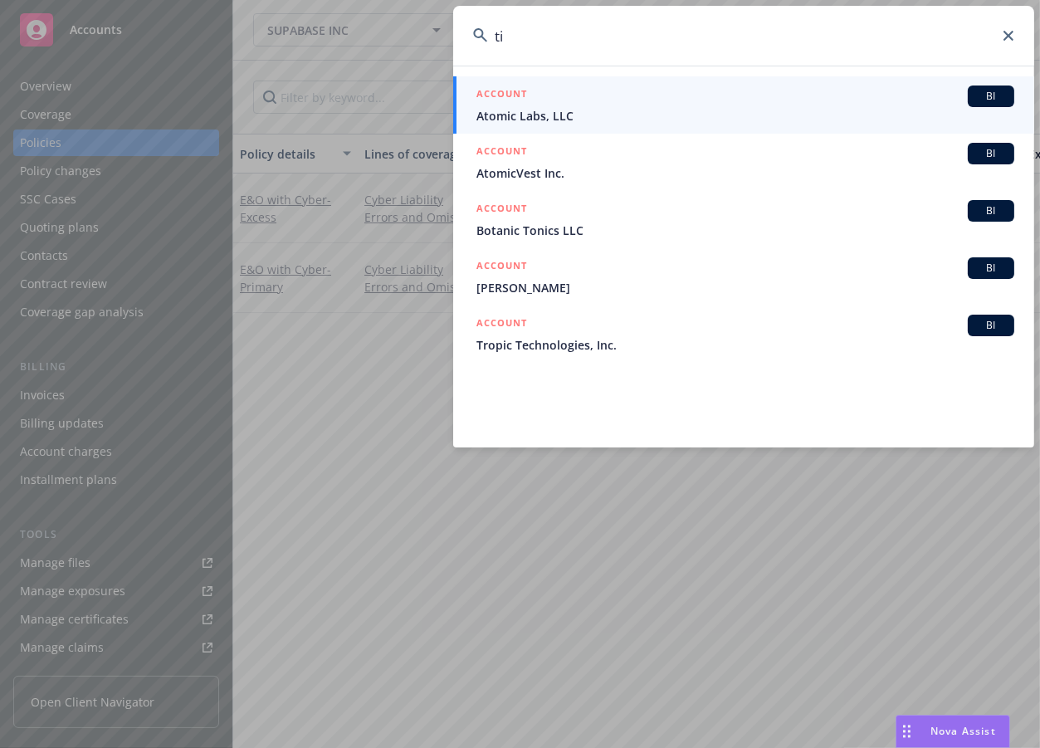
type input "t"
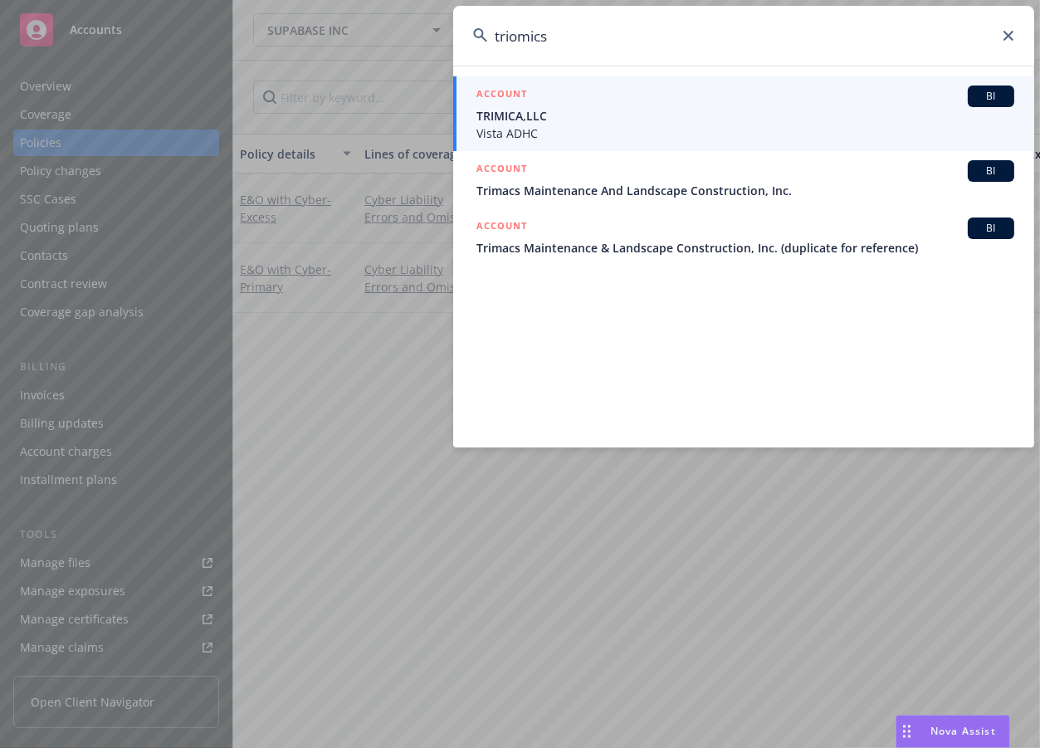
drag, startPoint x: 579, startPoint y: 46, endPoint x: 340, endPoint y: -22, distance: 249.6
click at [340, 0] on html "Accounts Overview Coverage Policies Policy changes SSC Cases Quoting plans Cont…" at bounding box center [520, 374] width 1040 height 748
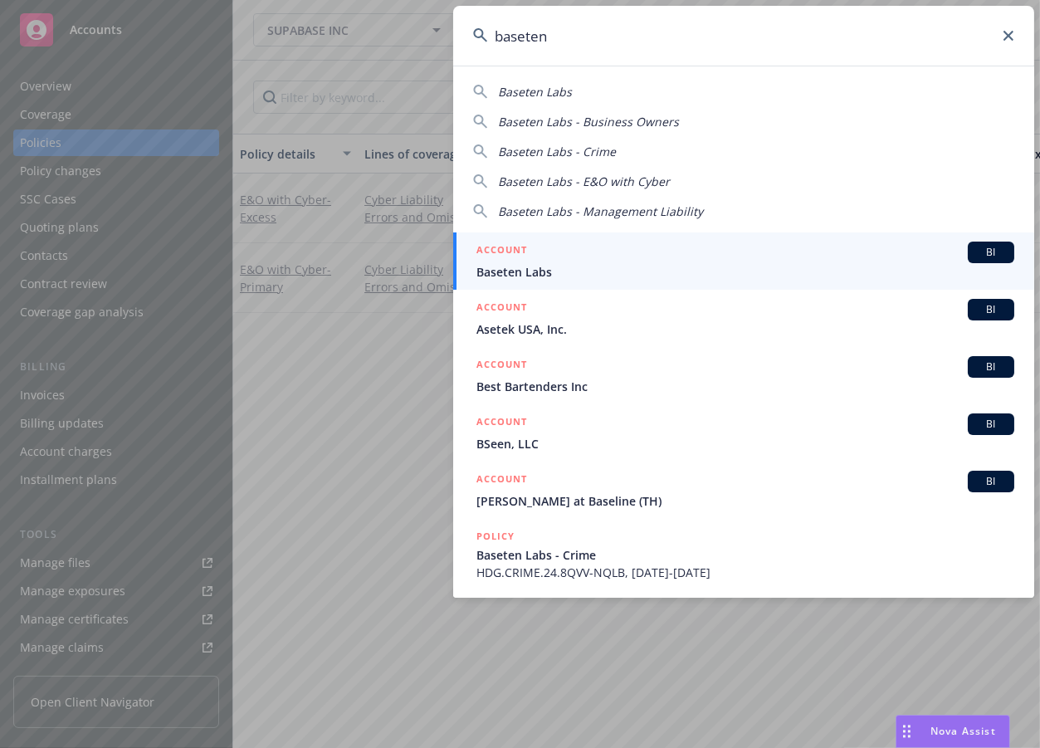
type input "baseten"
click at [780, 265] on span "Baseten Labs" at bounding box center [746, 271] width 538 height 17
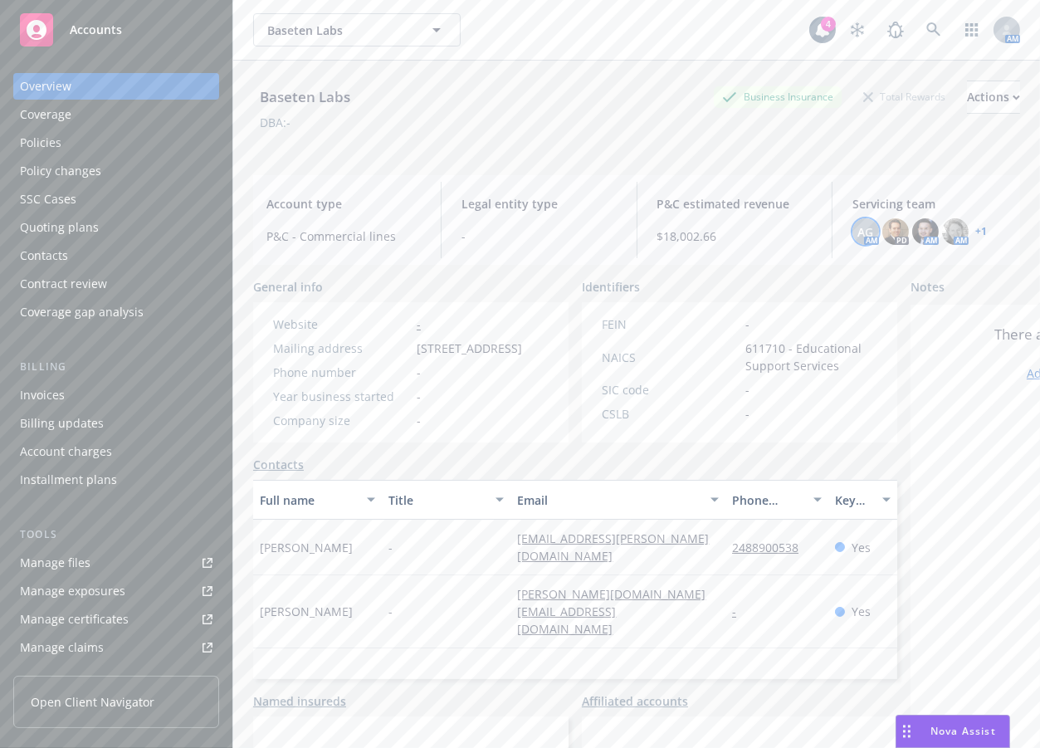
click at [863, 235] on span "AG" at bounding box center [866, 231] width 16 height 17
click at [963, 237] on div "AG AM PD AM AM + 1" at bounding box center [930, 231] width 154 height 27
click at [891, 233] on img at bounding box center [895, 231] width 27 height 27
click at [963, 236] on div "AG AM PD AM AM + 1" at bounding box center [930, 231] width 154 height 27
click at [963, 231] on link "+ 1" at bounding box center [981, 232] width 12 height 10
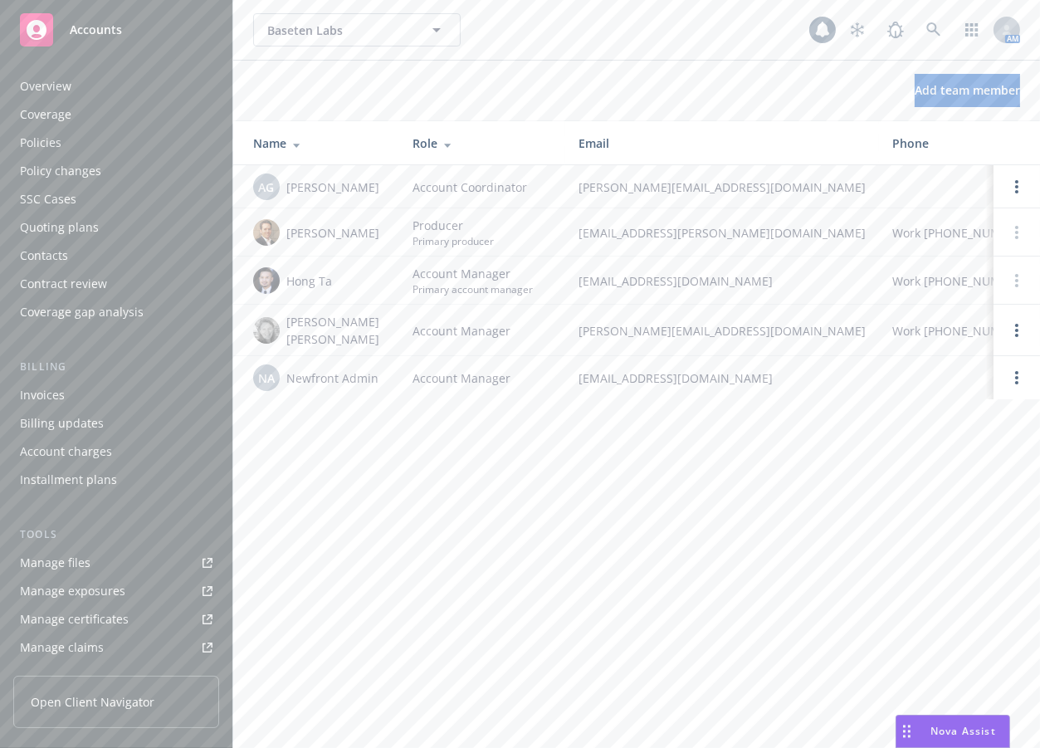
scroll to position [333, 0]
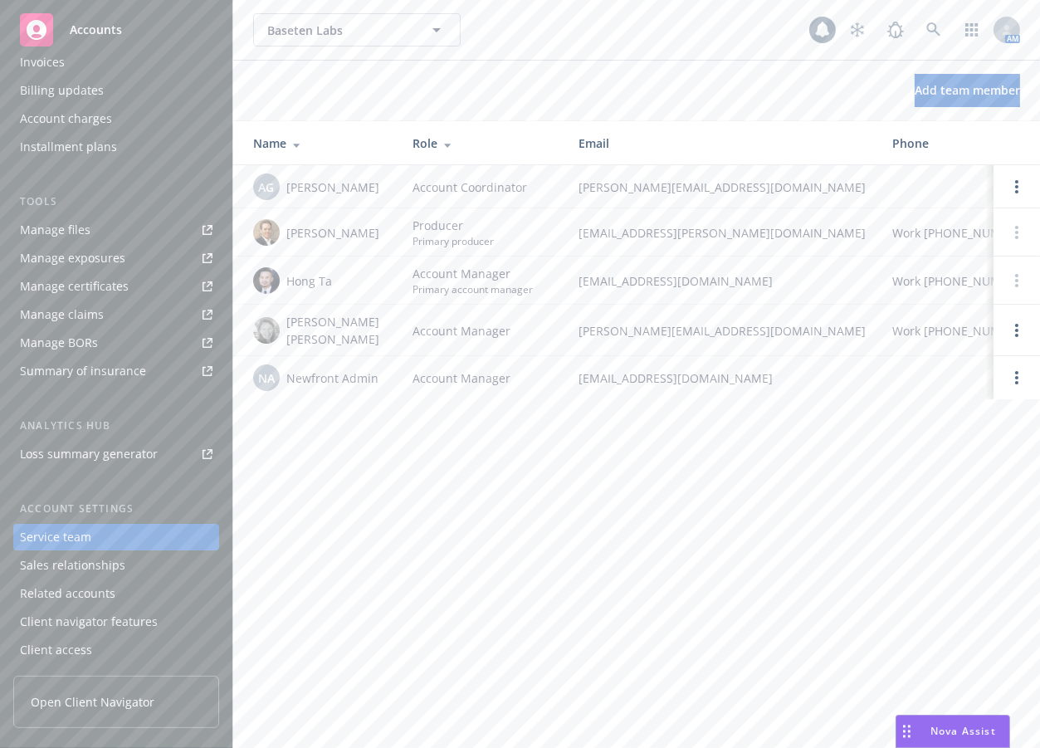
drag, startPoint x: 659, startPoint y: 474, endPoint x: 684, endPoint y: 472, distance: 25.0
click at [659, 477] on div "Baseten Labs Baseten Labs AM Add team member Name Role Email Phone Client Navig…" at bounding box center [636, 374] width 807 height 748
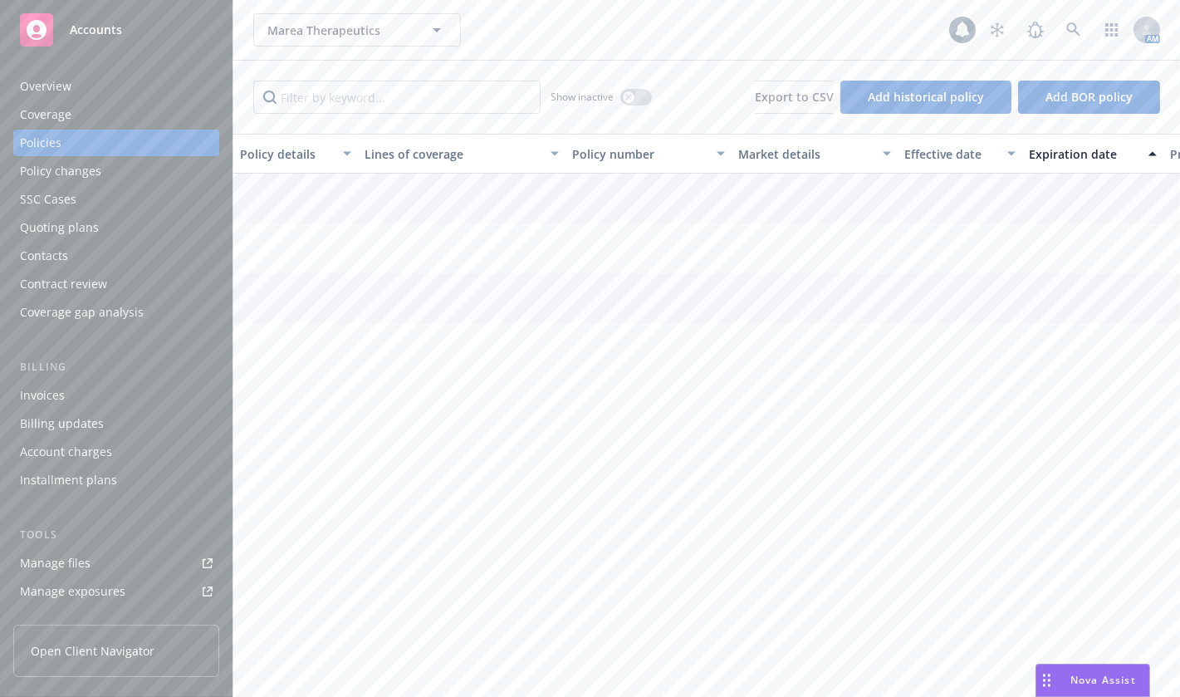
click at [71, 143] on div "Policies" at bounding box center [116, 143] width 193 height 27
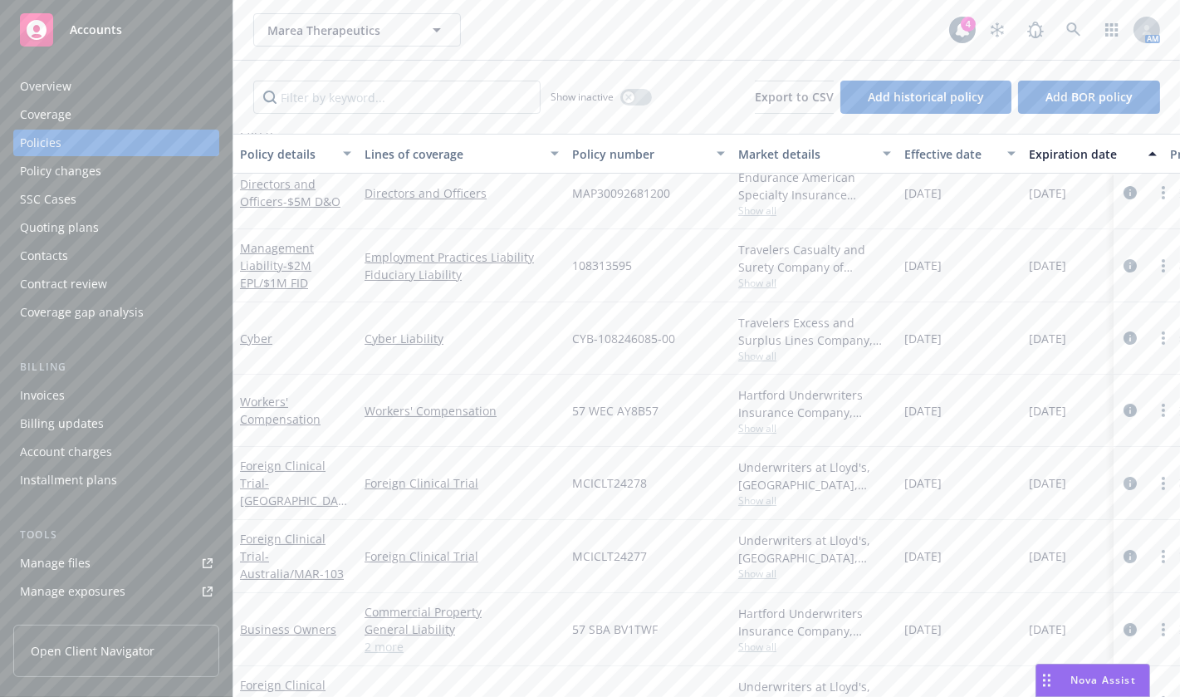
scroll to position [330, 0]
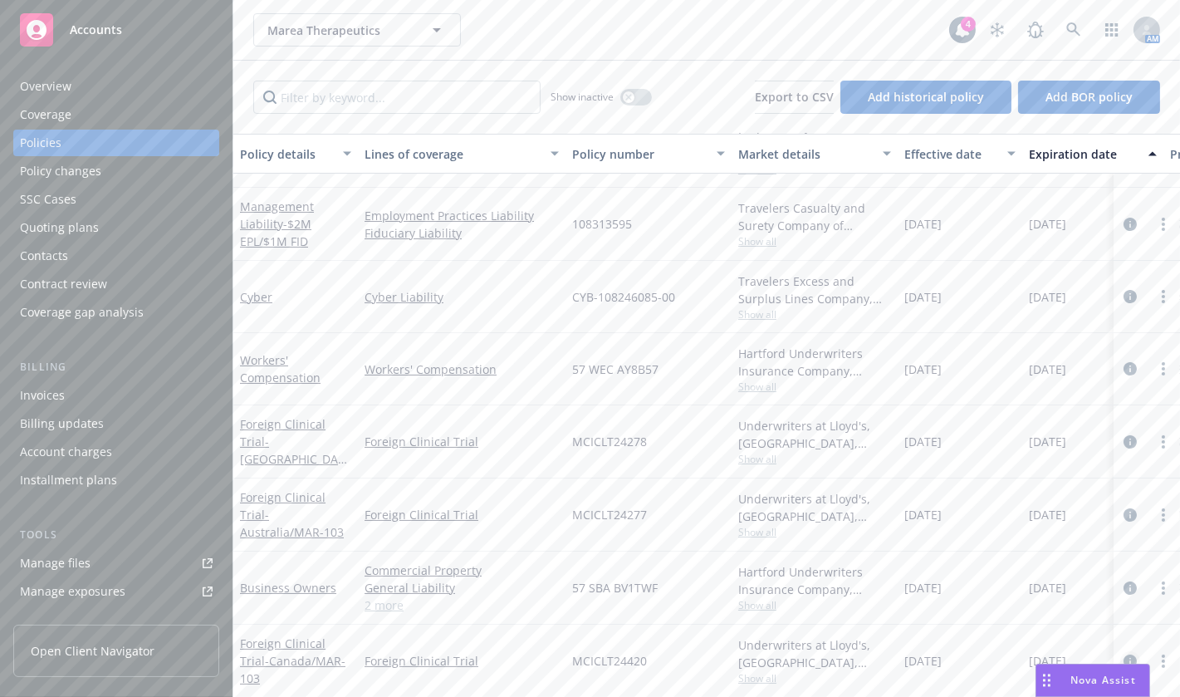
click at [1123, 654] on icon "circleInformation" at bounding box center [1129, 660] width 13 height 13
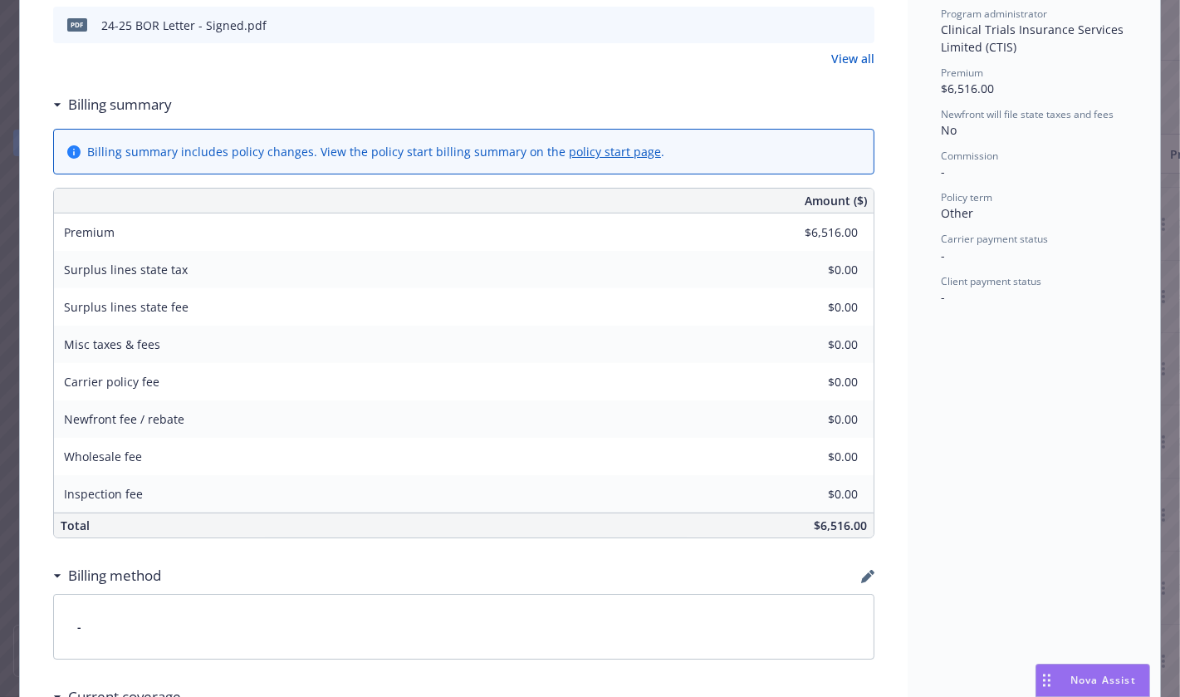
scroll to position [332, 0]
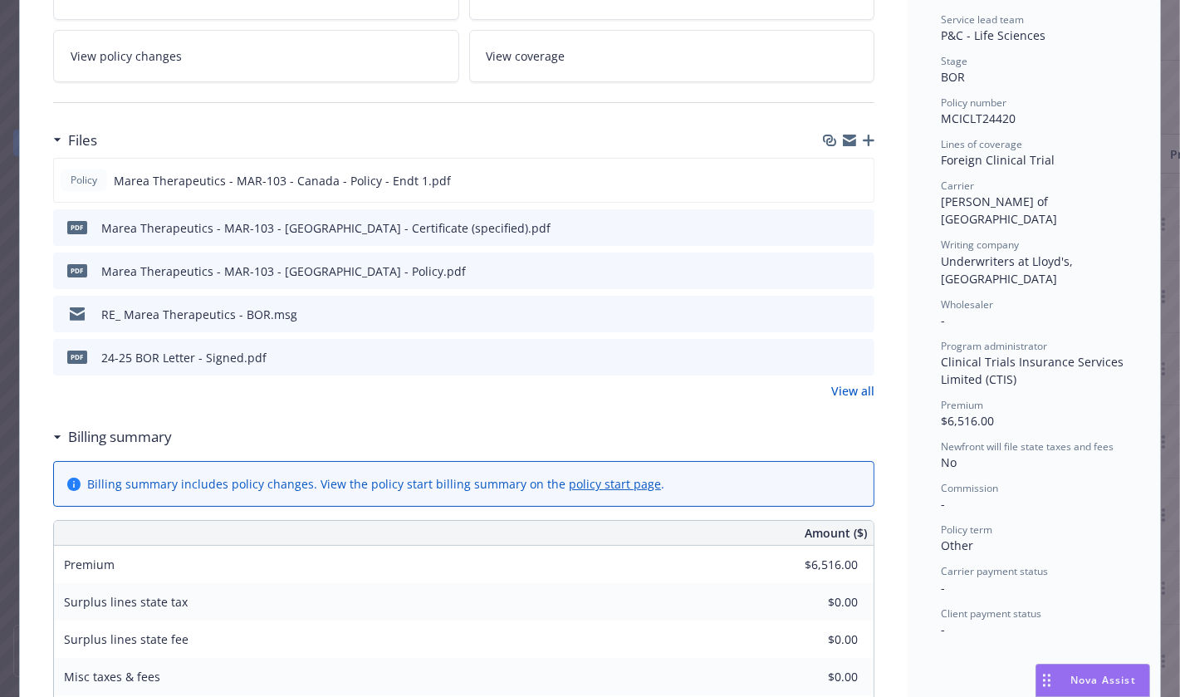
click at [85, 134] on h3 "Files" at bounding box center [82, 141] width 29 height 22
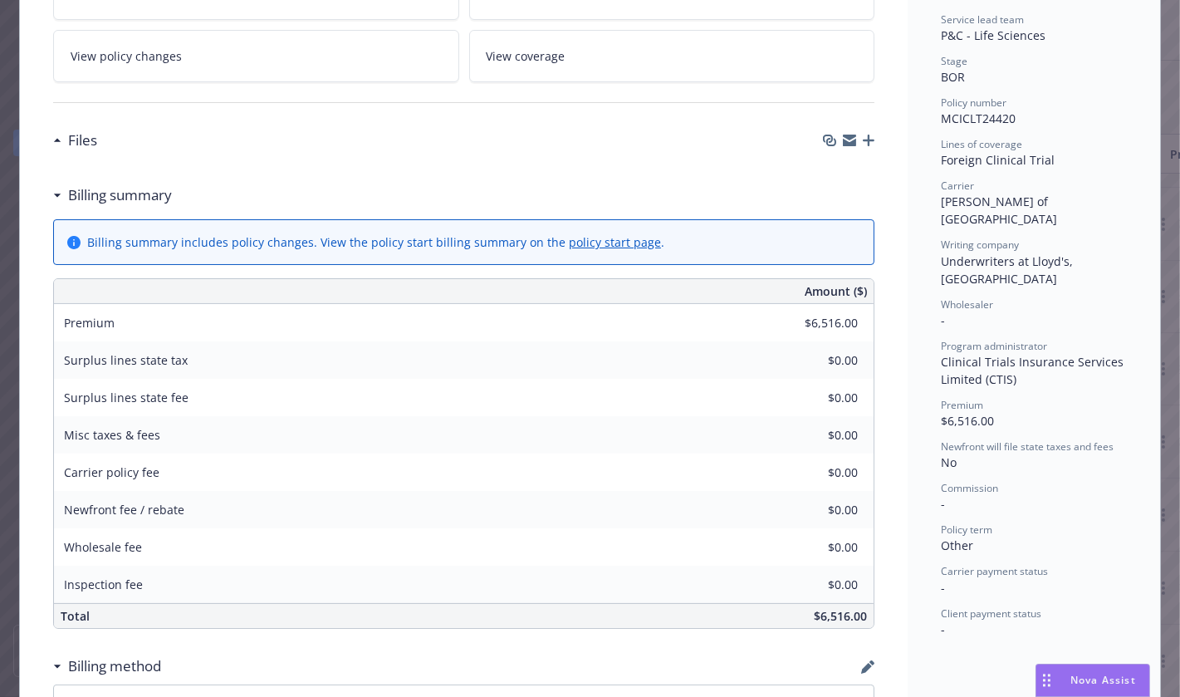
click at [73, 136] on h3 "Files" at bounding box center [82, 141] width 29 height 22
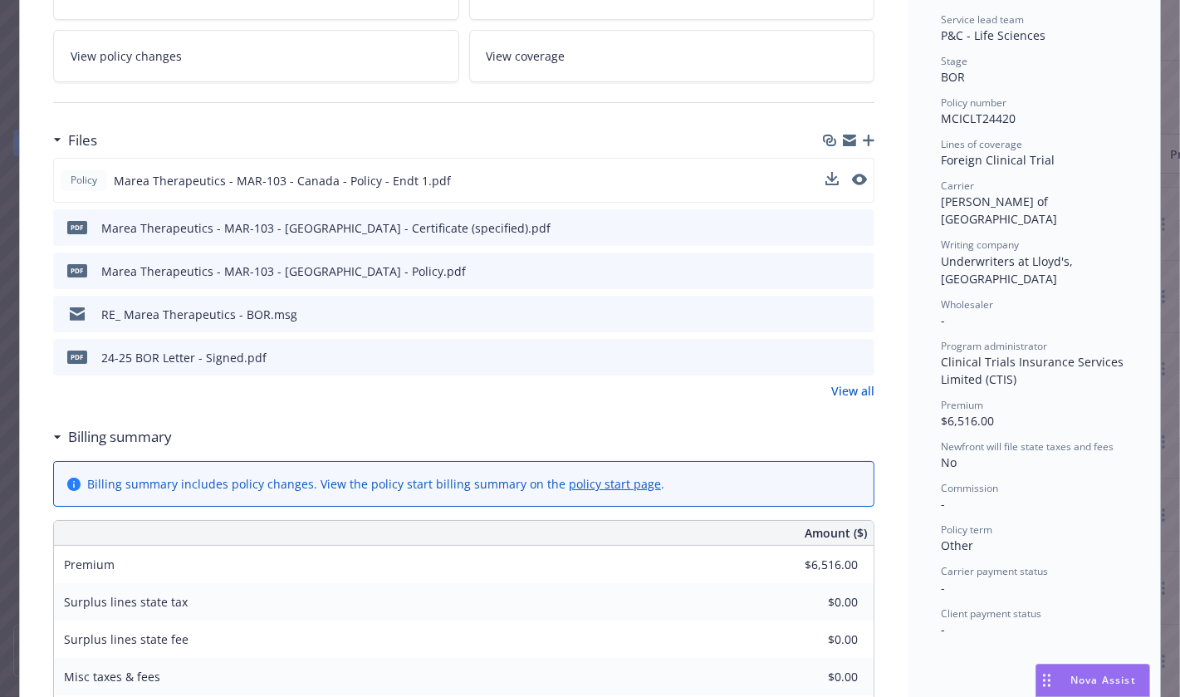
drag, startPoint x: 111, startPoint y: 173, endPoint x: 90, endPoint y: 178, distance: 22.2
click at [91, 178] on div "Policy Marea Therapeutics - MAR-103 - Canada - Policy - Endt 1.pdf" at bounding box center [256, 180] width 390 height 22
click at [90, 178] on span "Policy" at bounding box center [83, 180] width 33 height 15
click at [159, 178] on span "Marea Therapeutics - MAR-103 - Canada - Policy - Endt 1.pdf" at bounding box center [282, 180] width 337 height 17
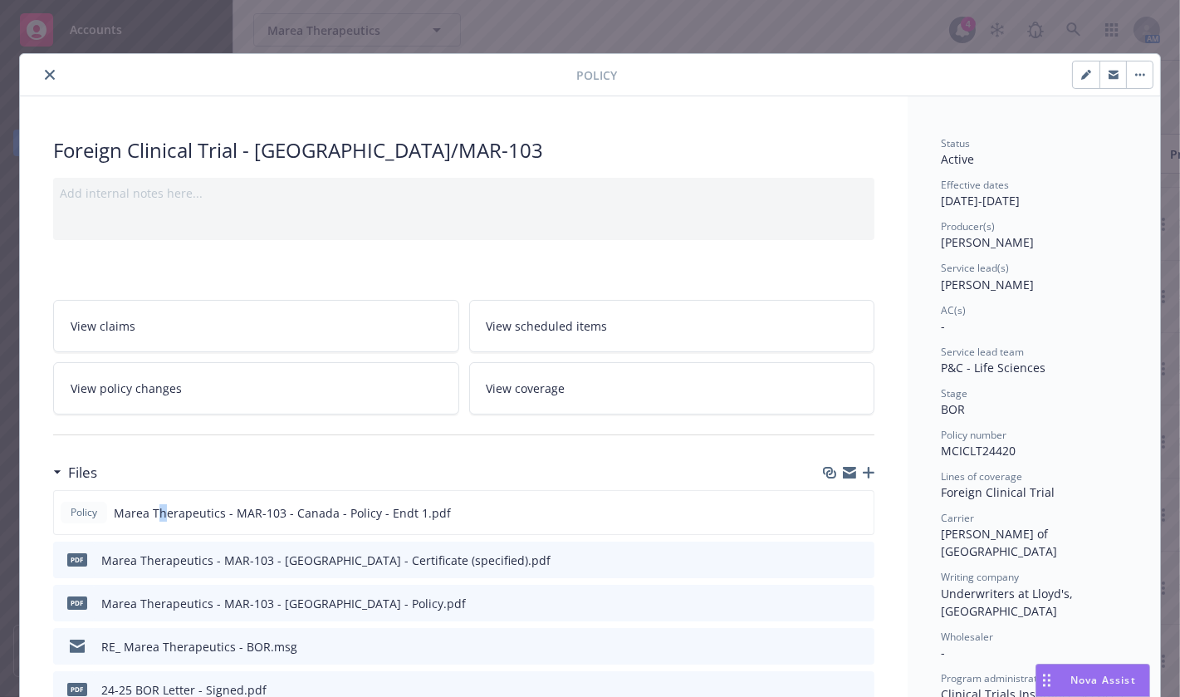
click at [45, 78] on icon "close" at bounding box center [50, 75] width 10 height 10
click at [45, 76] on icon "close" at bounding box center [50, 75] width 10 height 10
click at [869, 22] on div "Policy Foreign Clinical Trial - Canada/MAR-103 Add internal notes here... View …" at bounding box center [590, 348] width 1180 height 697
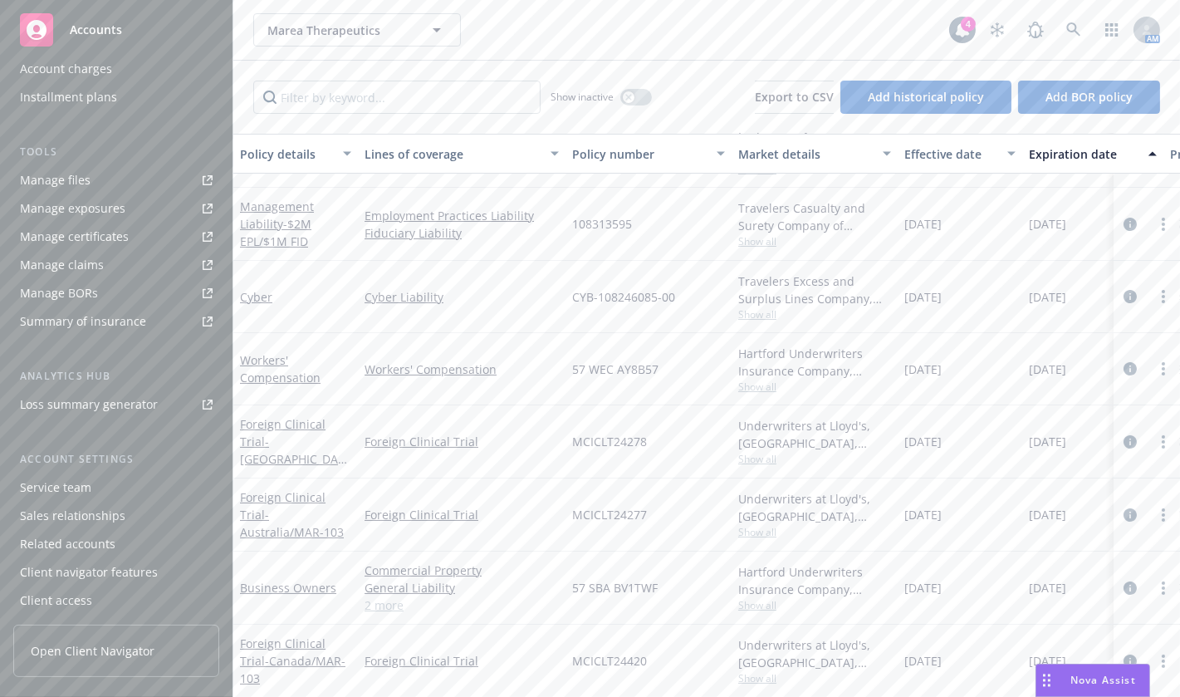
scroll to position [384, 0]
click at [113, 172] on link "Manage files" at bounding box center [116, 179] width 206 height 27
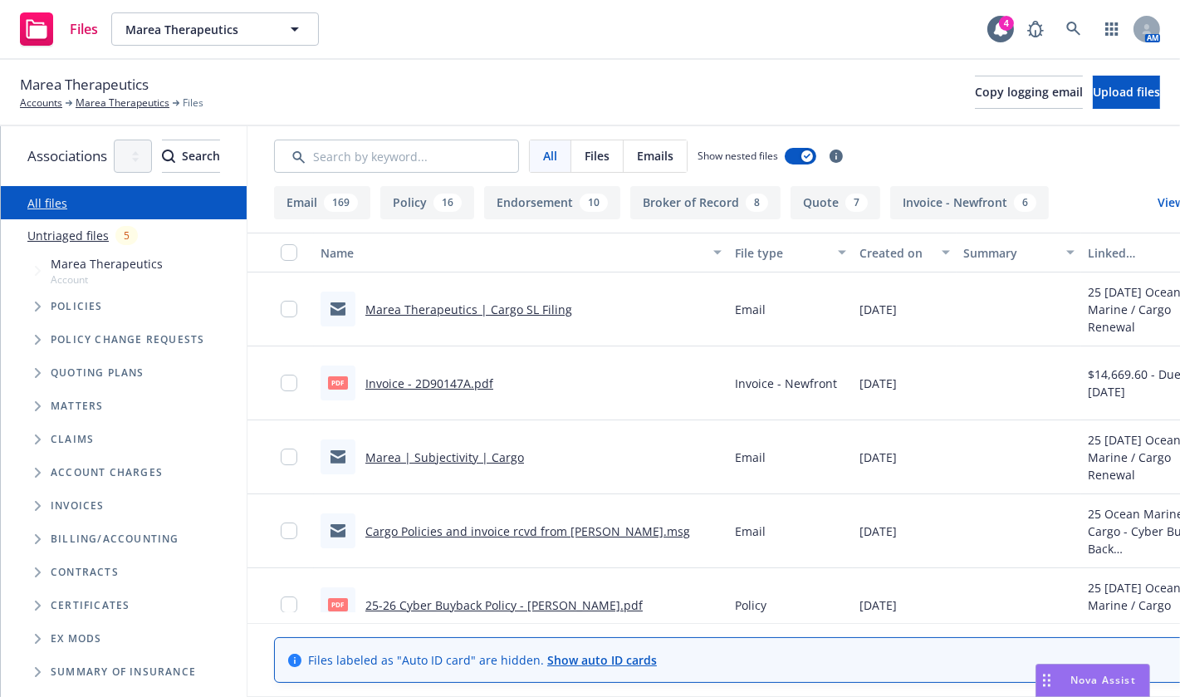
click at [44, 302] on span "Tree Example" at bounding box center [37, 306] width 27 height 27
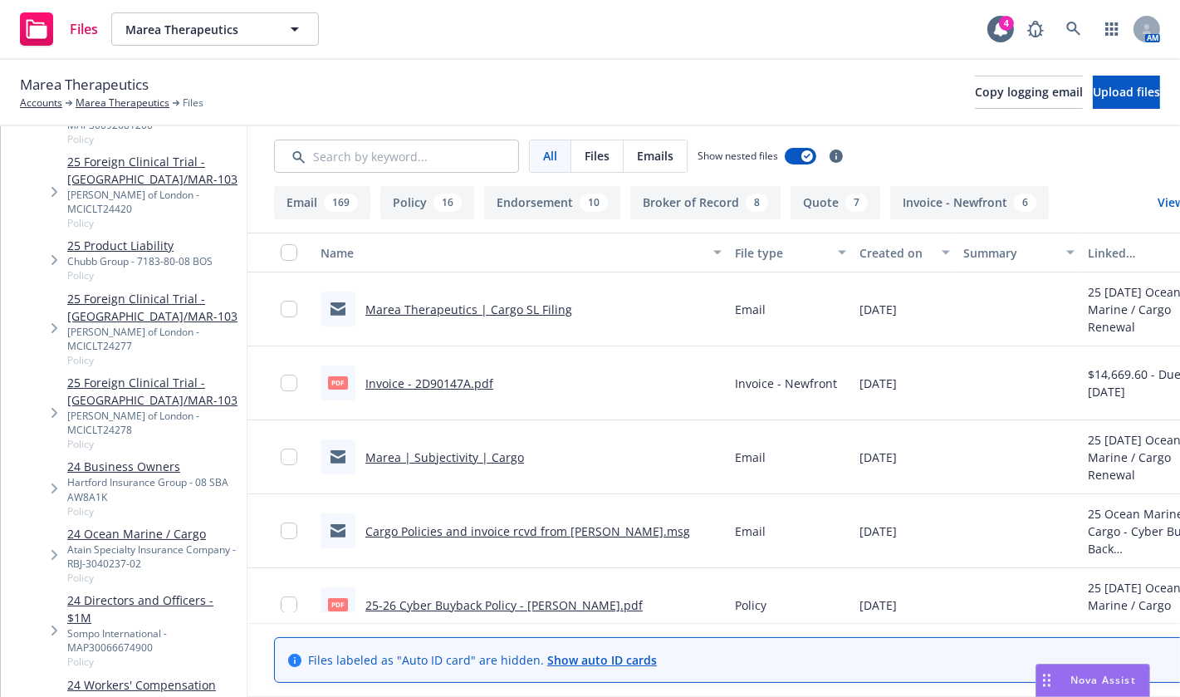
scroll to position [618, 0]
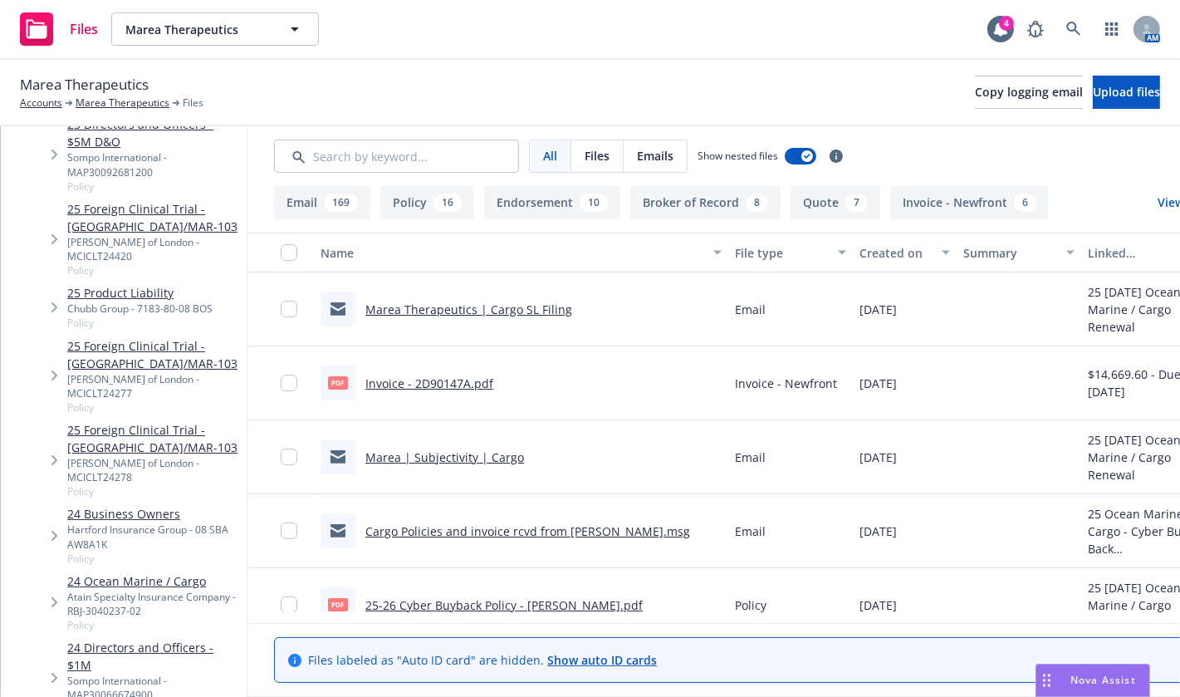
click at [183, 505] on link "24 Business Owners" at bounding box center [153, 513] width 173 height 17
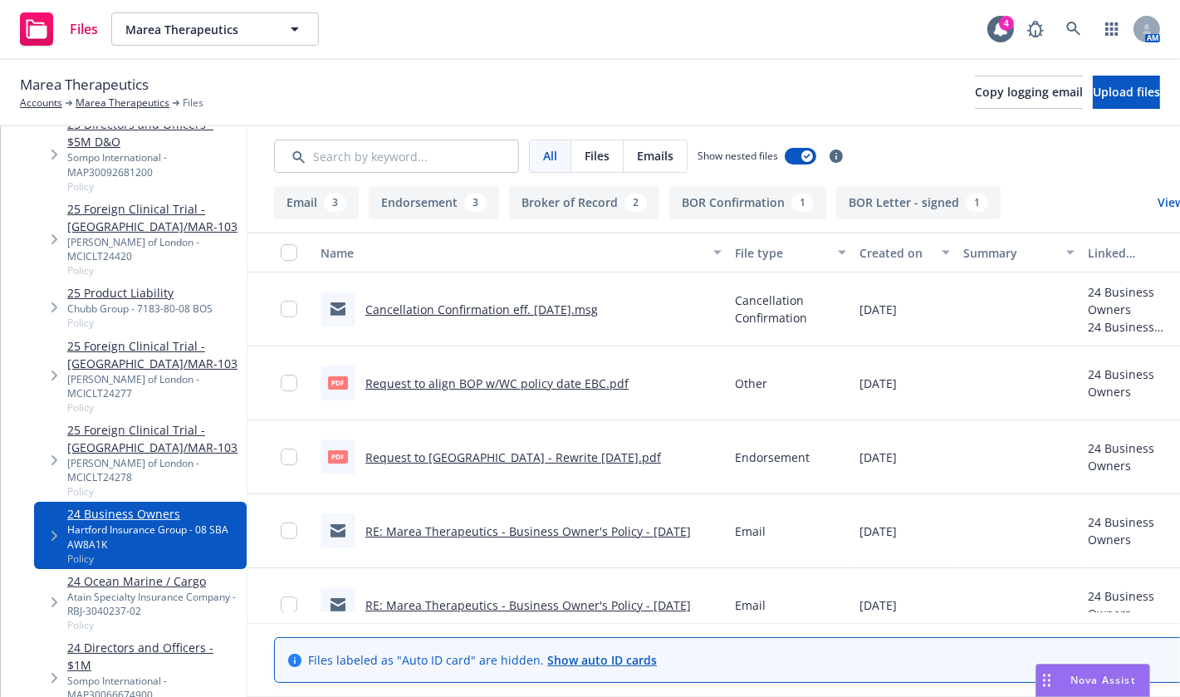
click at [226, 421] on link "25 Foreign Clinical Trial - [GEOGRAPHIC_DATA]/MAR-103" at bounding box center [153, 438] width 173 height 35
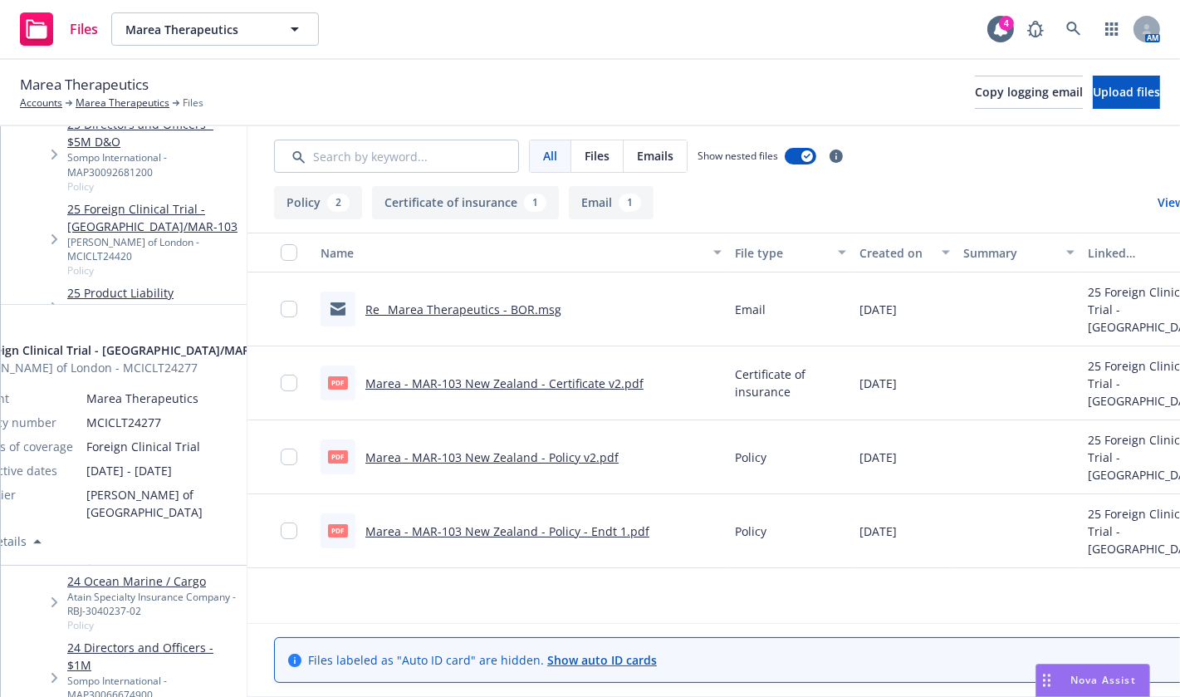
click at [203, 337] on link "25 Foreign Clinical Trial - Australia/MAR-103" at bounding box center [153, 354] width 173 height 35
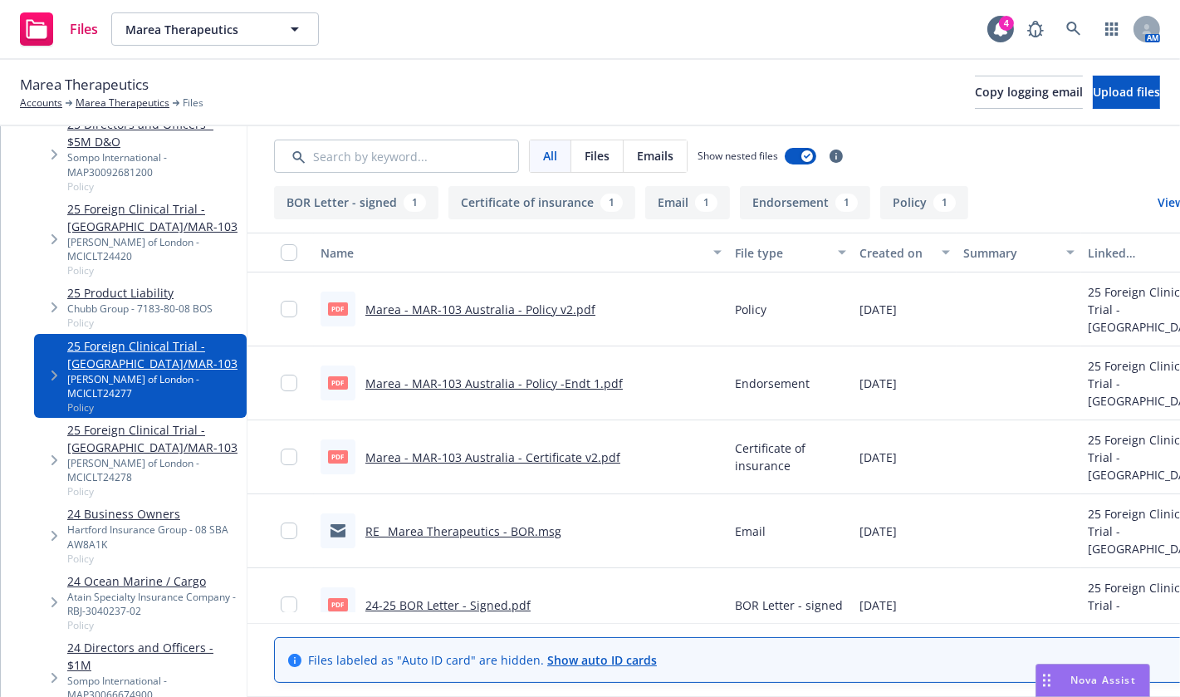
click at [853, 345] on div "Policy" at bounding box center [790, 309] width 125 height 74
click at [154, 102] on link "Marea Therapeutics" at bounding box center [123, 102] width 94 height 15
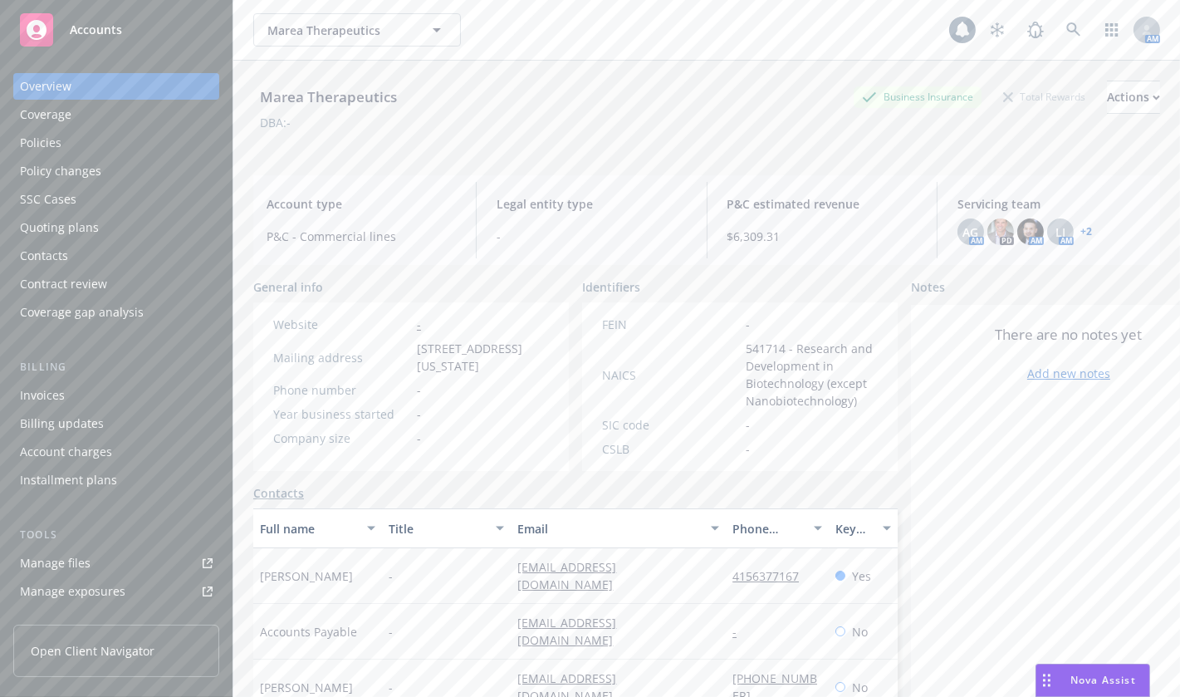
click at [112, 149] on div "Policies" at bounding box center [116, 143] width 193 height 27
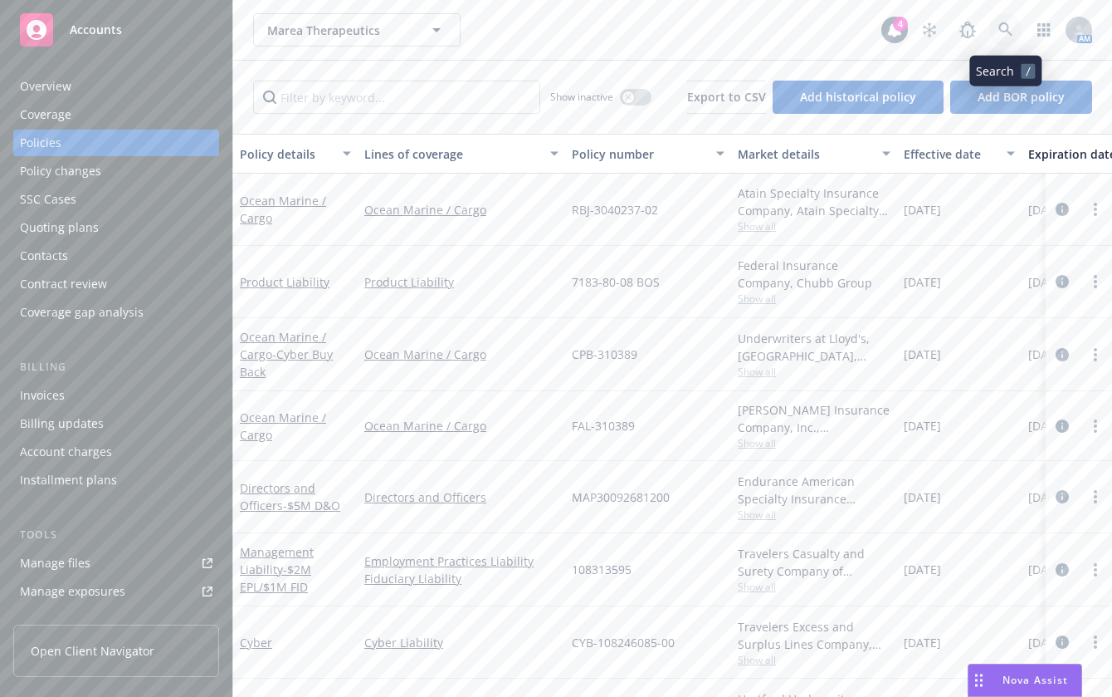
click at [1006, 44] on link at bounding box center [1006, 29] width 33 height 33
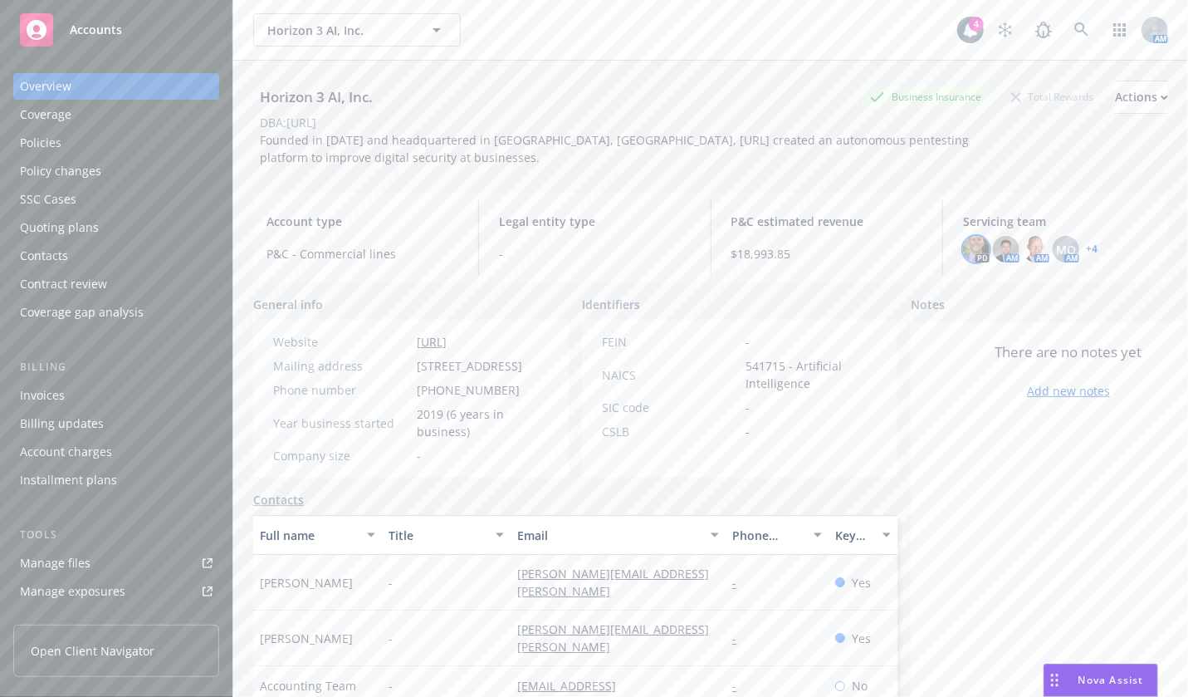
click at [973, 248] on img at bounding box center [976, 249] width 27 height 27
click at [1024, 253] on img at bounding box center [1036, 249] width 27 height 27
click at [995, 248] on img at bounding box center [1006, 249] width 27 height 27
click at [1056, 247] on span "MQ" at bounding box center [1066, 249] width 20 height 17
click at [909, 219] on span "P&C estimated revenue" at bounding box center [827, 221] width 192 height 17
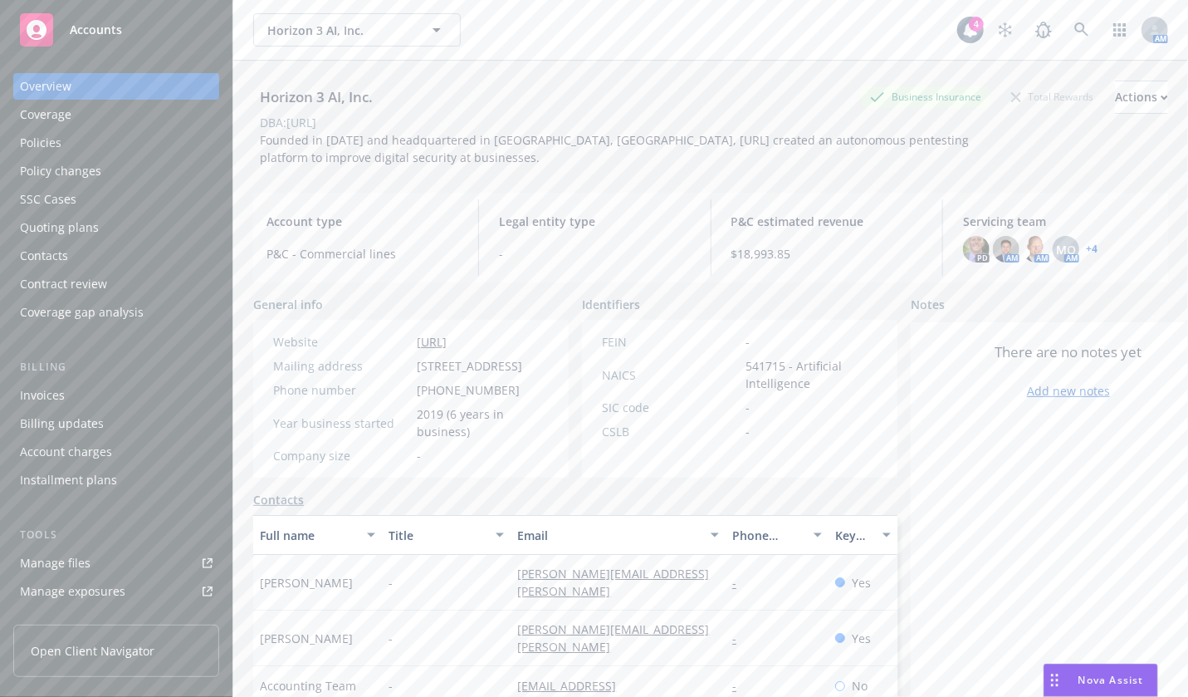
click at [160, 146] on div "Policies" at bounding box center [116, 143] width 193 height 27
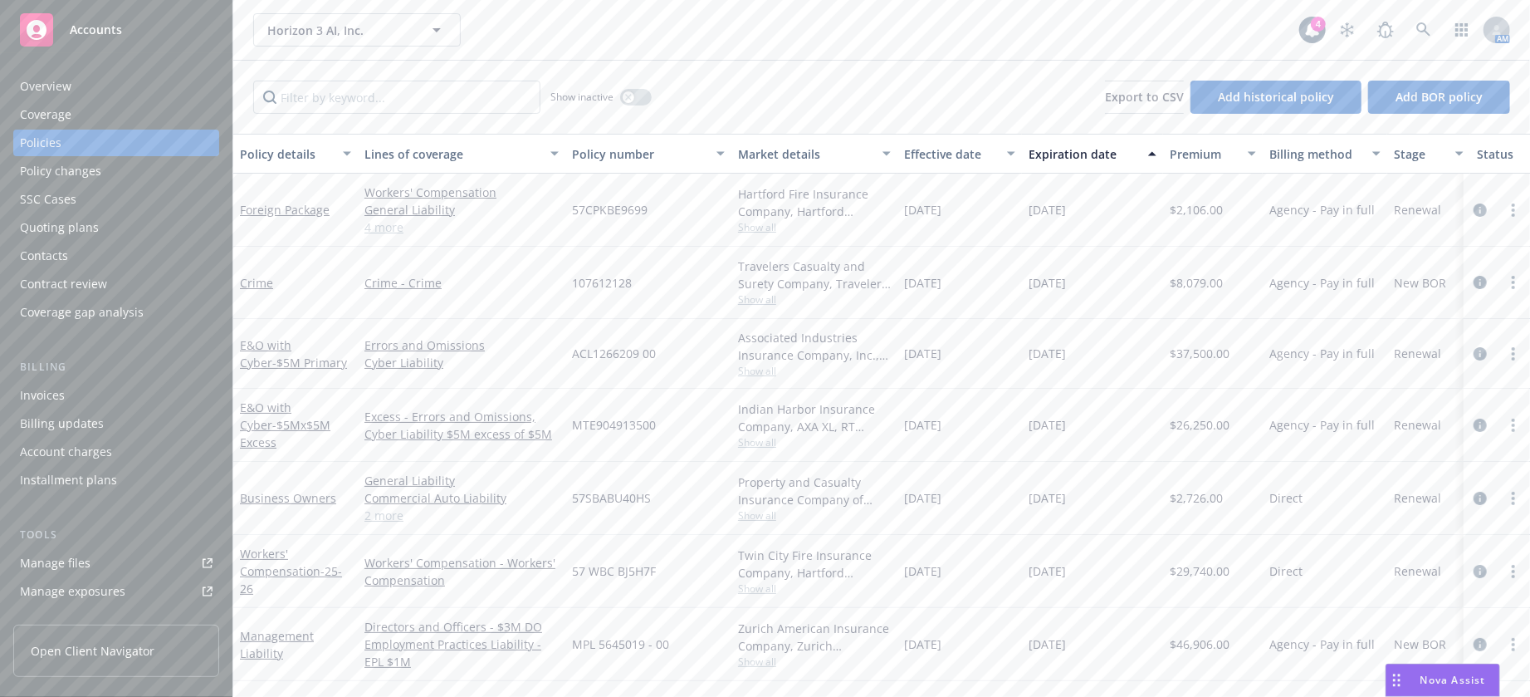
click at [109, 562] on link "Manage files" at bounding box center [116, 563] width 206 height 27
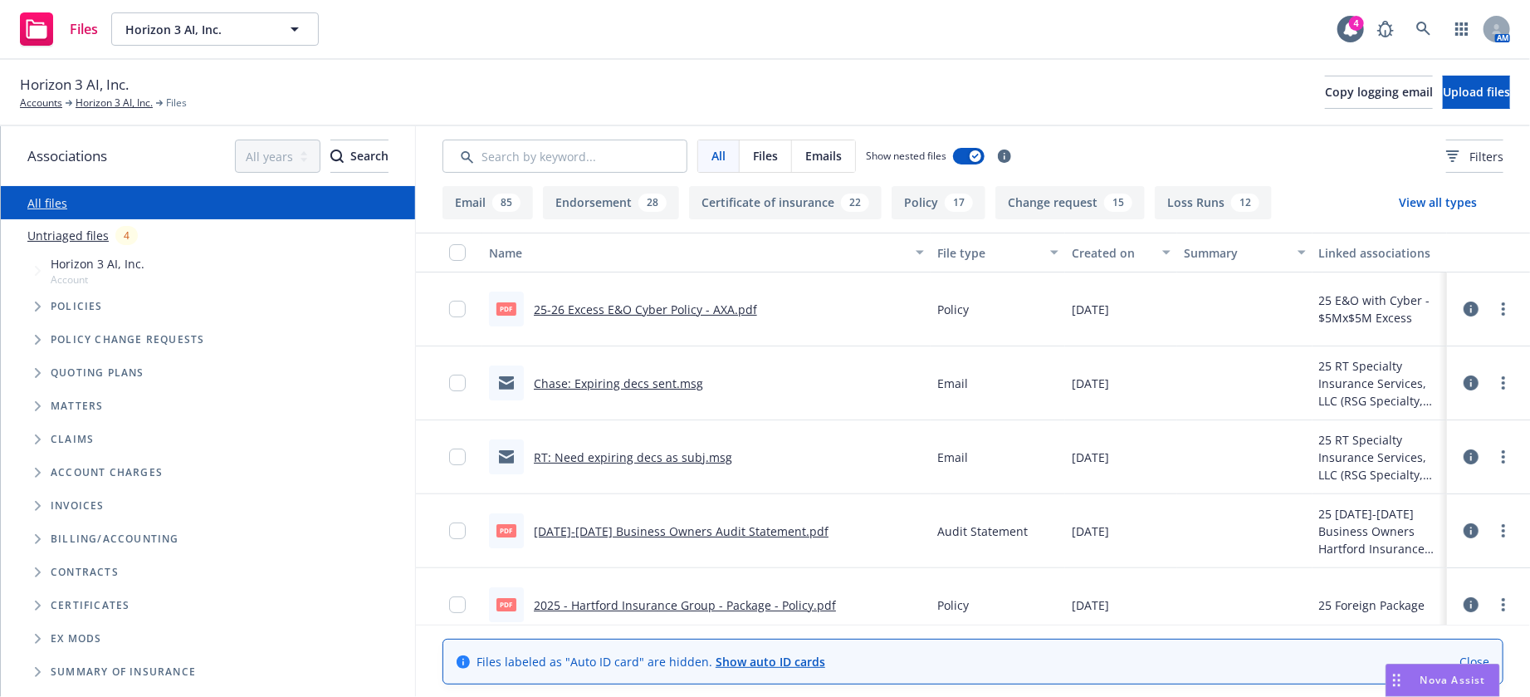
click at [33, 381] on span "Tree Example" at bounding box center [37, 372] width 27 height 27
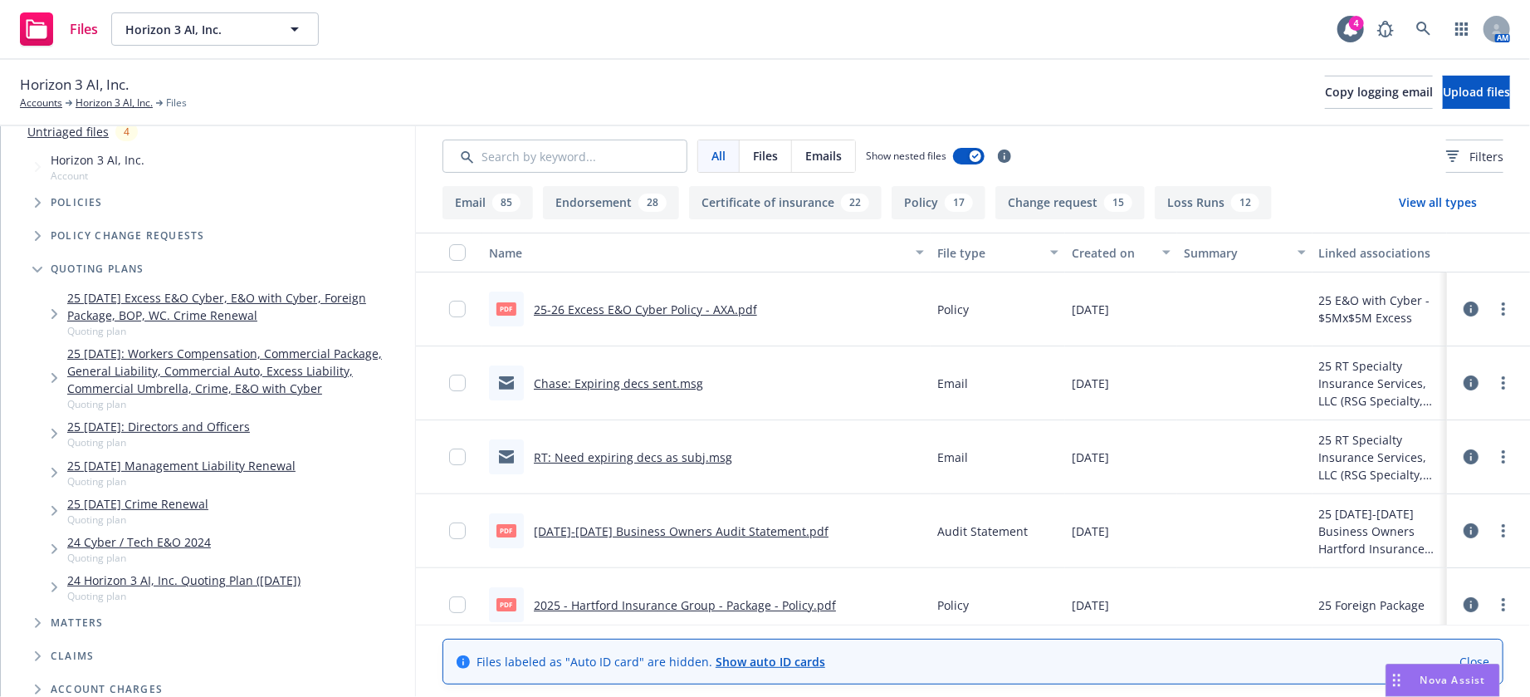
scroll to position [105, 0]
click at [54, 322] on span "Tree Example" at bounding box center [54, 313] width 27 height 27
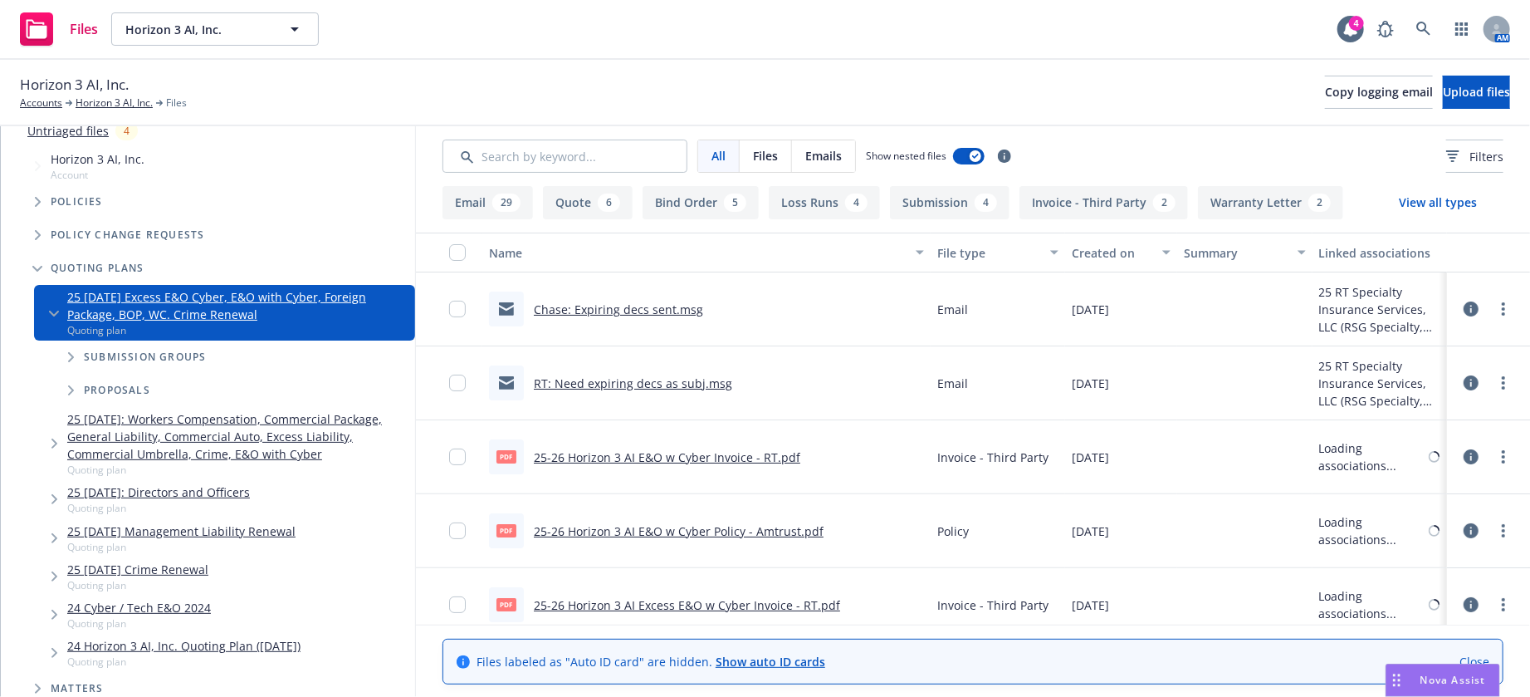
click at [76, 360] on span "Tree Example" at bounding box center [70, 357] width 27 height 27
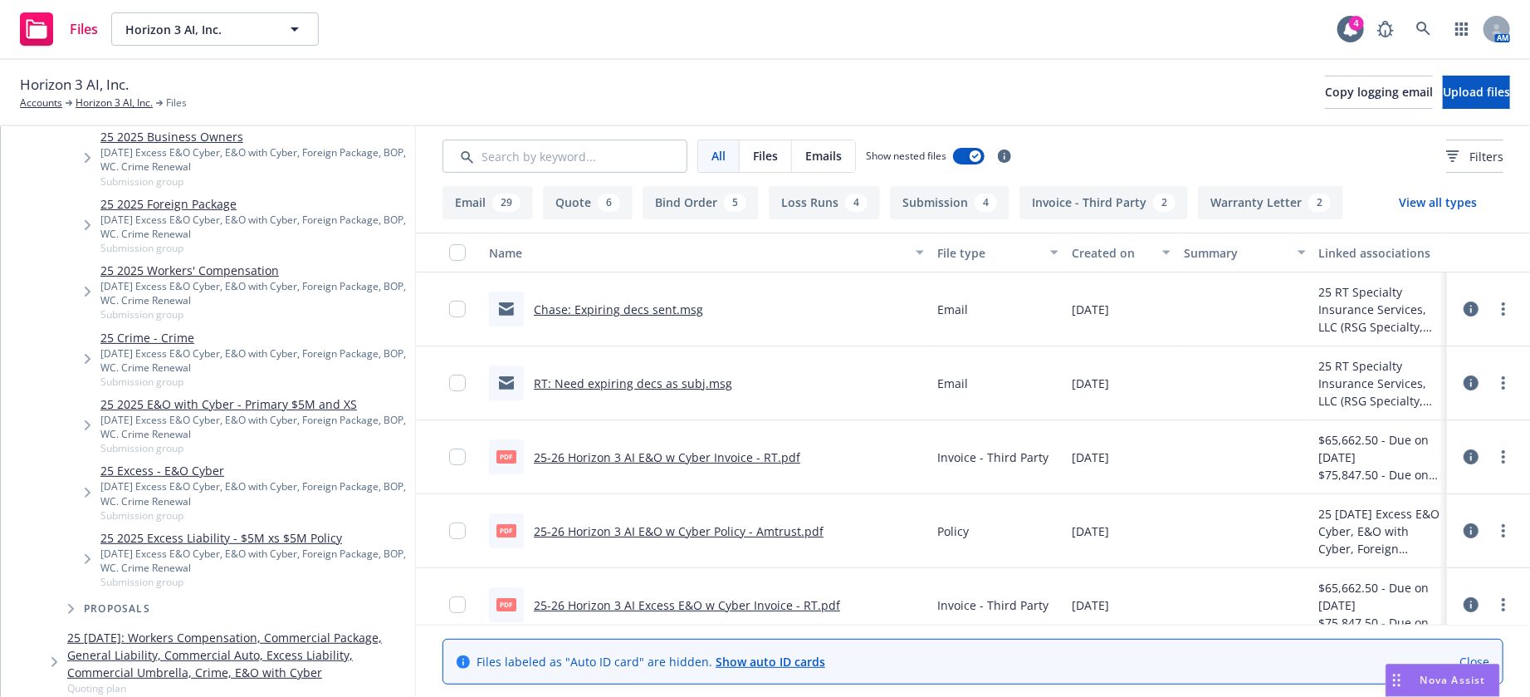
scroll to position [369, 0]
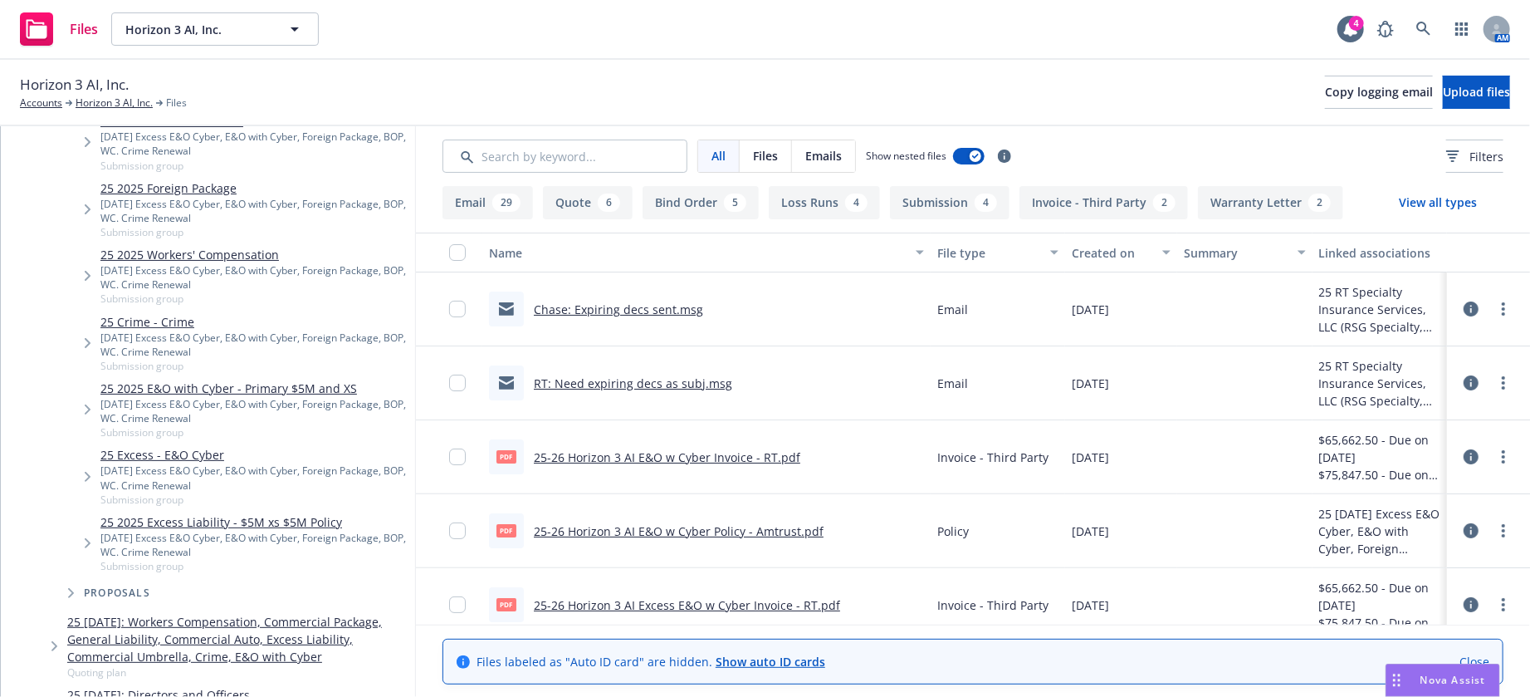
click at [92, 472] on span "Tree Example" at bounding box center [87, 476] width 27 height 27
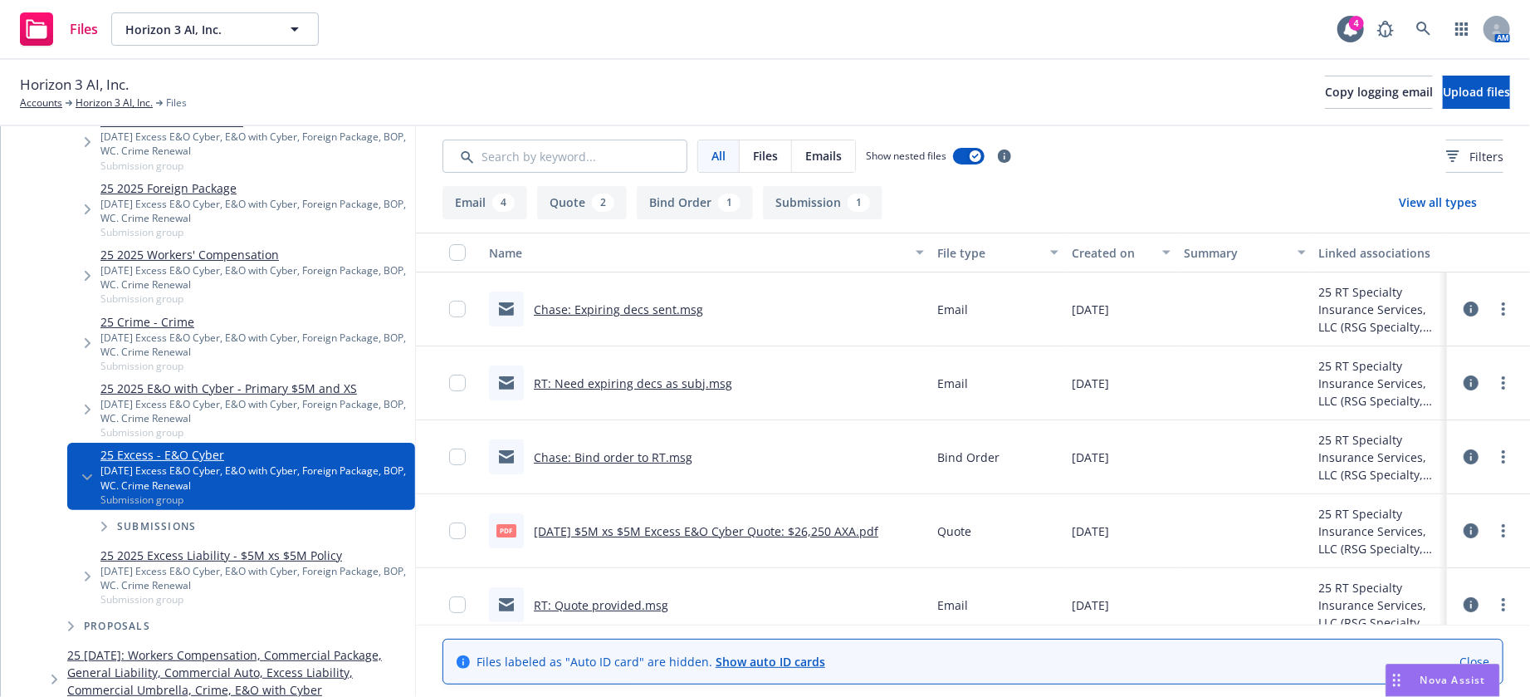
scroll to position [232, 0]
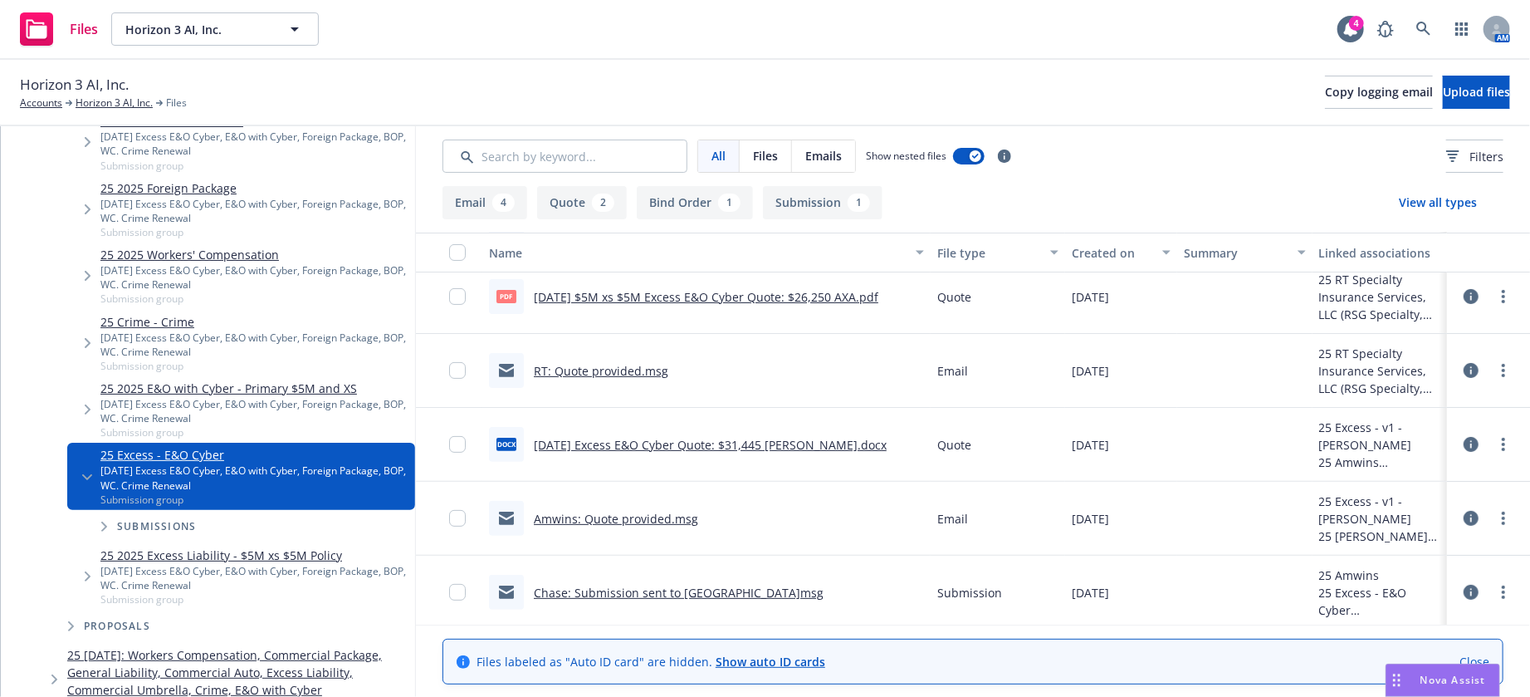
click at [105, 525] on icon "Tree Example" at bounding box center [104, 526] width 7 height 10
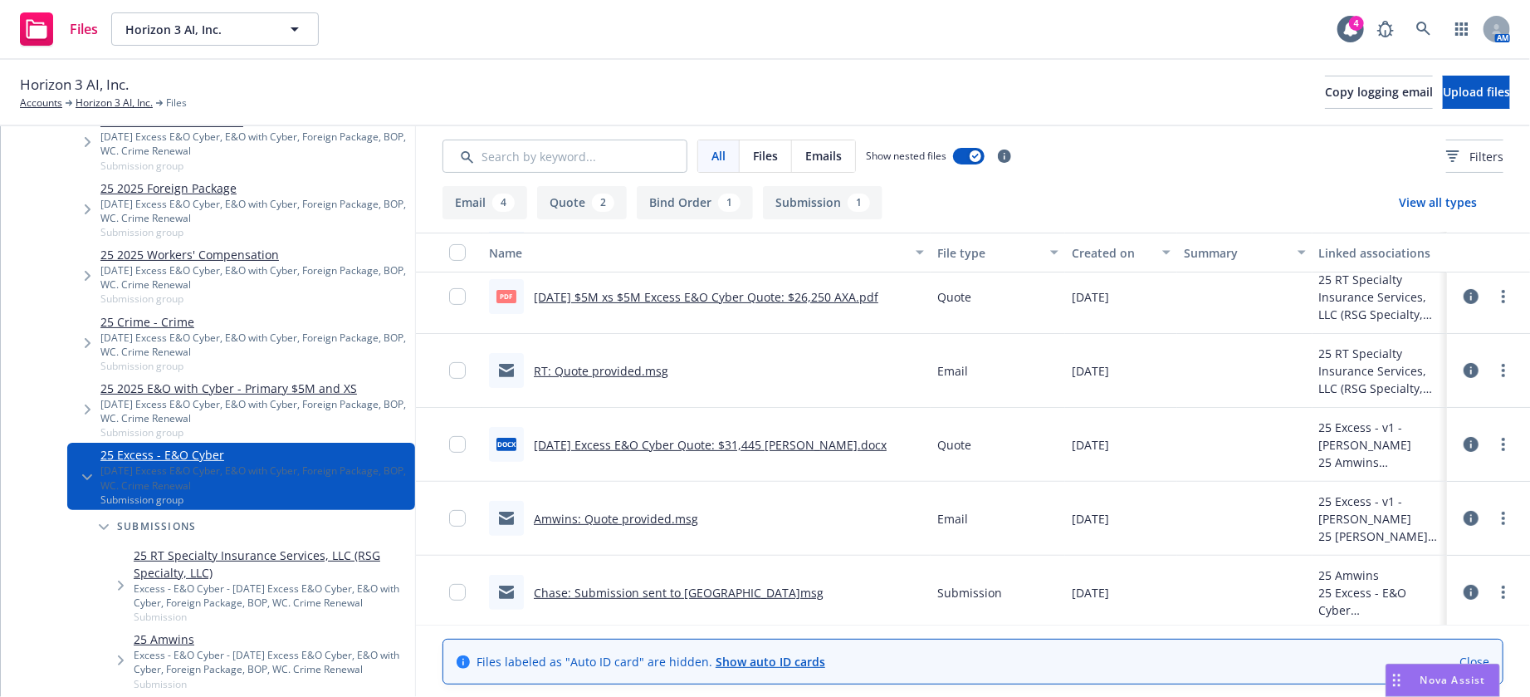
scroll to position [701, 0]
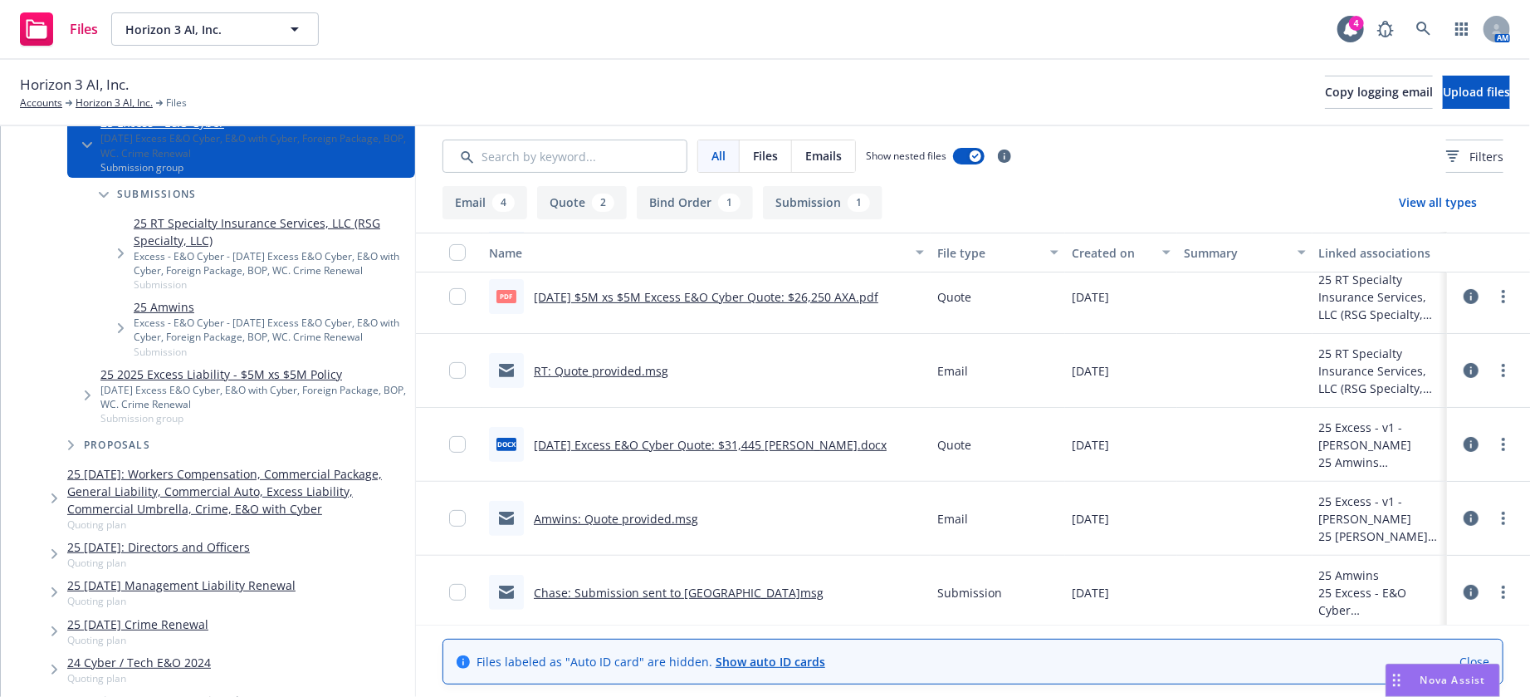
click at [294, 267] on div "Excess - E&O Cyber - [DATE] Excess E&O Cyber, E&O with Cyber, Foreign Package, …" at bounding box center [271, 263] width 275 height 28
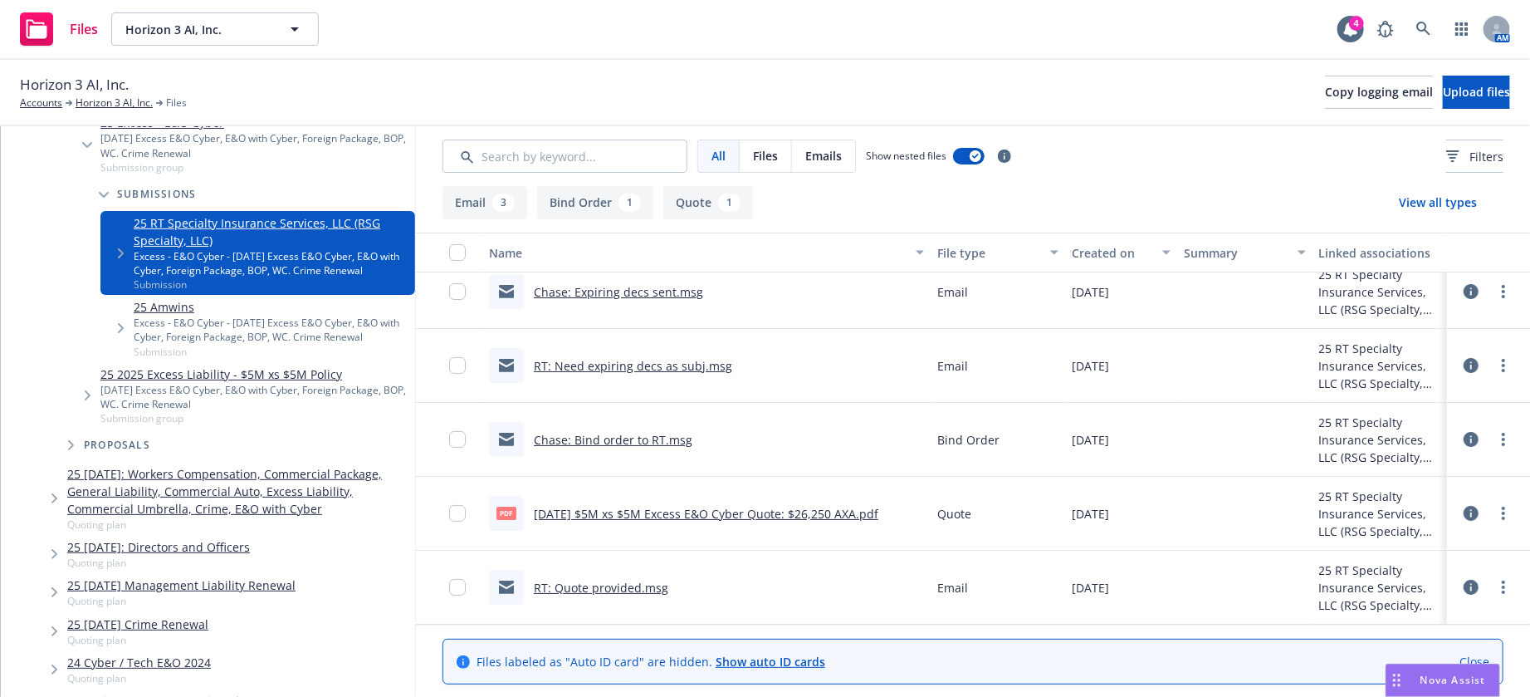
scroll to position [15, 0]
click at [623, 588] on link "RT: Quote provided.msg" at bounding box center [601, 590] width 134 height 16
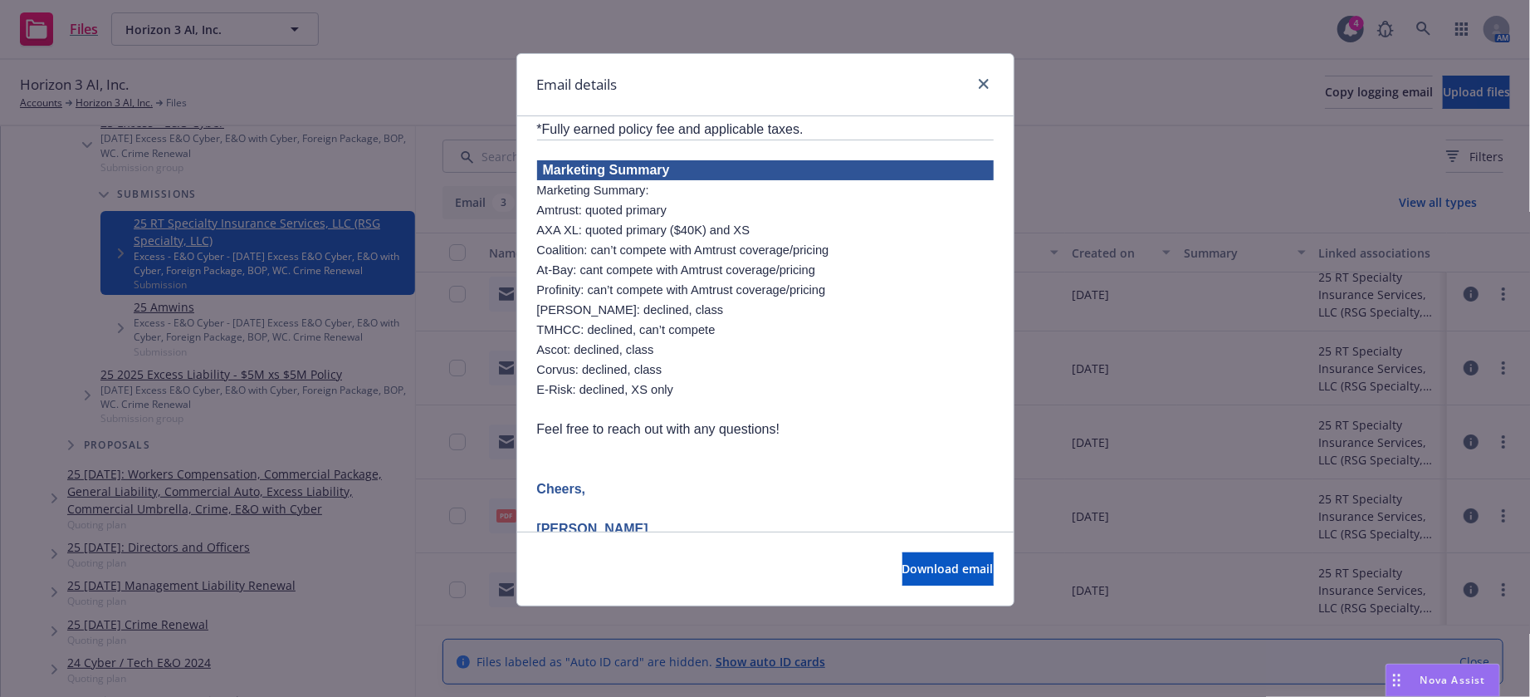
scroll to position [3319, 0]
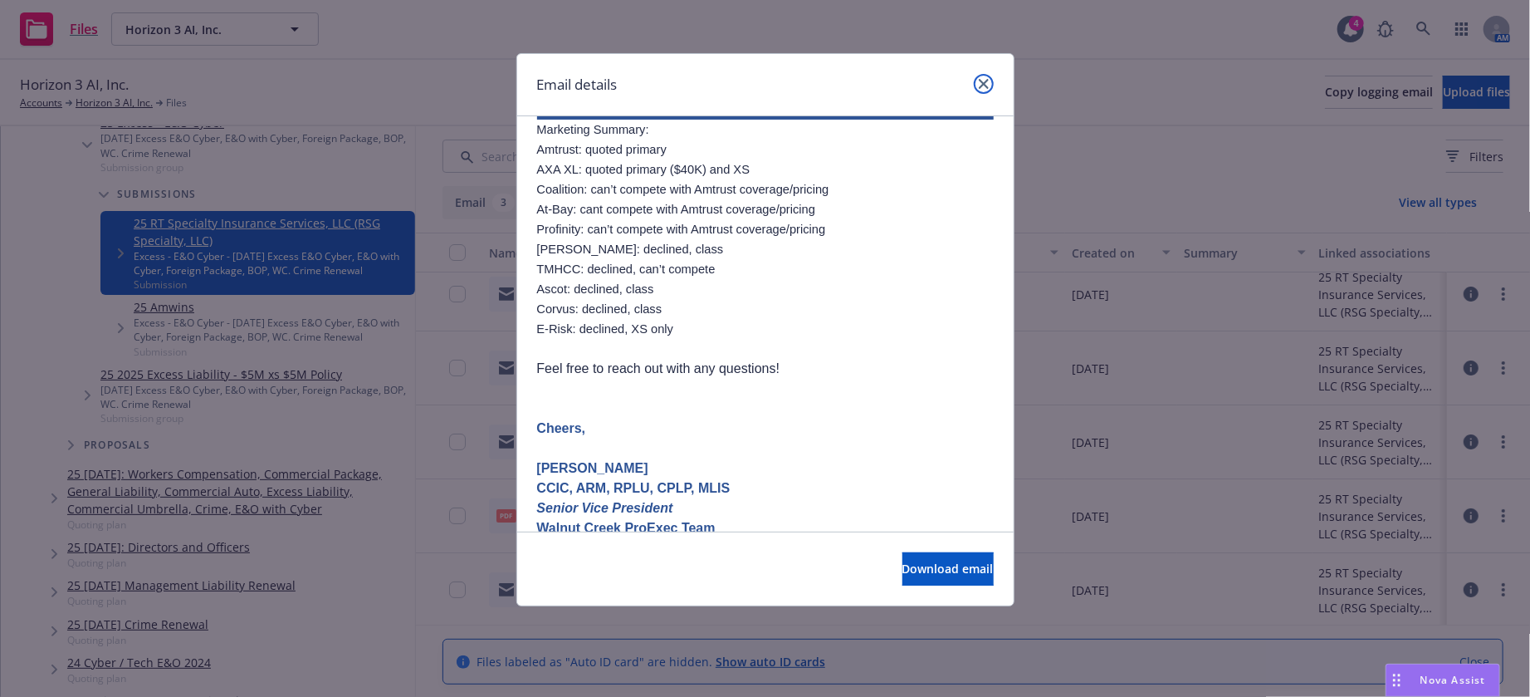
click at [985, 84] on icon "close" at bounding box center [984, 84] width 10 height 10
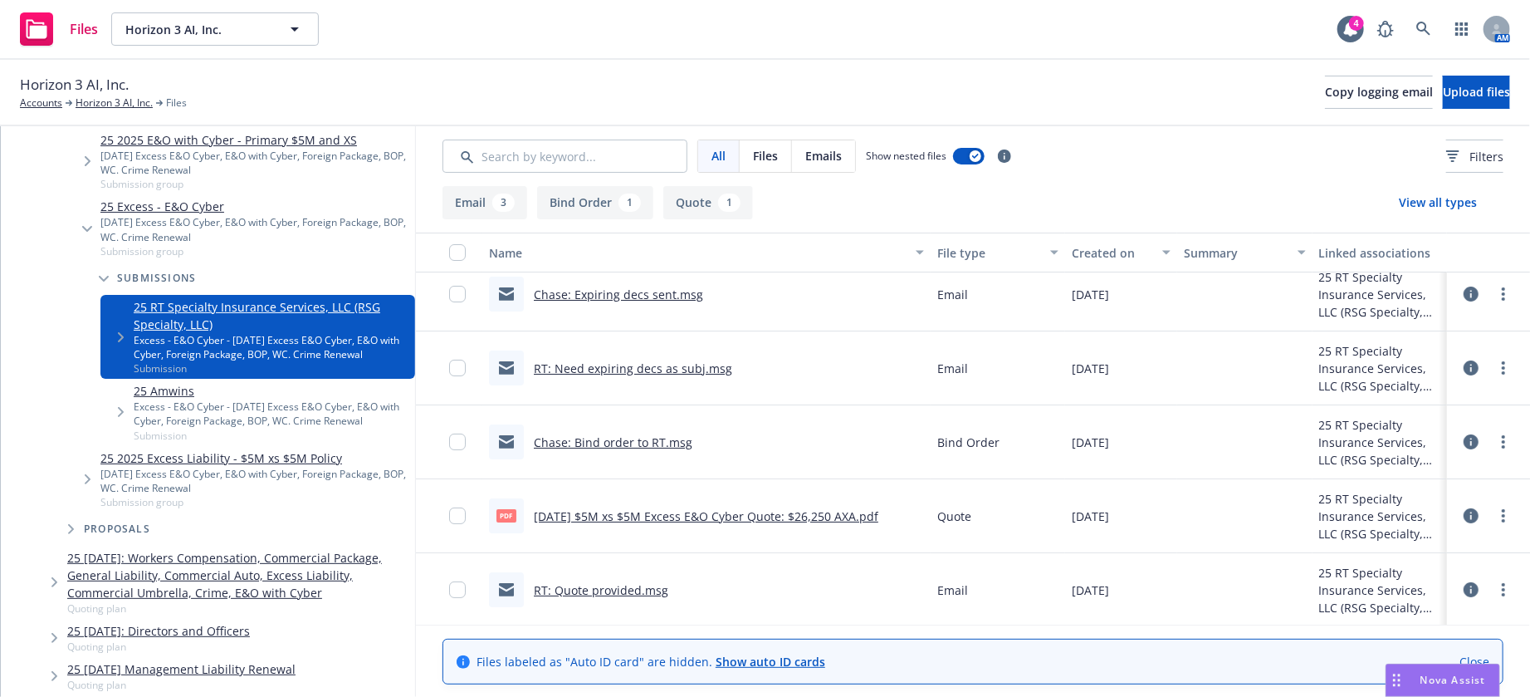
scroll to position [605, 0]
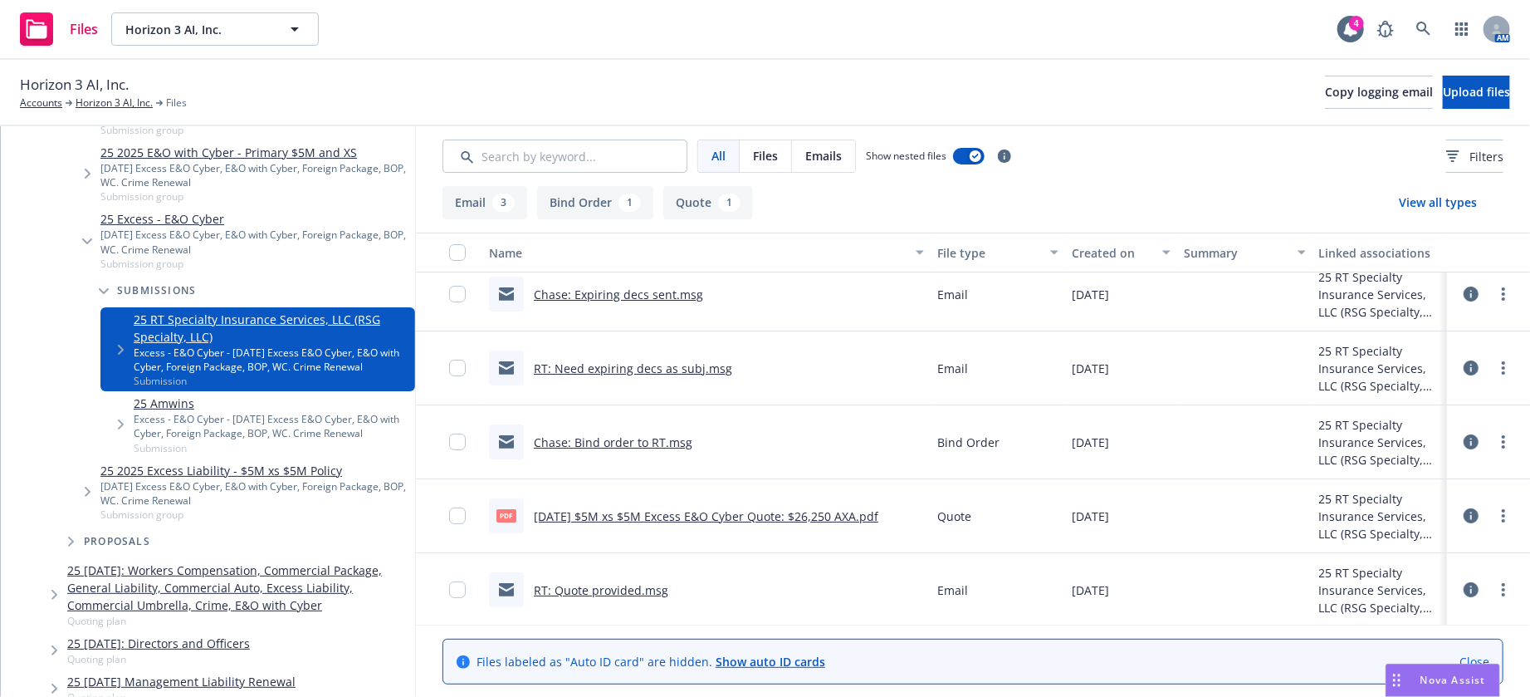
click at [313, 417] on div "Excess - E&O Cyber - 07/29/25 Excess E&O Cyber, E&O with Cyber, Foreign Package…" at bounding box center [271, 426] width 275 height 28
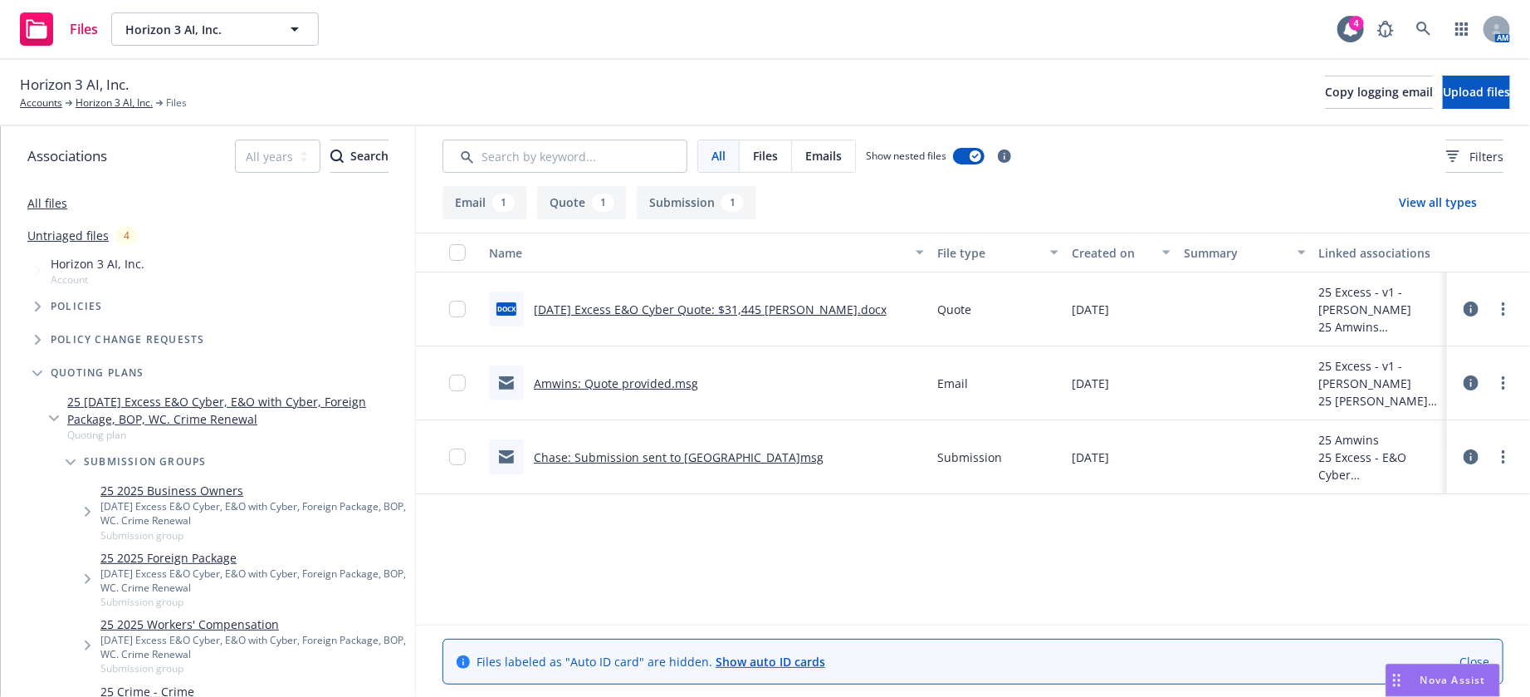
click at [35, 306] on icon "Tree Example" at bounding box center [38, 306] width 7 height 10
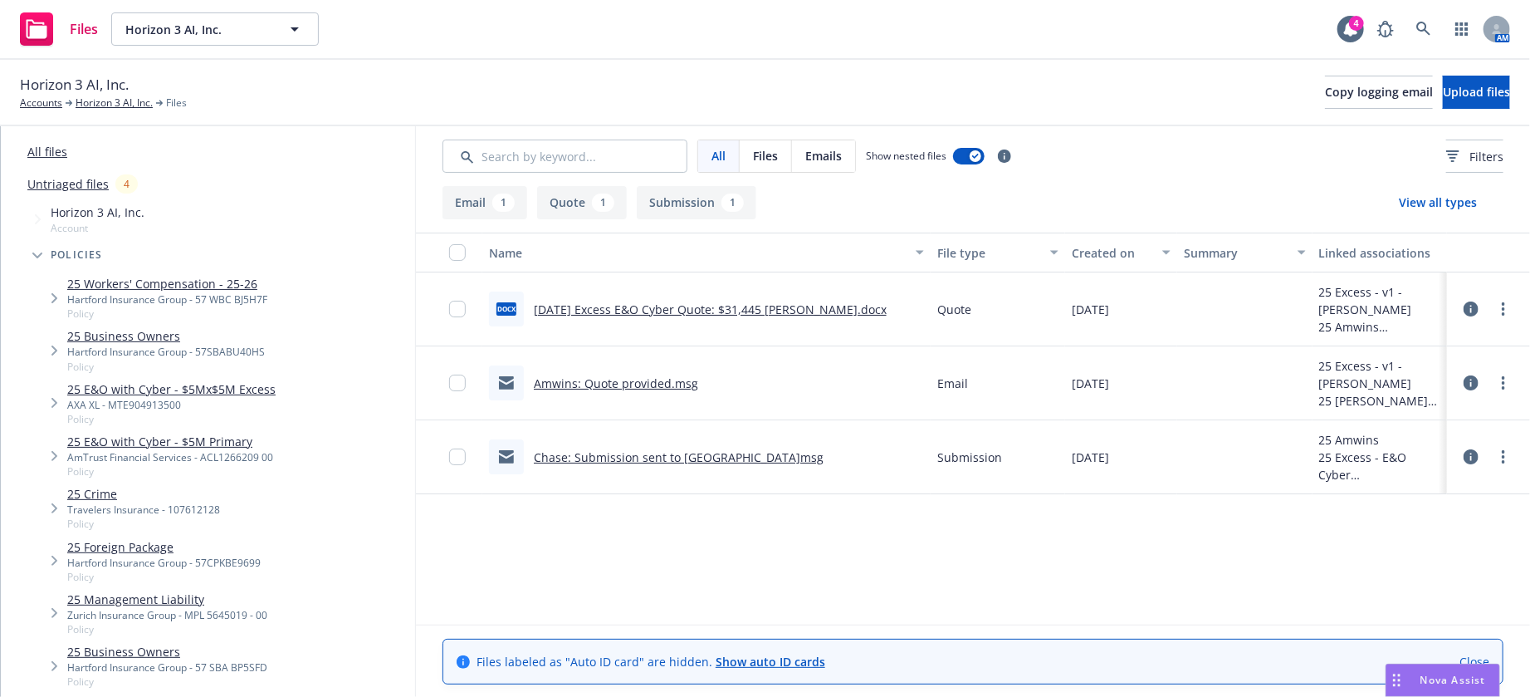
scroll to position [49, 0]
click at [281, 394] on div "25 E&O with Cyber - $5Mx$5M Excess AXA XL - MTE904913500 Policy" at bounding box center [224, 405] width 381 height 52
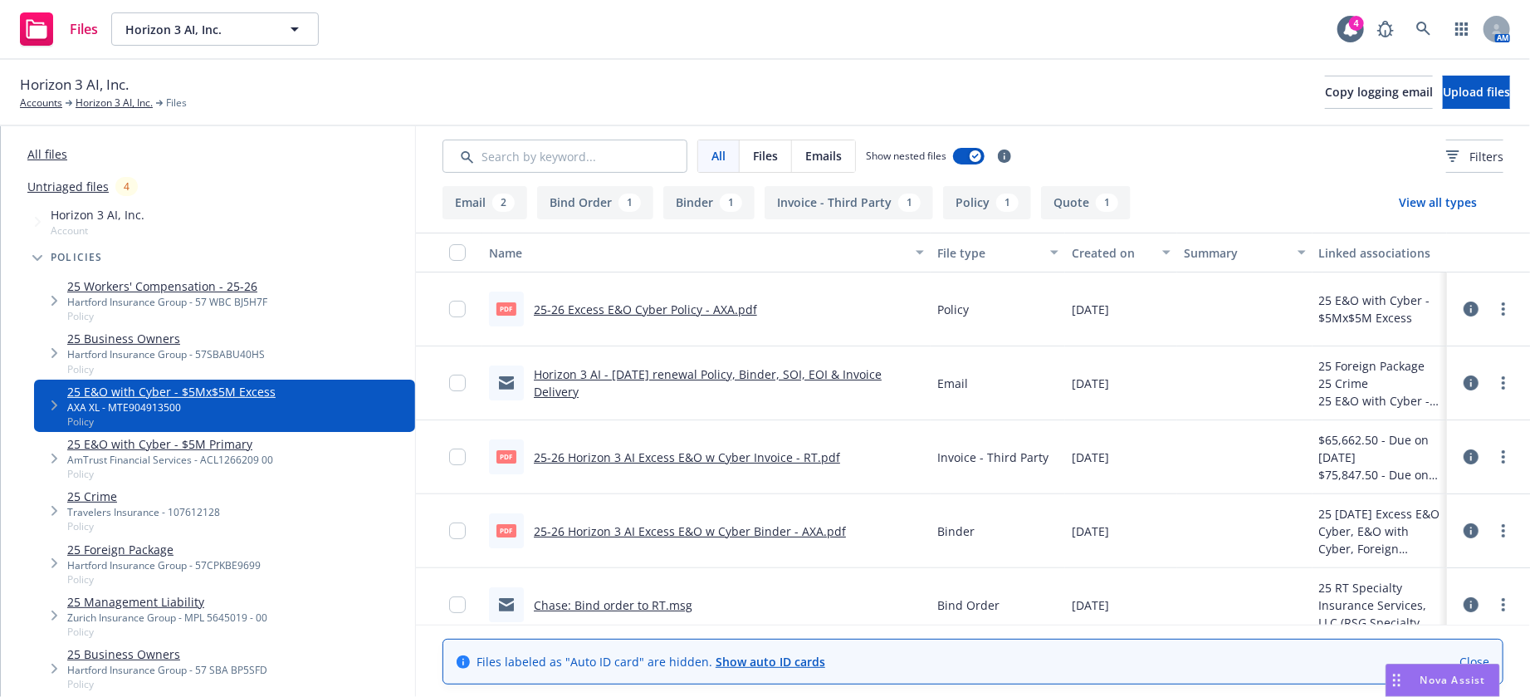
click at [728, 314] on link "25-26 Excess E&O Cyber Policy - AXA.pdf" at bounding box center [645, 309] width 223 height 16
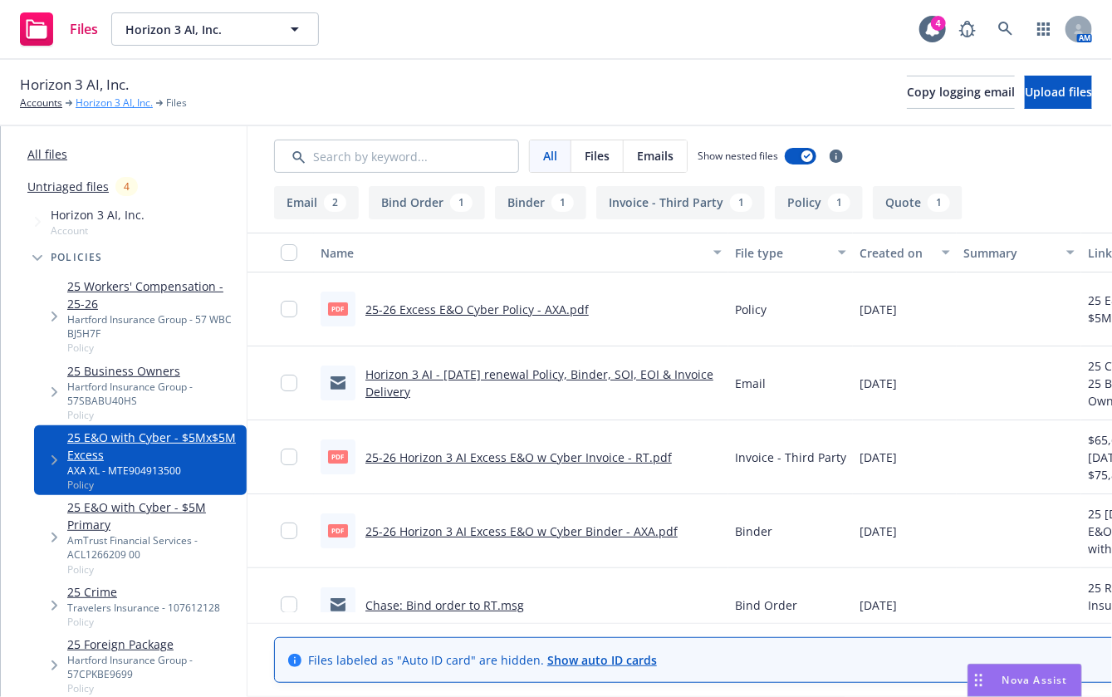
click at [133, 106] on link "Horizon 3 AI, Inc." at bounding box center [114, 102] width 77 height 15
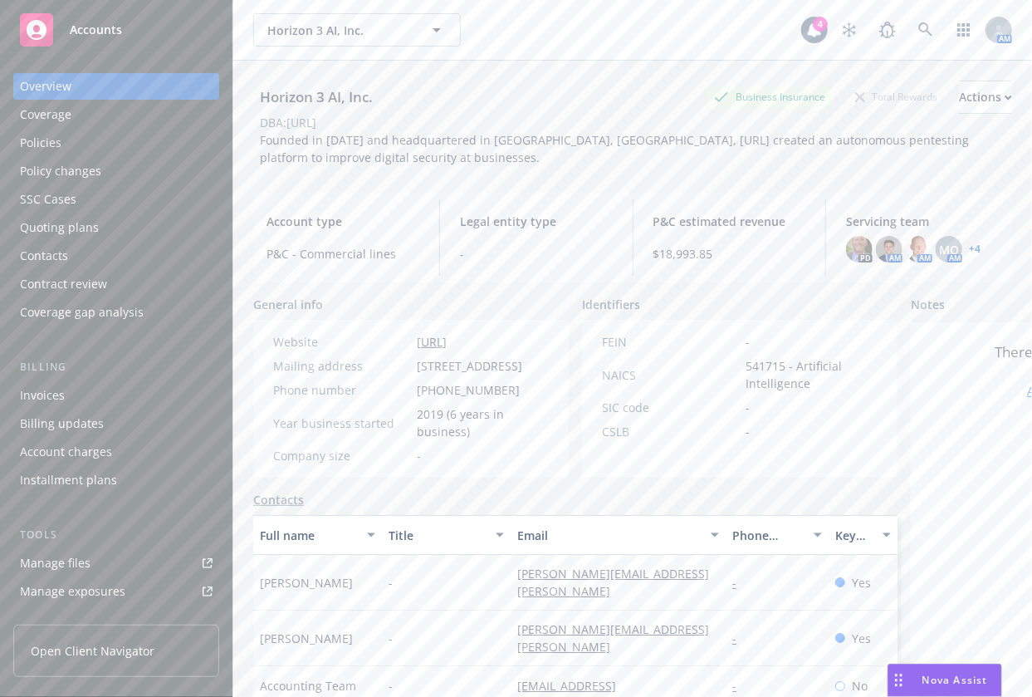
click at [154, 145] on div "Policies" at bounding box center [116, 143] width 193 height 27
